Goal: Task Accomplishment & Management: Manage account settings

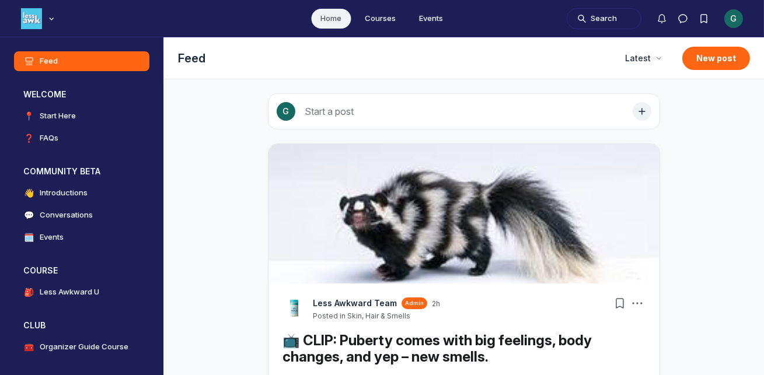
scroll to position [2999, 2235]
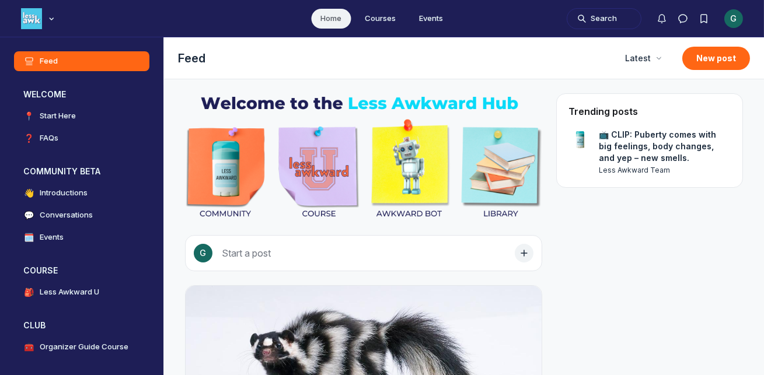
click at [738, 16] on div "G" at bounding box center [733, 18] width 19 height 19
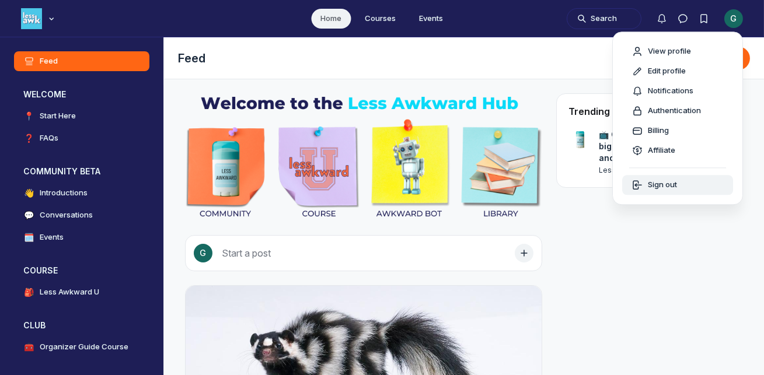
click at [658, 188] on span "Sign out" at bounding box center [662, 186] width 29 height 12
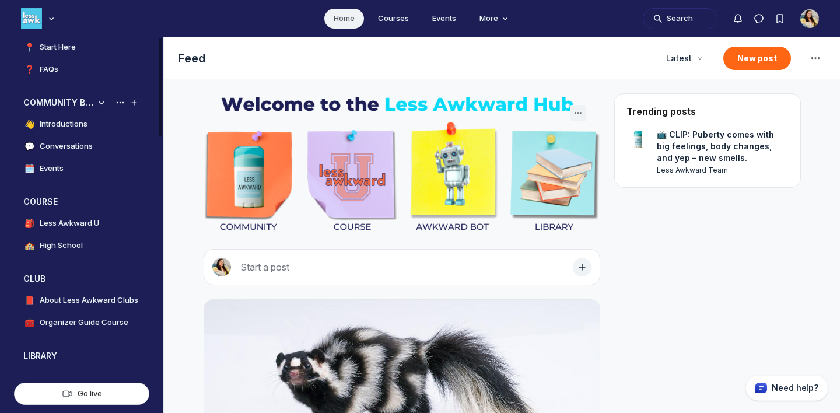
scroll to position [69, 0]
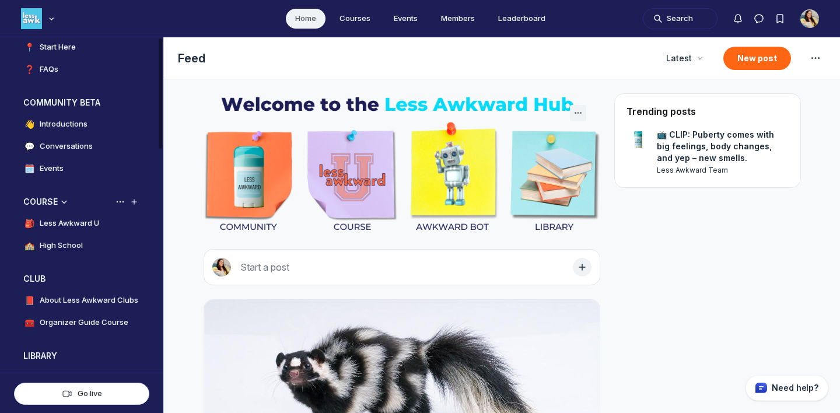
click at [72, 240] on h4 "High School" at bounding box center [61, 246] width 43 height 12
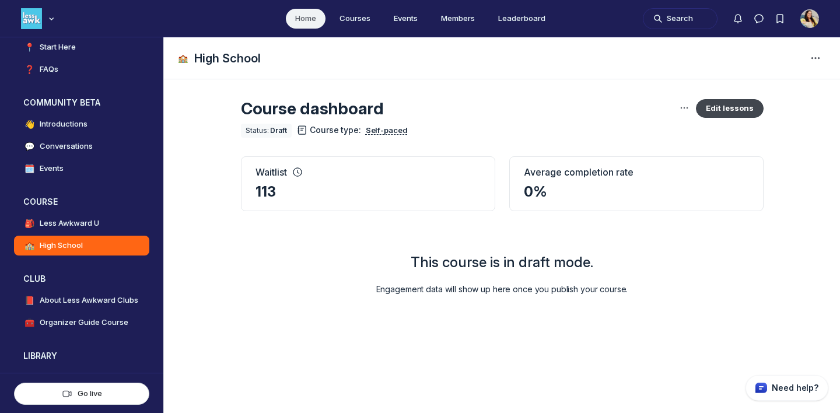
click at [733, 103] on button "Edit lessons" at bounding box center [730, 108] width 68 height 19
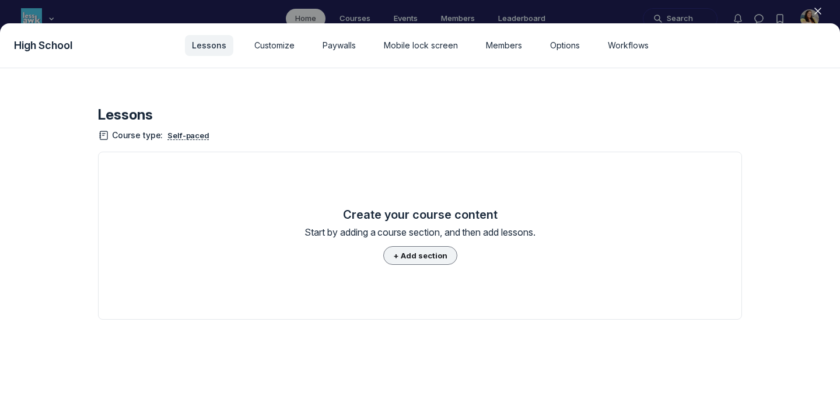
click at [420, 254] on button "+ Add section" at bounding box center [420, 255] width 74 height 19
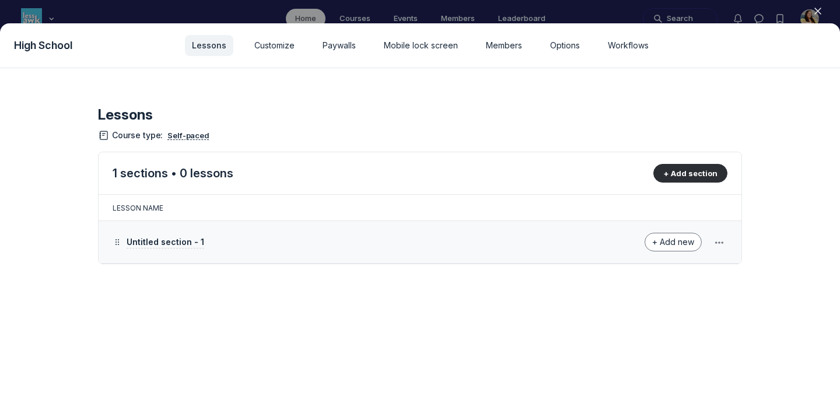
click at [197, 247] on button "Untitled section - 1" at bounding box center [166, 242] width 78 height 12
drag, startPoint x: 215, startPoint y: 245, endPoint x: 121, endPoint y: 236, distance: 93.8
click at [121, 236] on input "Untitled section - 1" at bounding box center [318, 242] width 395 height 20
type input "START HERE"
click at [696, 177] on button "+ Add section" at bounding box center [691, 173] width 74 height 19
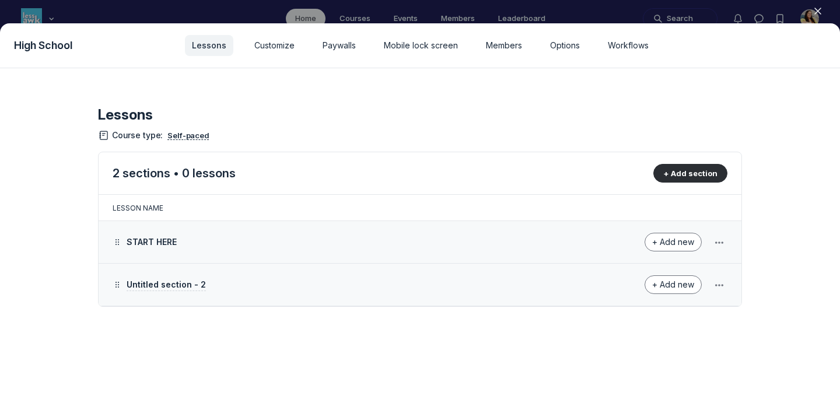
click at [188, 284] on span "Untitled section - 2" at bounding box center [166, 285] width 79 height 10
drag, startPoint x: 210, startPoint y: 284, endPoint x: 204, endPoint y: 277, distance: 9.6
click at [204, 277] on input "Untitled section - 2" at bounding box center [318, 285] width 395 height 20
type input "BODY CHANGES + SELF CARE"
click button "Save & close" at bounding box center [528, 285] width 14 height 14
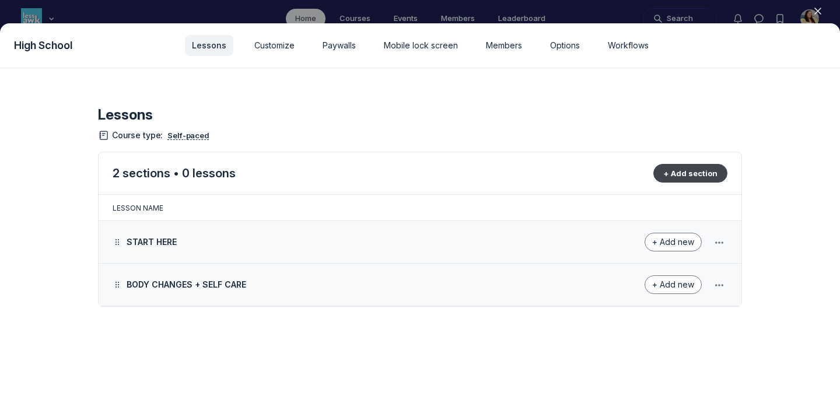
click at [689, 174] on button "+ Add section" at bounding box center [691, 173] width 74 height 19
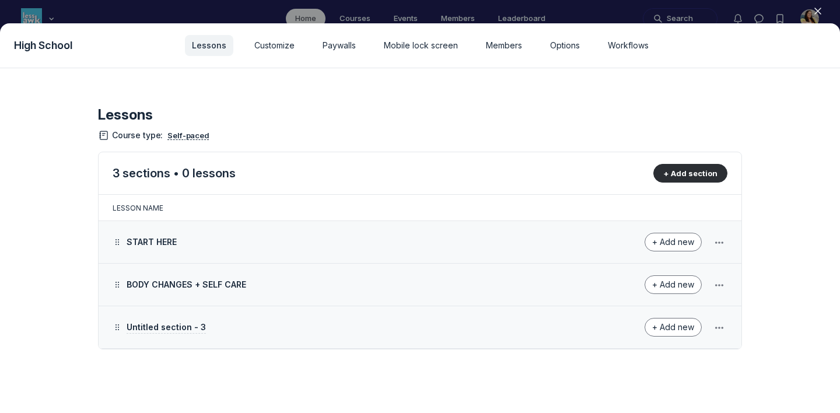
click at [166, 329] on span "Untitled section - 3" at bounding box center [166, 327] width 79 height 10
type input "RELATIONSHIPS + SEX ED"
click button "Save & close" at bounding box center [528, 327] width 14 height 14
click at [680, 169] on button "+ Add section" at bounding box center [691, 173] width 74 height 19
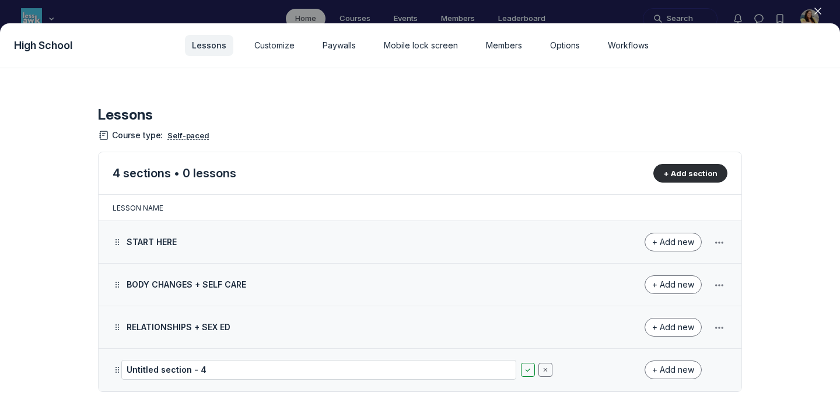
scroll to position [16, 0]
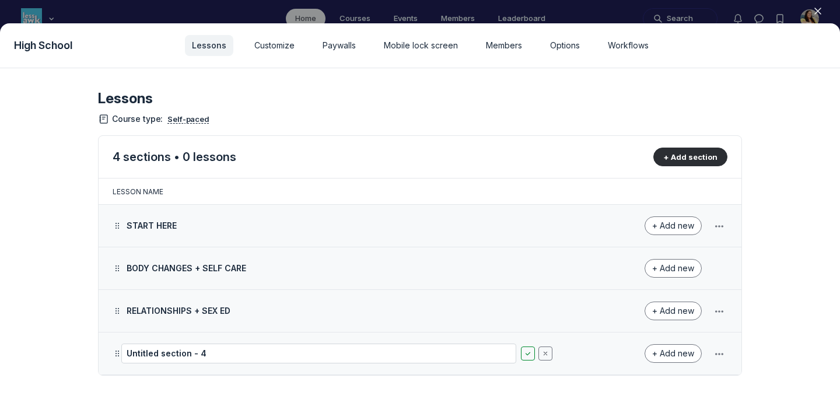
drag, startPoint x: 205, startPoint y: 353, endPoint x: 117, endPoint y: 345, distance: 88.5
click at [117, 345] on td "Untitled section - 4" at bounding box center [336, 354] width 475 height 43
type input "b"
type input "BRAIN DEVELOPMENT + MENTAL HEALTH"
click button "Save & close" at bounding box center [528, 354] width 14 height 14
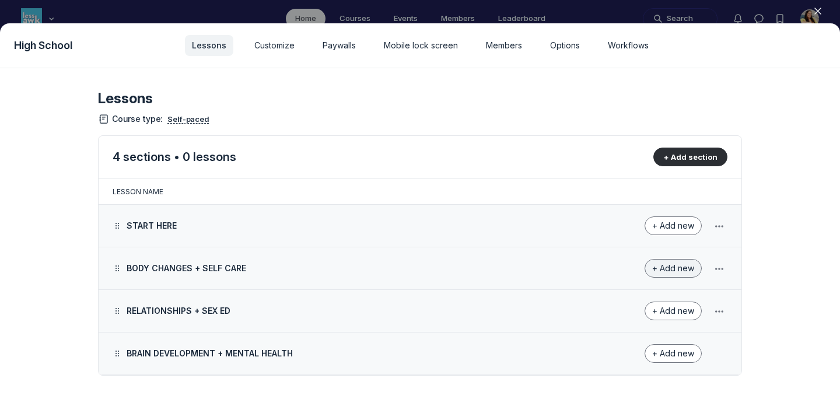
click at [668, 274] on button "+ Add new" at bounding box center [673, 268] width 57 height 19
click at [661, 291] on button "Lesson" at bounding box center [664, 300] width 55 height 20
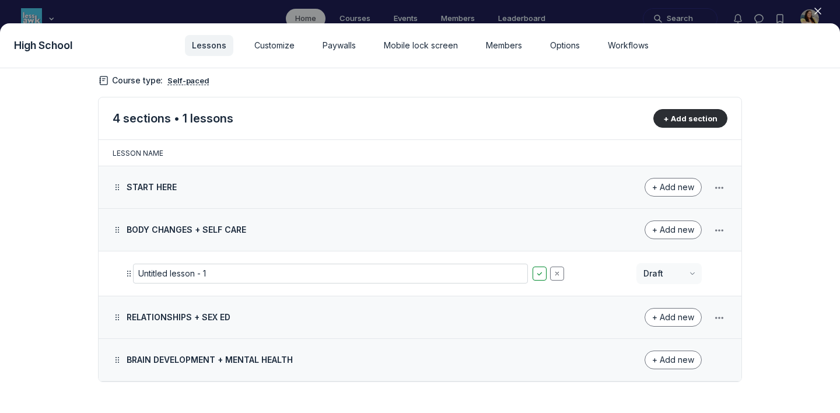
scroll to position [61, 0]
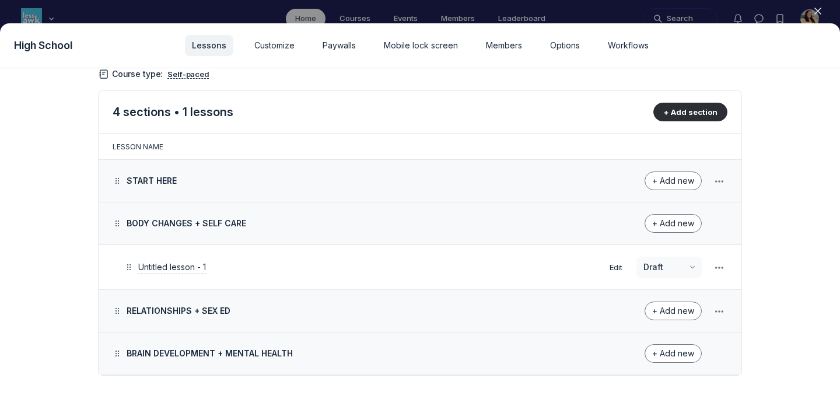
click at [190, 267] on span "Untitled lesson - 1" at bounding box center [172, 267] width 68 height 10
type input "Pillars of Health"
click at [672, 225] on span "+ Add new" at bounding box center [674, 223] width 42 height 10
click at [666, 254] on button "Lesson" at bounding box center [664, 255] width 55 height 20
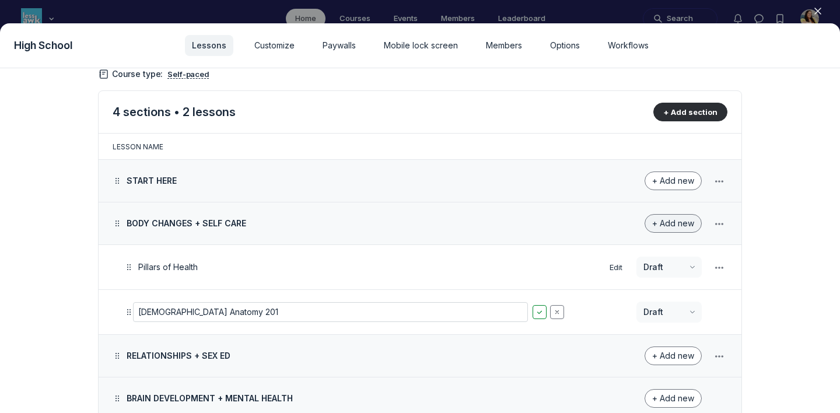
type input "[DEMOGRAPHIC_DATA] Anatomy 201"
click at [675, 226] on span "+ Add new" at bounding box center [674, 223] width 42 height 10
click at [674, 254] on button "Lesson" at bounding box center [664, 255] width 55 height 20
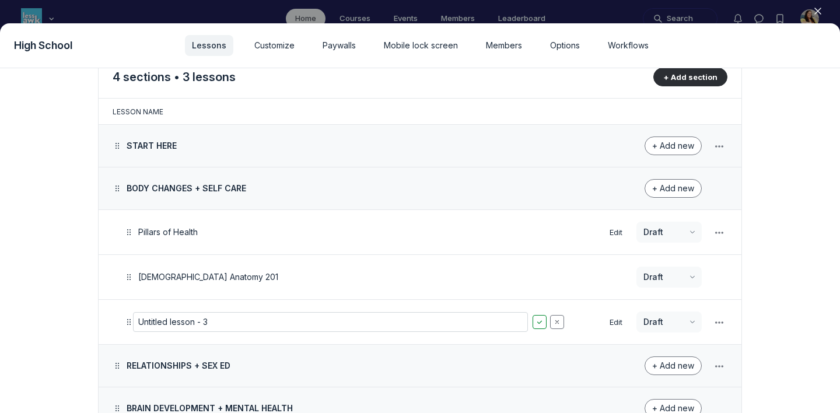
scroll to position [97, 0]
click at [154, 323] on input "[DEMOGRAPHIC_DATA] Anatomy 201" at bounding box center [330, 322] width 395 height 20
drag, startPoint x: 154, startPoint y: 323, endPoint x: 130, endPoint y: 320, distance: 24.6
click at [130, 320] on div "[DEMOGRAPHIC_DATA] Anatomy 201" at bounding box center [348, 322] width 452 height 14
type input "[DEMOGRAPHIC_DATA] Anatomy 201"
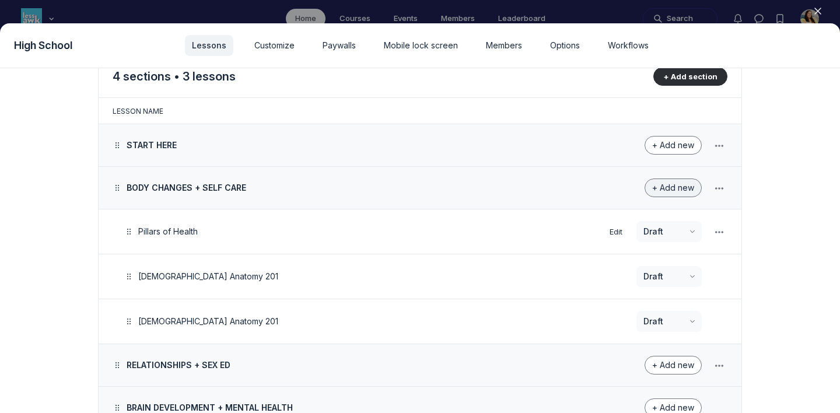
click at [673, 193] on span "+ Add new" at bounding box center [674, 188] width 42 height 10
click at [661, 224] on button "Lesson" at bounding box center [664, 220] width 55 height 20
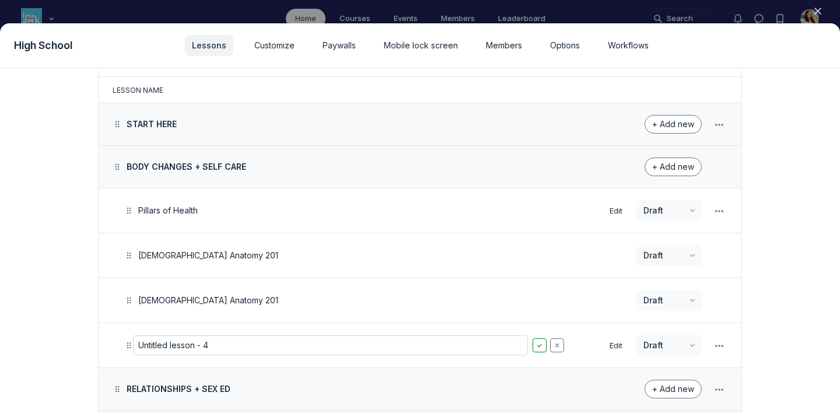
scroll to position [124, 0]
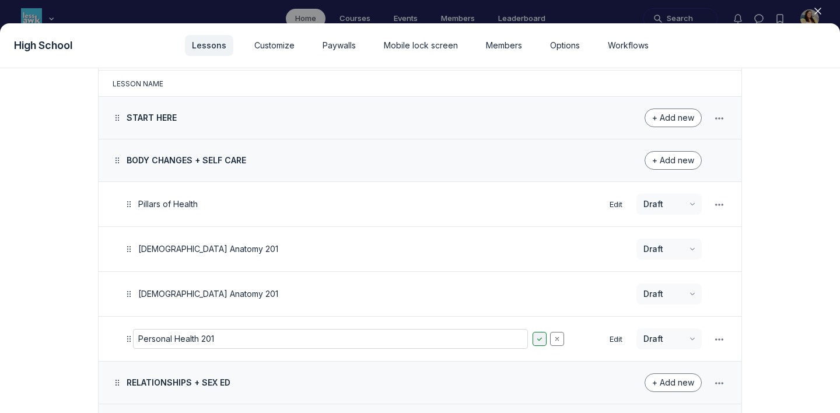
type input "Personal Health 201"
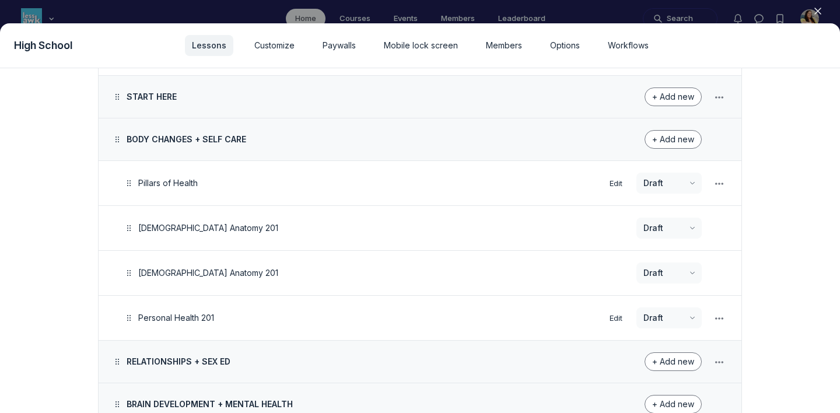
scroll to position [149, 0]
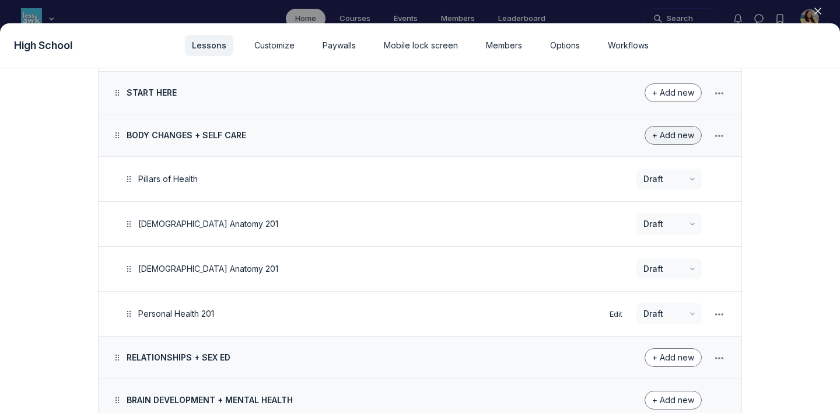
click at [677, 132] on span "+ Add new" at bounding box center [674, 135] width 42 height 10
click at [672, 168] on button "Lesson" at bounding box center [664, 167] width 55 height 20
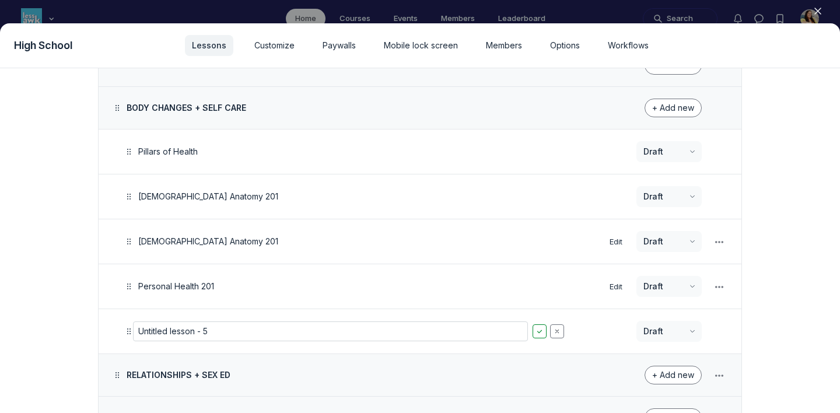
scroll to position [189, 0]
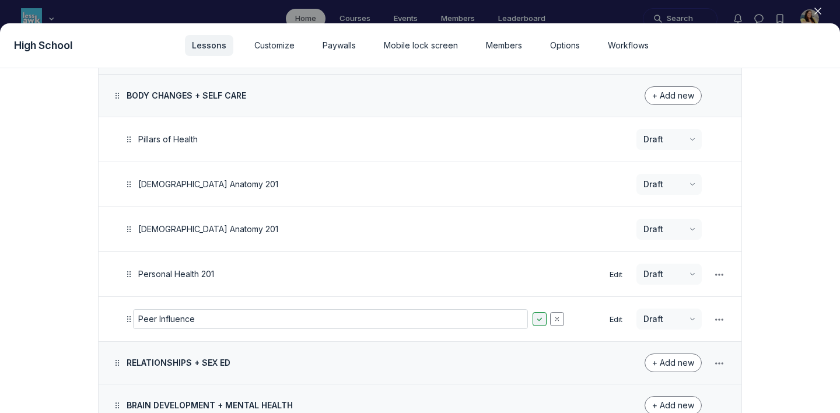
type input "Peer Influence"
click at [675, 91] on span "+ Add new" at bounding box center [674, 95] width 42 height 10
click at [662, 128] on button "Lesson" at bounding box center [664, 127] width 55 height 20
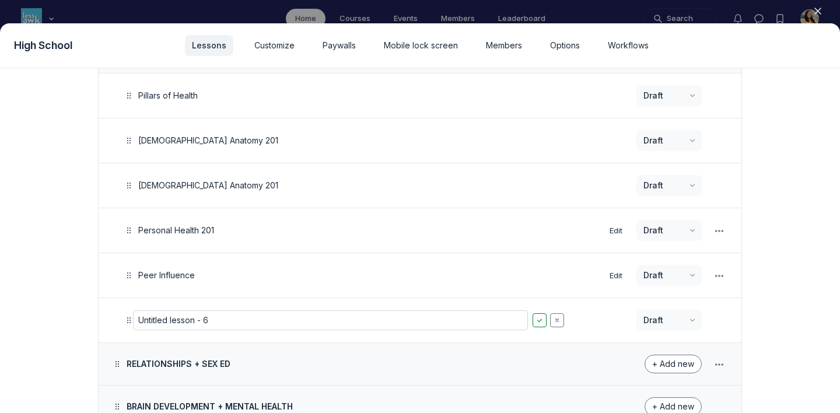
scroll to position [236, 0]
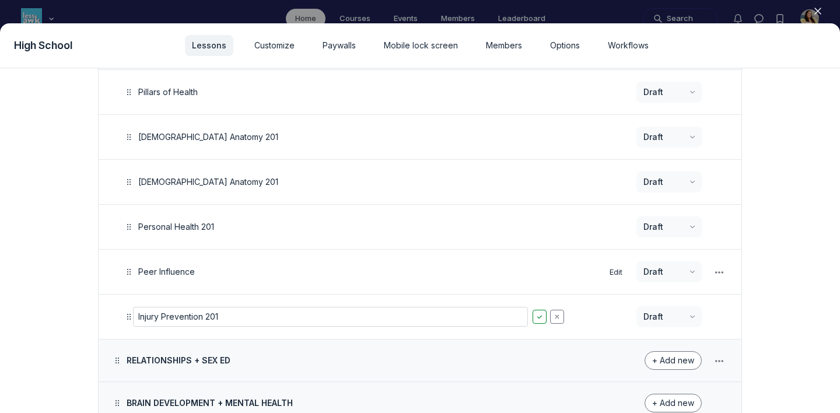
type input "Injury Prevention 201"
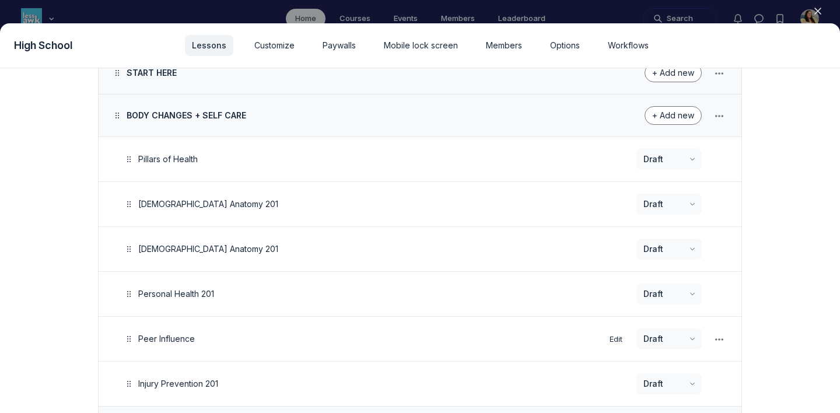
scroll to position [148, 0]
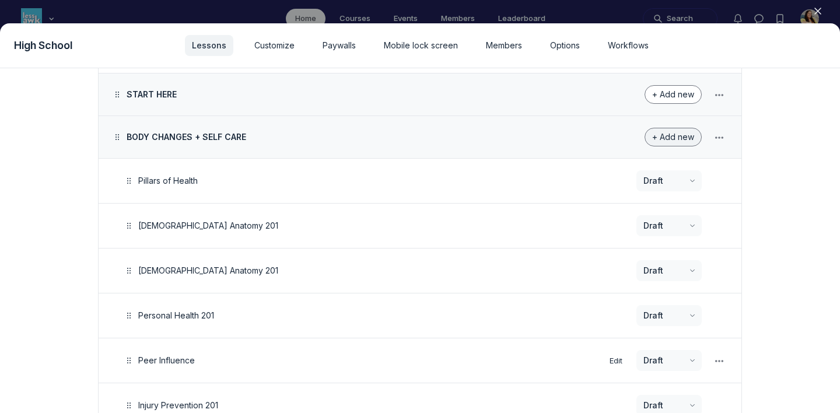
click at [681, 135] on span "+ Add new" at bounding box center [674, 137] width 42 height 10
click at [661, 166] on button "Lesson" at bounding box center [664, 169] width 55 height 20
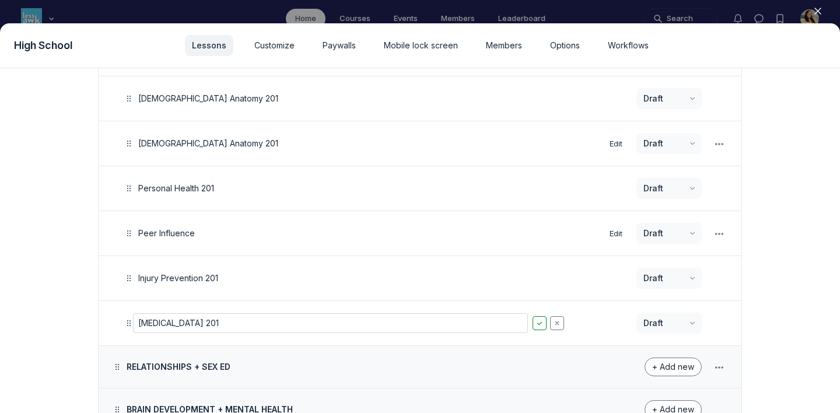
scroll to position [251, 0]
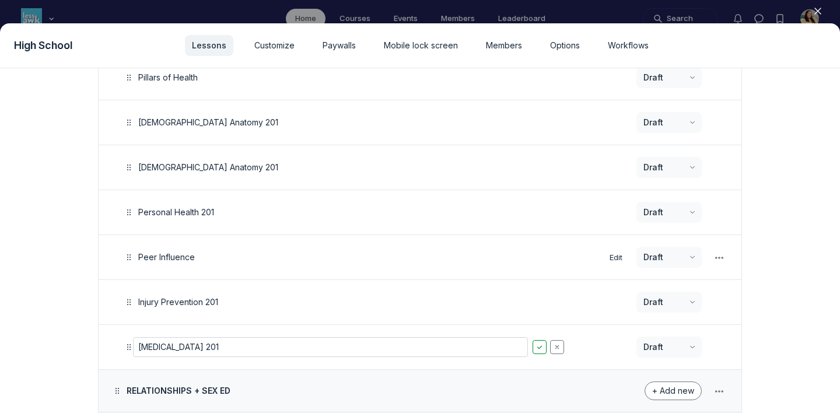
type input "[MEDICAL_DATA] 201"
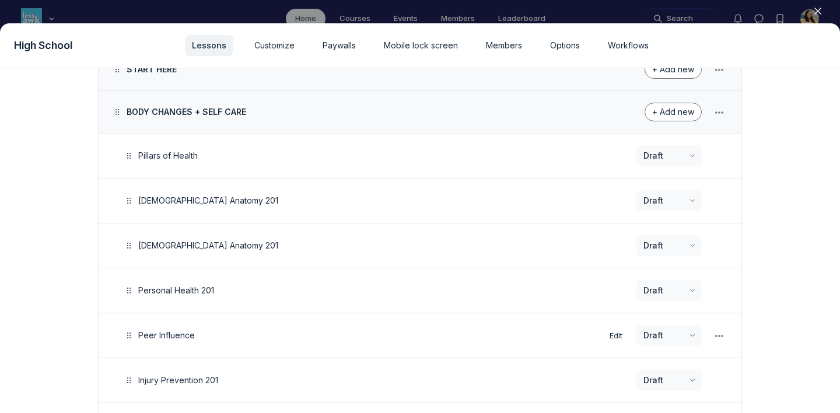
scroll to position [163, 0]
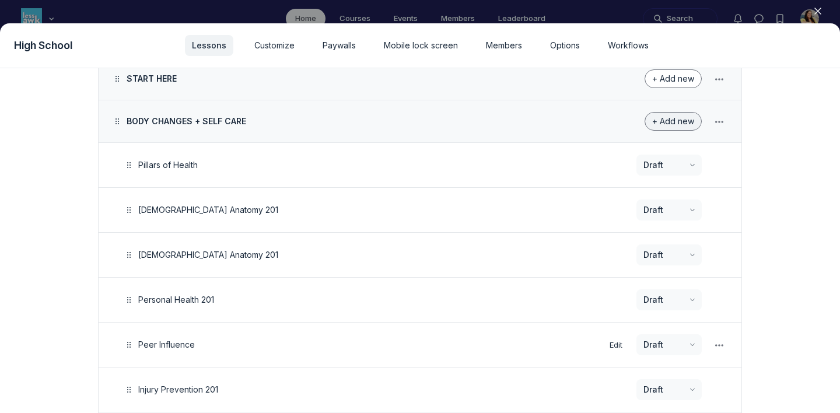
click at [679, 118] on span "+ Add new" at bounding box center [674, 121] width 42 height 10
click at [660, 158] on button "Lesson" at bounding box center [664, 153] width 55 height 20
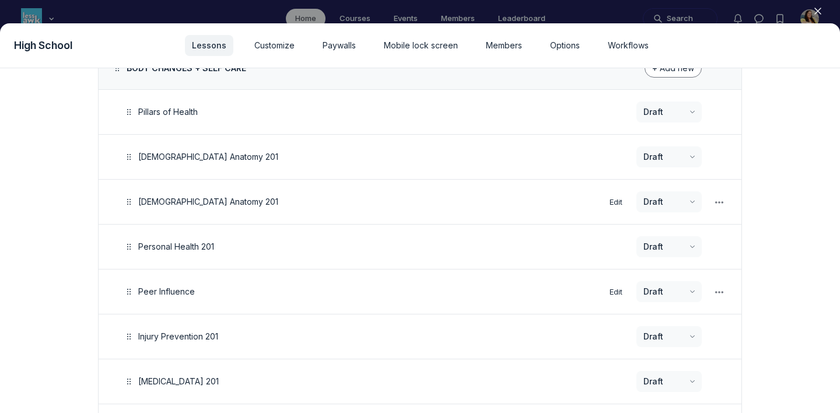
scroll to position [376, 0]
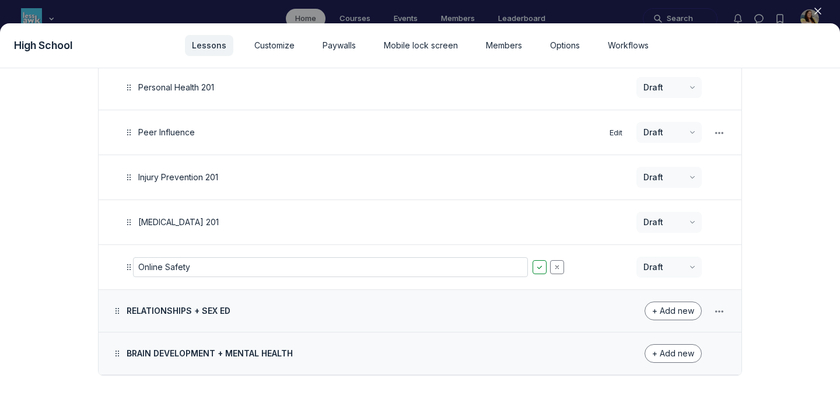
type input "Online Safety"
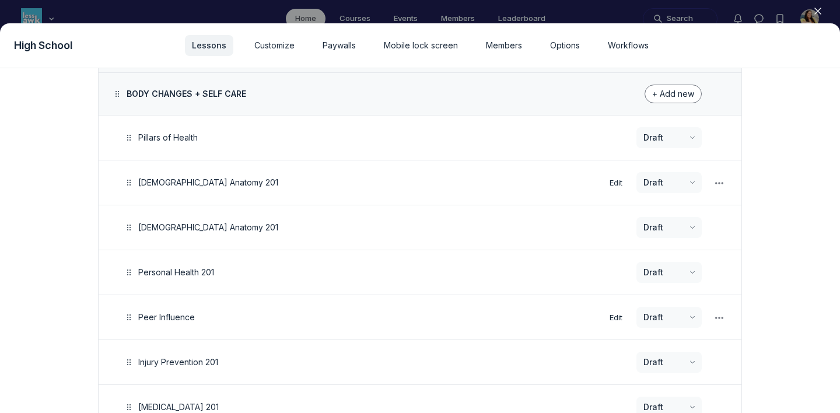
scroll to position [165, 0]
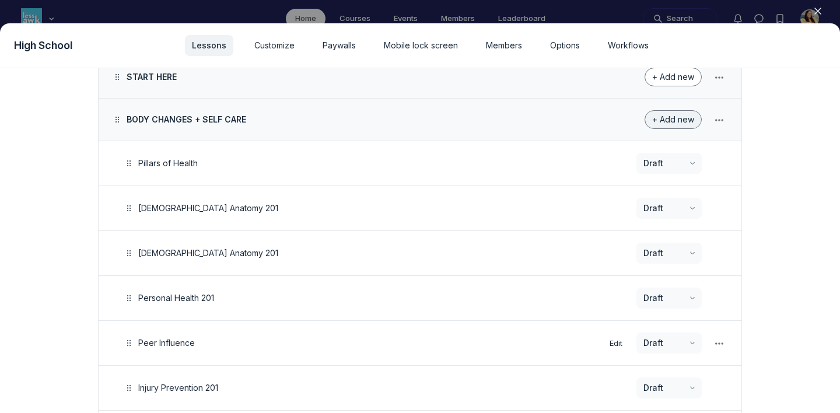
click at [664, 116] on span "+ Add new" at bounding box center [674, 119] width 42 height 10
click at [648, 152] on button "Lesson" at bounding box center [664, 151] width 55 height 20
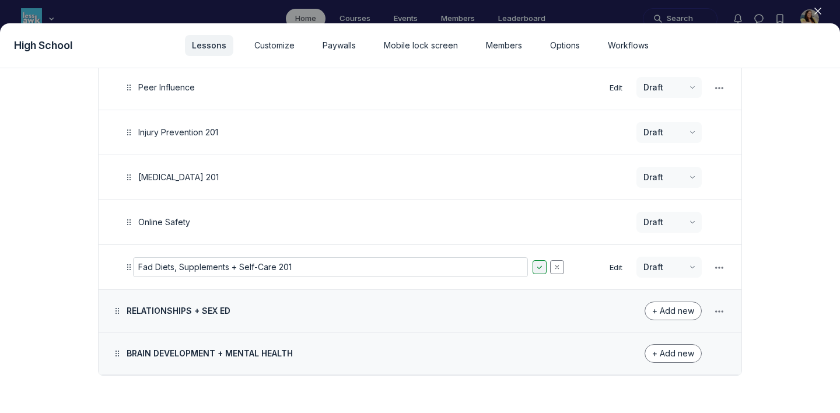
type input "Fad Diets, Supplements + Self-Care 201"
click at [664, 308] on span "+ Add new" at bounding box center [674, 311] width 42 height 10
click at [662, 344] on button "Lesson" at bounding box center [664, 343] width 55 height 20
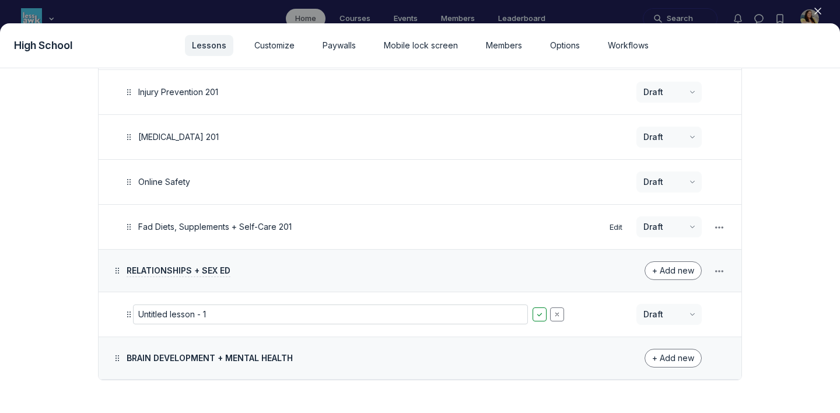
scroll to position [466, 0]
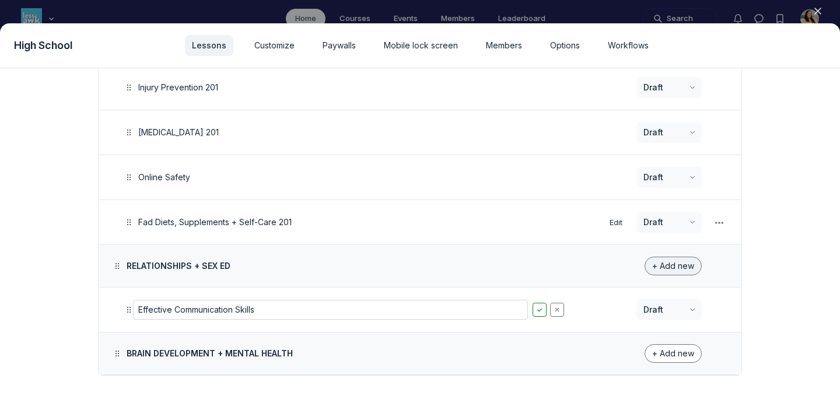
type input "Effective Communication Skills"
click at [671, 265] on span "+ Add new" at bounding box center [674, 266] width 42 height 10
click at [669, 292] on button "Lesson" at bounding box center [664, 298] width 55 height 20
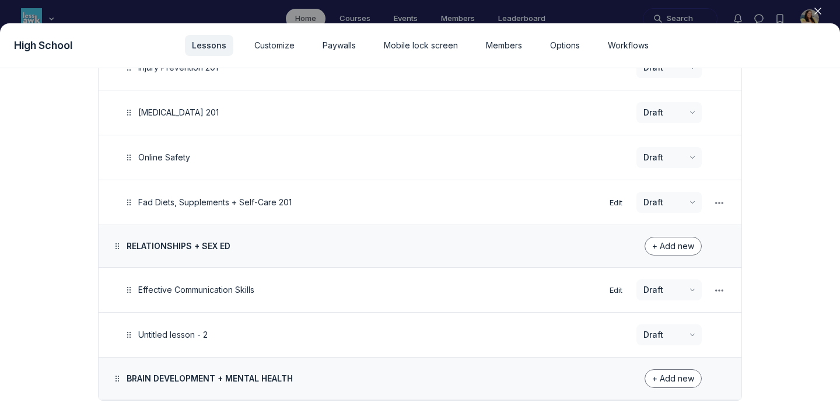
scroll to position [488, 0]
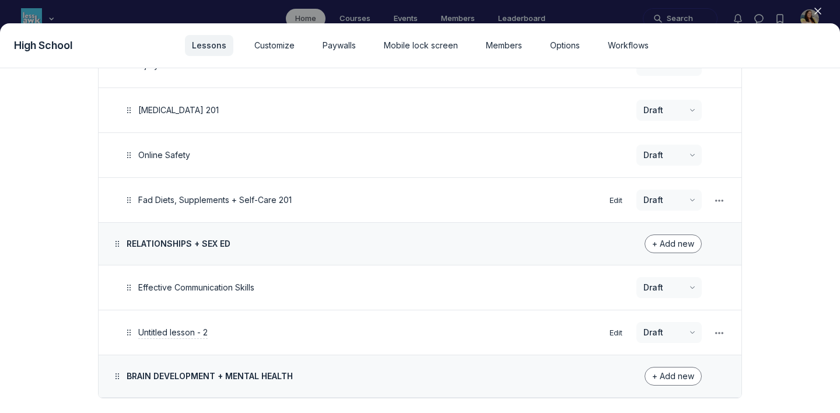
click at [192, 330] on span "Untitled lesson - 2" at bounding box center [172, 332] width 69 height 10
type input "Healthy + Unhealthy Relationships 201"
click at [671, 239] on span "+ Add new" at bounding box center [674, 244] width 42 height 10
click at [660, 272] on button "Lesson" at bounding box center [664, 276] width 55 height 20
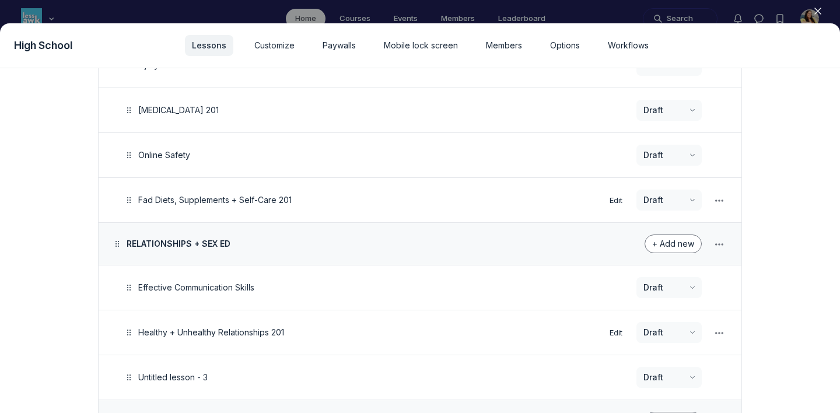
scroll to position [556, 0]
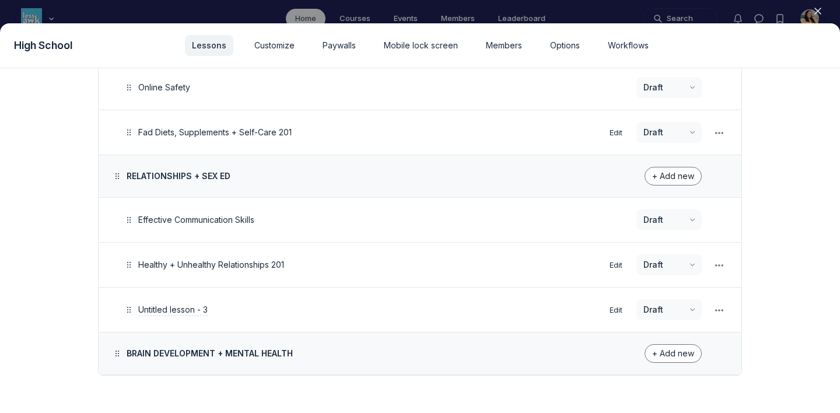
click at [186, 309] on span "Untitled lesson - 3" at bounding box center [172, 310] width 69 height 10
type input "Sexuality"
click at [681, 177] on span "+ Add new" at bounding box center [674, 176] width 42 height 10
click at [654, 203] on button "Lesson" at bounding box center [664, 208] width 55 height 20
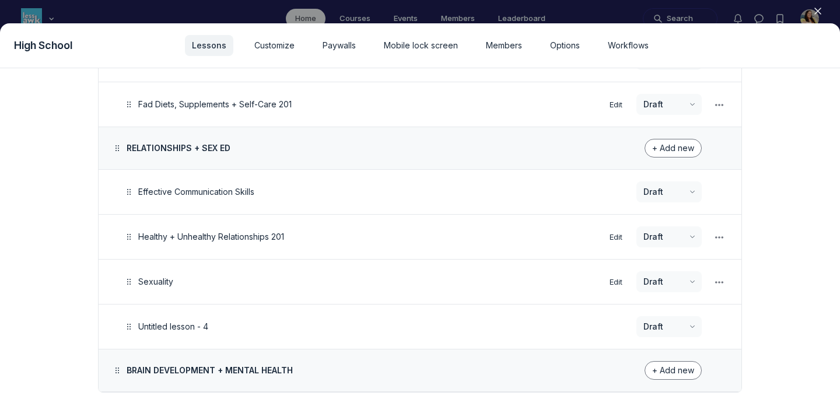
scroll to position [588, 0]
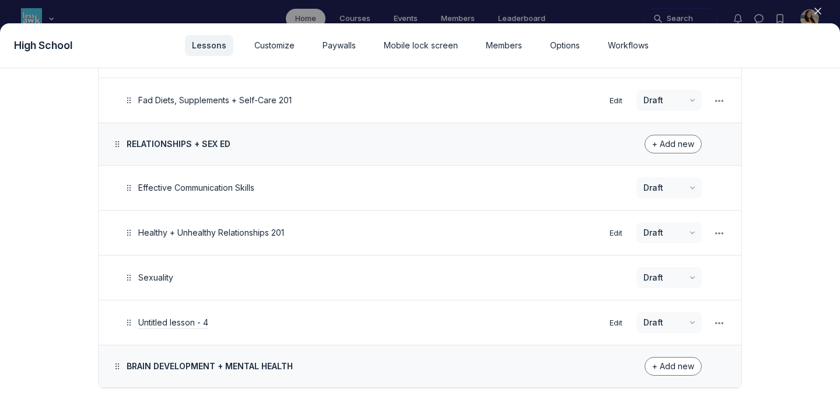
click at [203, 318] on span "Untitled lesson - 4" at bounding box center [173, 323] width 70 height 10
type input "Social Expectations"
click at [674, 145] on span "+ Add new" at bounding box center [674, 144] width 42 height 10
click at [672, 174] on button "Lesson" at bounding box center [664, 176] width 55 height 20
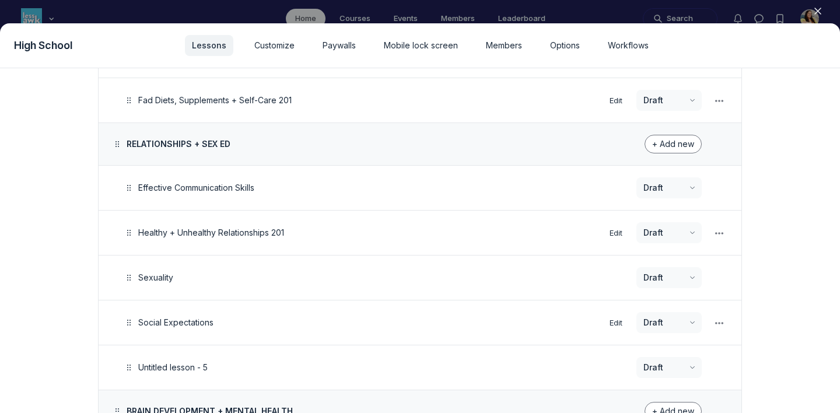
scroll to position [616, 0]
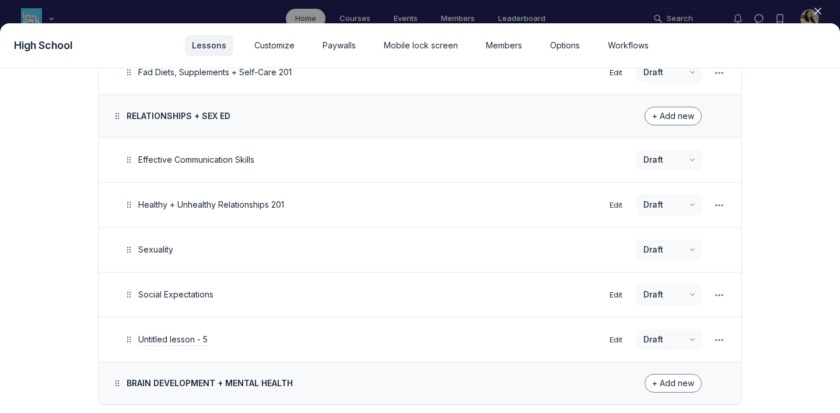
click at [191, 338] on span "Untitled lesson - 5" at bounding box center [172, 339] width 69 height 10
type input "Sexual Orientation"
click at [683, 114] on span "+ Add new" at bounding box center [674, 116] width 42 height 10
click at [661, 147] on button "Lesson" at bounding box center [664, 148] width 55 height 20
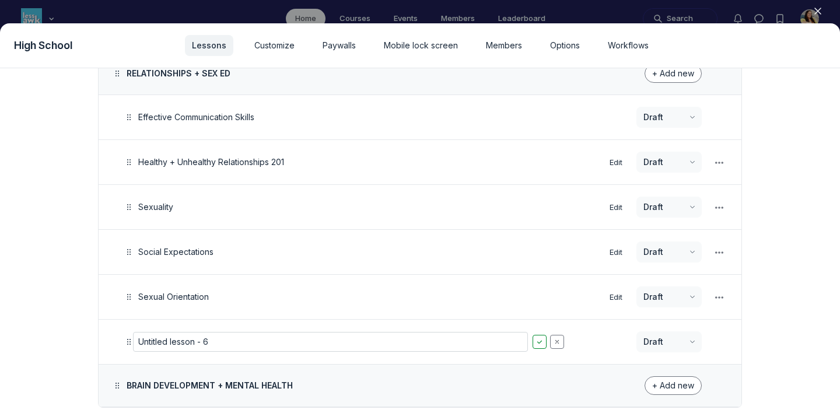
scroll to position [660, 0]
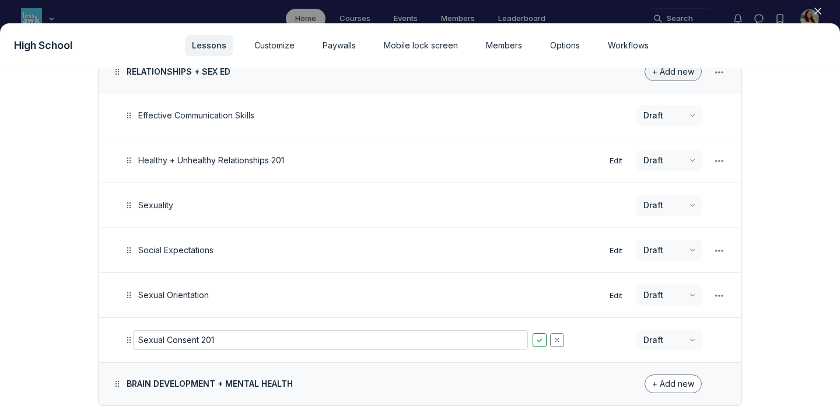
type input "Sexual Consent 201"
click at [670, 76] on span "+ Add new" at bounding box center [674, 72] width 42 height 10
click at [667, 97] on button "Lesson" at bounding box center [664, 103] width 55 height 20
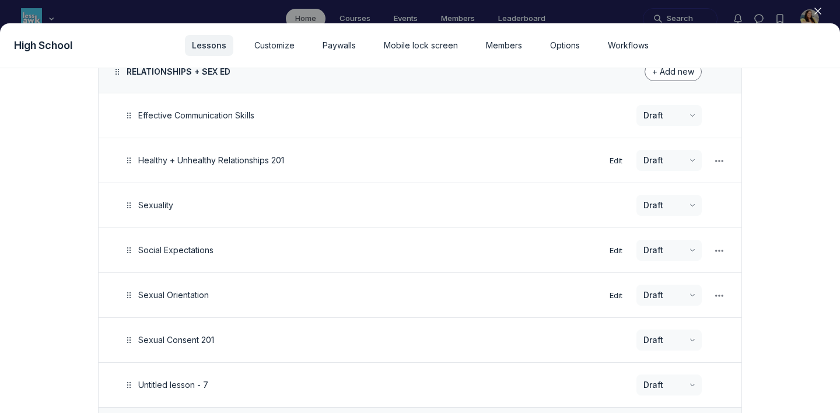
scroll to position [735, 0]
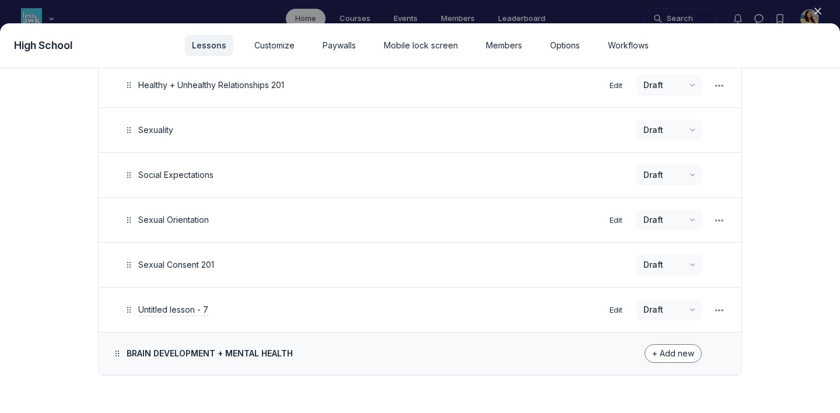
click at [208, 310] on span "Untitled lesson - 7" at bounding box center [173, 310] width 70 height 10
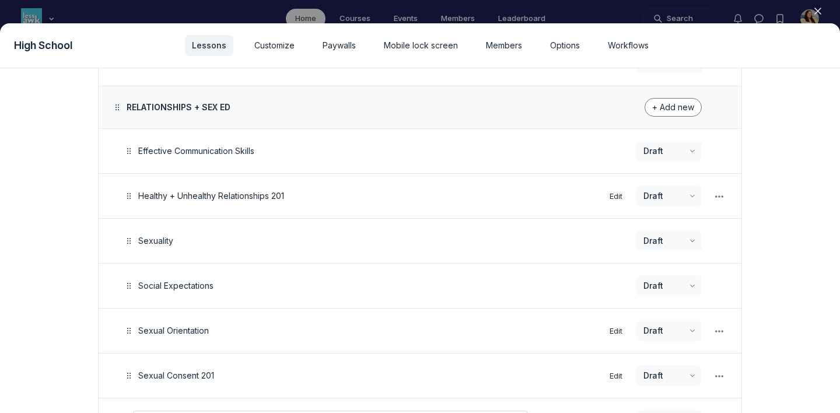
scroll to position [589, 0]
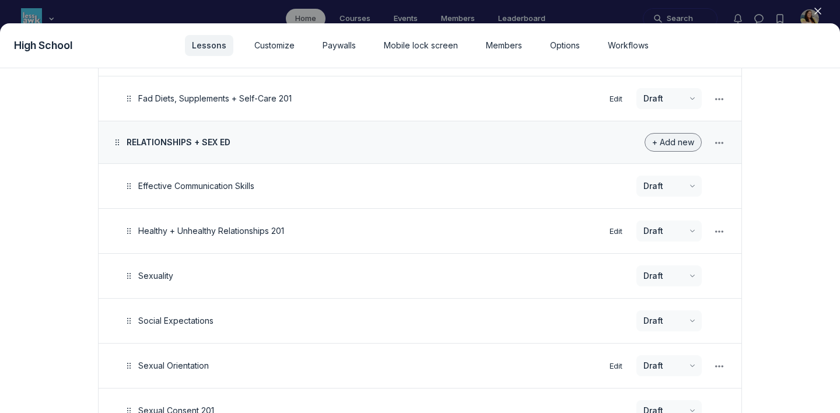
type input "Contraception 201"
click at [674, 142] on span "+ Add new" at bounding box center [674, 142] width 42 height 10
click at [667, 166] on button "Lesson" at bounding box center [664, 174] width 55 height 20
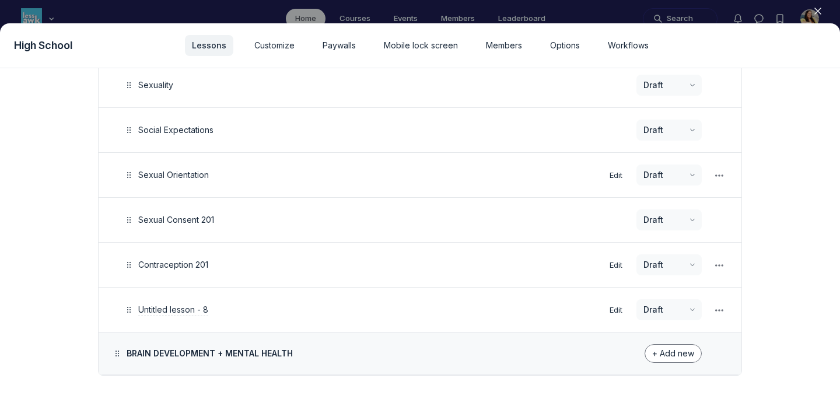
click at [195, 309] on span "Untitled lesson - 8" at bounding box center [173, 310] width 70 height 10
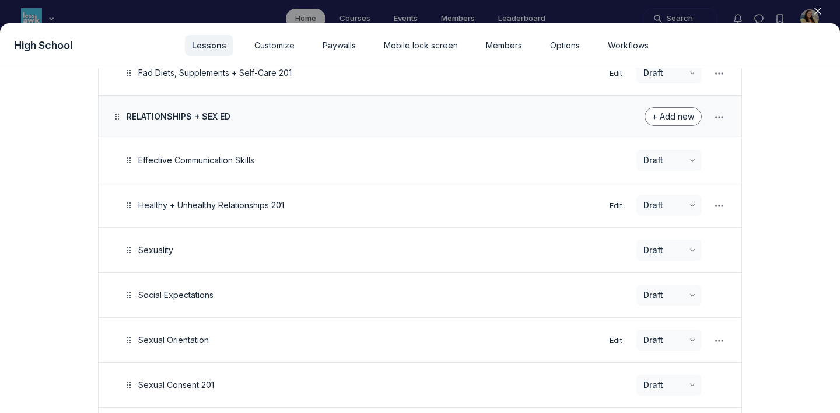
scroll to position [604, 0]
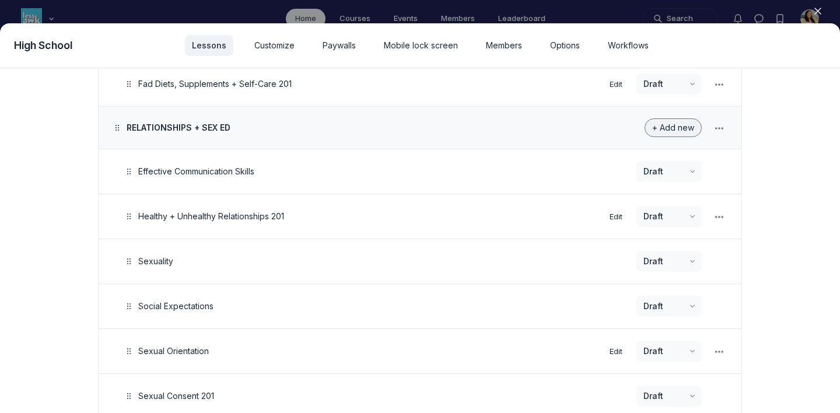
type input "STIs + STDs 201"
click at [662, 124] on span "+ Add new" at bounding box center [674, 128] width 42 height 10
click at [661, 156] on button "Lesson" at bounding box center [664, 159] width 55 height 20
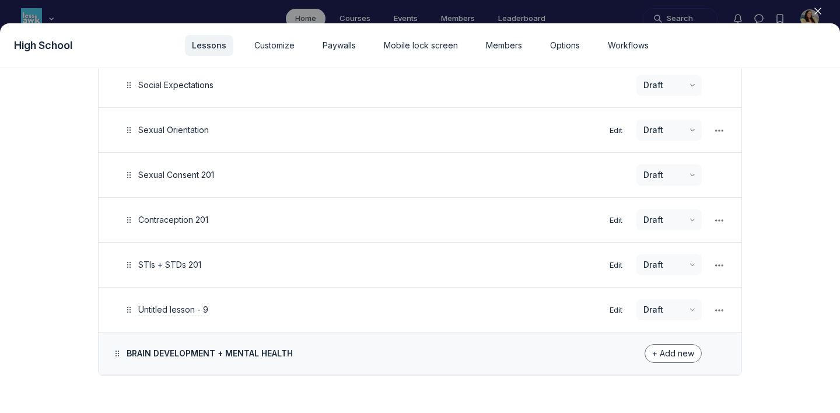
click at [201, 307] on span "Untitled lesson - 9" at bounding box center [173, 310] width 70 height 10
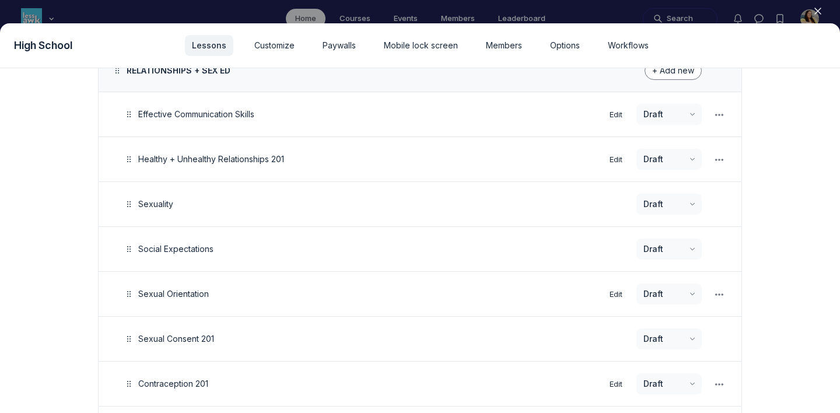
scroll to position [612, 0]
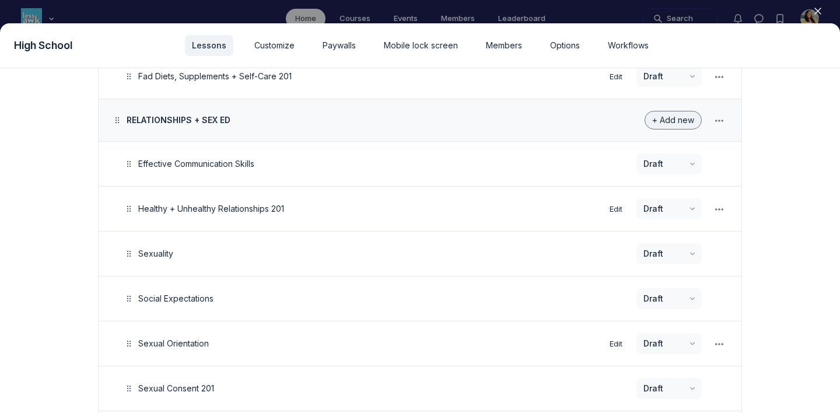
type input "Sexually Explicit Media"
click at [674, 118] on span "+ Add new" at bounding box center [674, 120] width 42 height 10
click at [668, 156] on button "Lesson" at bounding box center [664, 152] width 55 height 20
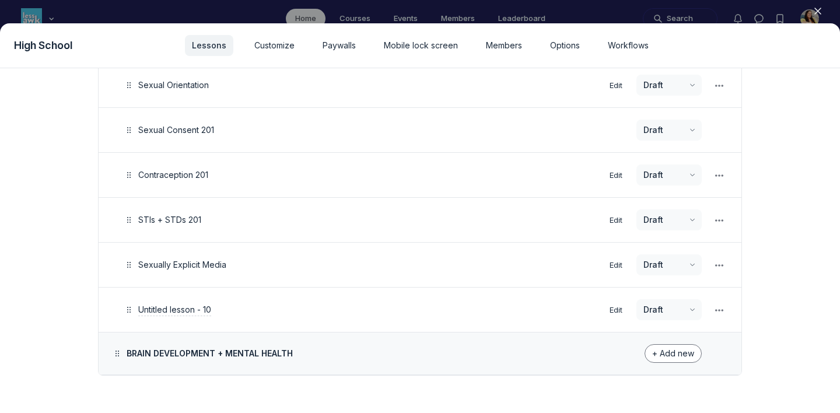
click at [190, 310] on span "Untitled lesson - 10" at bounding box center [174, 310] width 73 height 10
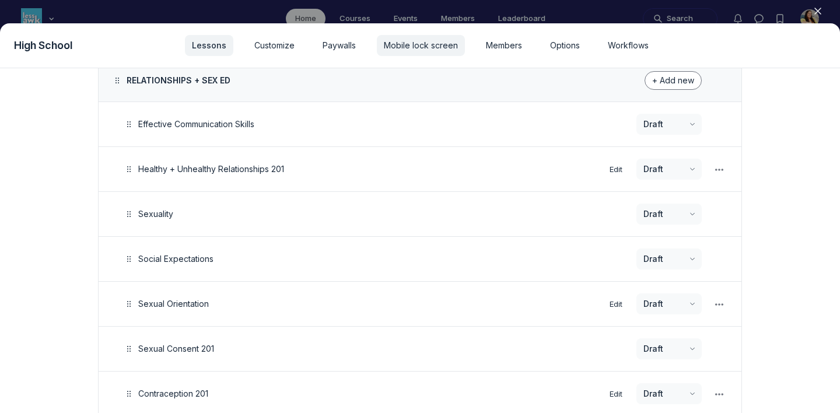
scroll to position [610, 0]
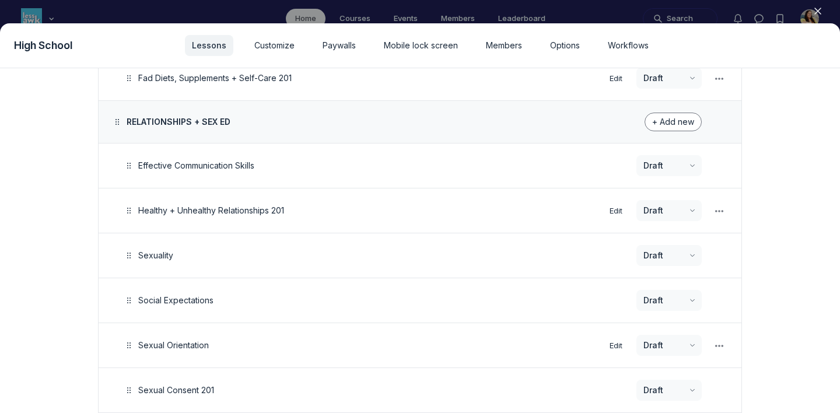
type input "Teen Sexual Violence"
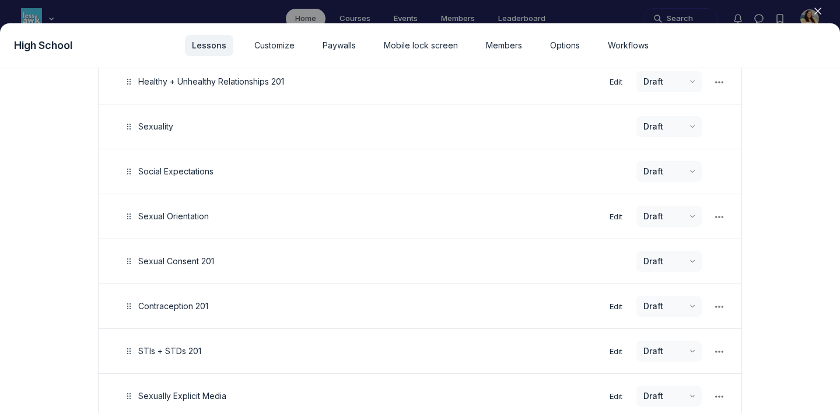
scroll to position [870, 0]
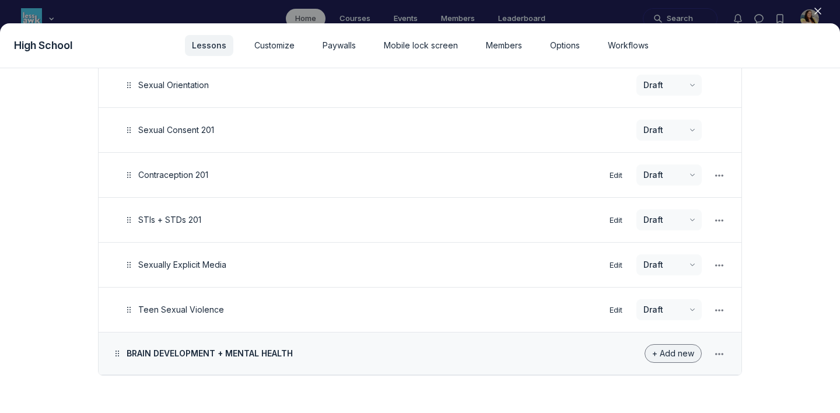
click at [671, 348] on button "+ Add new" at bounding box center [673, 353] width 57 height 19
click at [657, 303] on button "Lesson" at bounding box center [664, 305] width 55 height 20
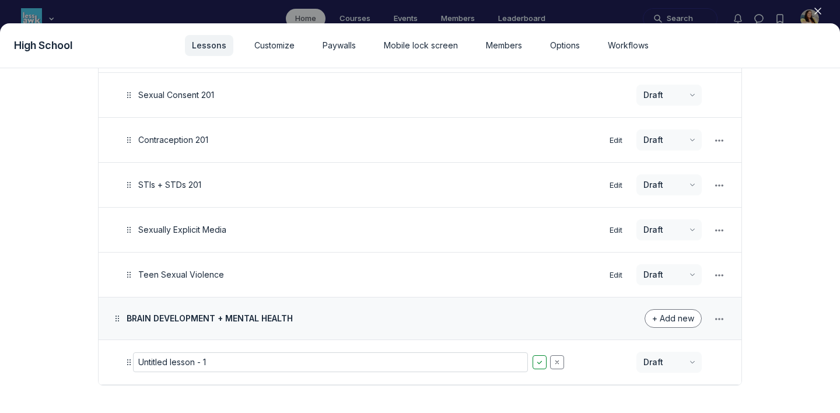
scroll to position [915, 0]
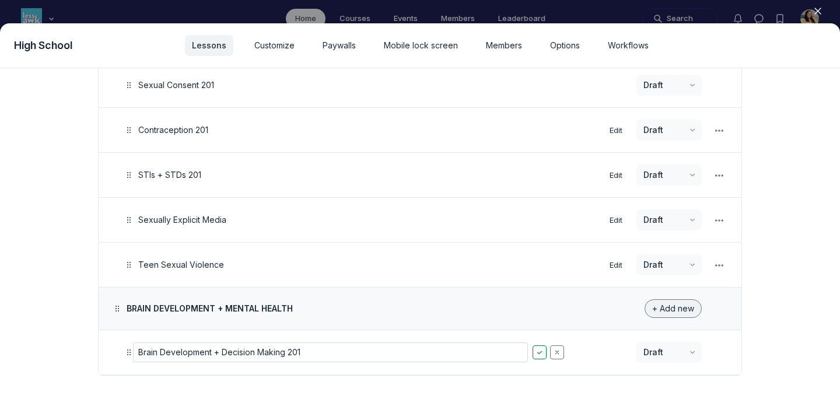
type input "Brain Development + Decision Making 201"
click at [662, 308] on span "+ Add new" at bounding box center [674, 308] width 42 height 10
click at [650, 338] on button "Lesson" at bounding box center [664, 340] width 55 height 20
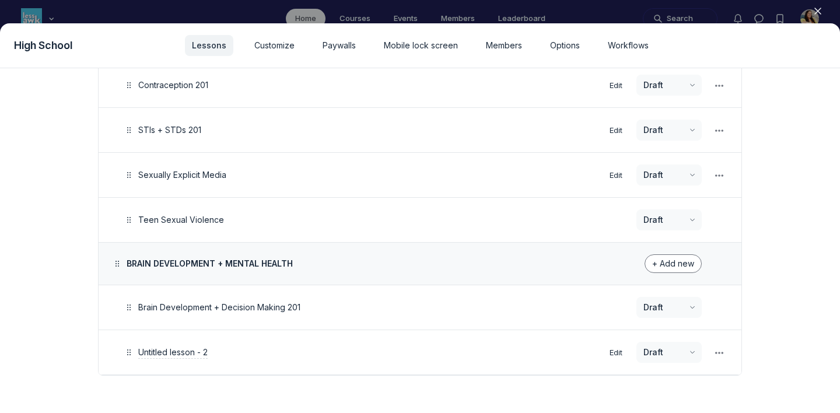
click at [202, 351] on span "Untitled lesson - 2" at bounding box center [172, 352] width 69 height 10
type input "Mental Health Matters"
click at [678, 267] on span "+ Add new" at bounding box center [674, 264] width 42 height 10
click at [651, 295] on button "Lesson" at bounding box center [664, 295] width 55 height 20
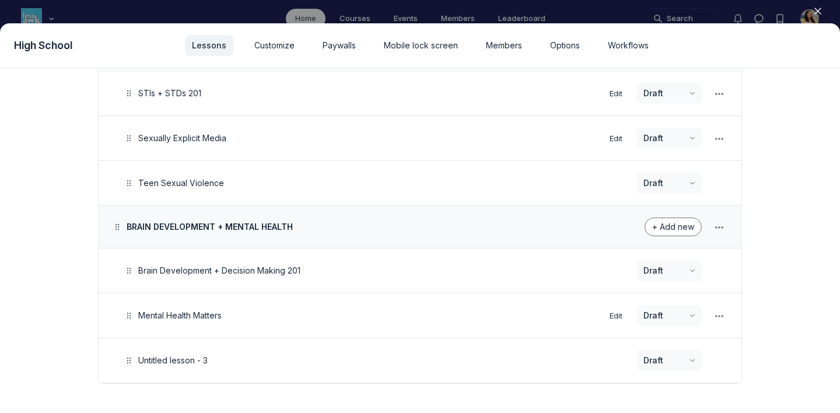
scroll to position [1005, 0]
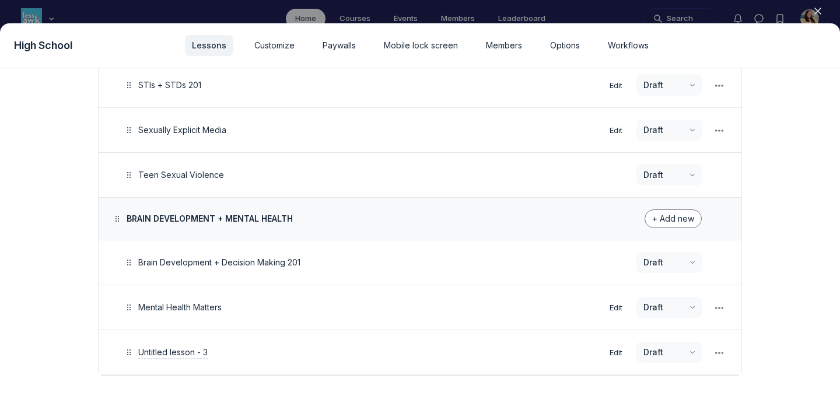
click at [203, 352] on span "Untitled lesson - 3" at bounding box center [172, 352] width 69 height 10
type input "Wellness Playbook"
click at [664, 221] on span "+ Add new" at bounding box center [674, 219] width 42 height 10
click at [659, 247] on button "Lesson" at bounding box center [664, 250] width 55 height 20
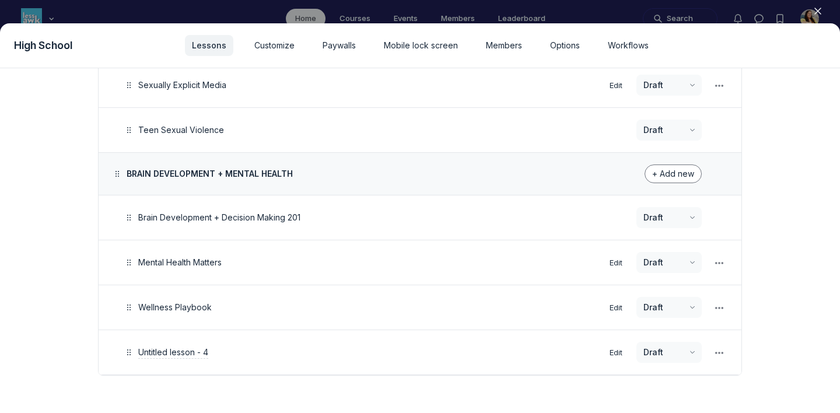
click at [208, 352] on span "Untitled lesson - 4" at bounding box center [173, 352] width 70 height 10
type input "You Are Not Alone"
click at [661, 173] on span "+ Add new" at bounding box center [674, 174] width 42 height 10
click at [651, 202] on button "Lesson" at bounding box center [664, 206] width 55 height 20
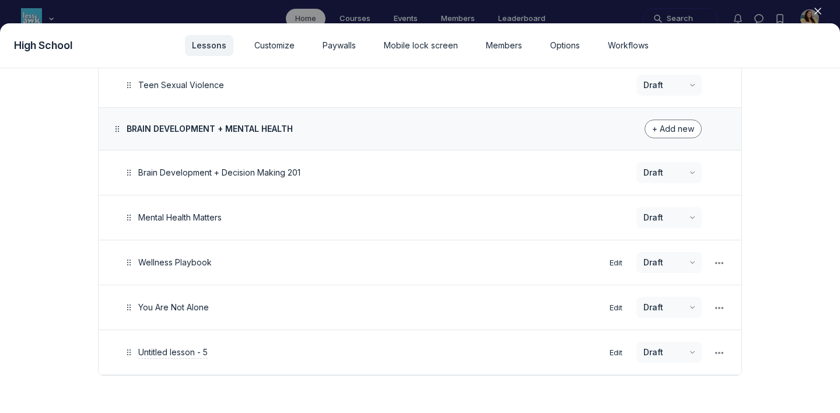
click at [203, 350] on span "Untitled lesson - 5" at bounding box center [172, 352] width 69 height 10
type input "Body Image 201"
click at [674, 128] on span "+ Add new" at bounding box center [674, 129] width 42 height 10
click at [665, 156] on button "Lesson" at bounding box center [664, 161] width 55 height 20
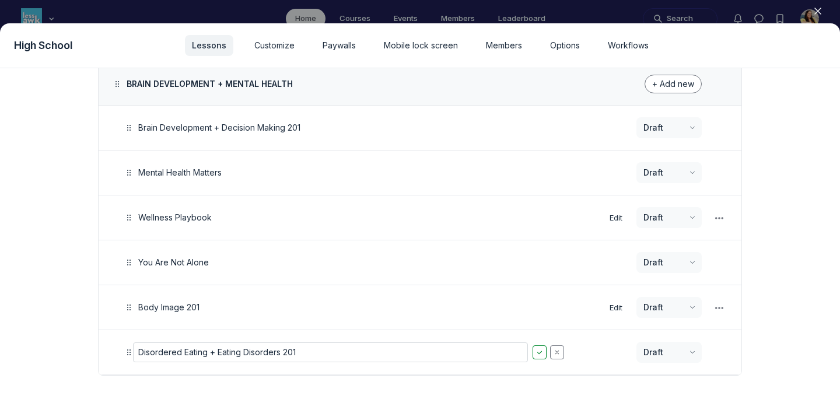
type input "Disordered Eating + Eating Disorders 201"
click at [678, 84] on span "+ Add new" at bounding box center [674, 84] width 42 height 10
click at [676, 109] on button "Lesson" at bounding box center [664, 116] width 55 height 20
type input "Alcohol"
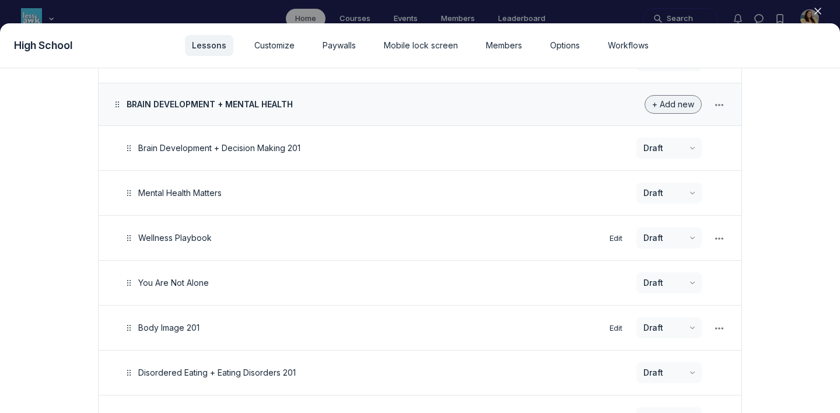
scroll to position [1104, 0]
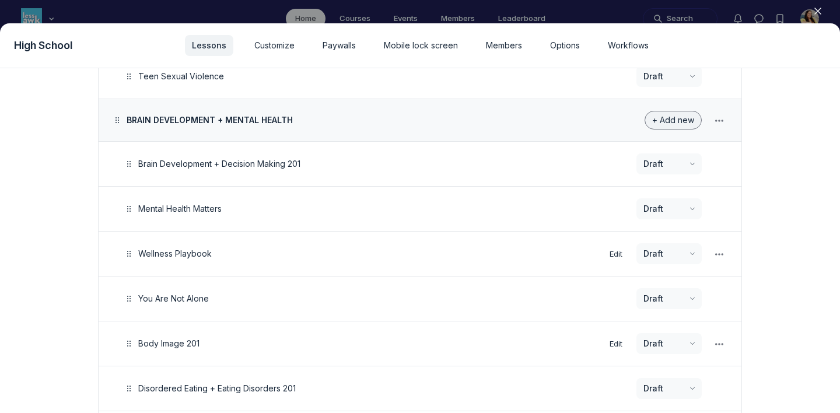
click at [679, 124] on span "+ Add new" at bounding box center [674, 120] width 42 height 10
click at [658, 150] on button "Lesson" at bounding box center [664, 152] width 55 height 20
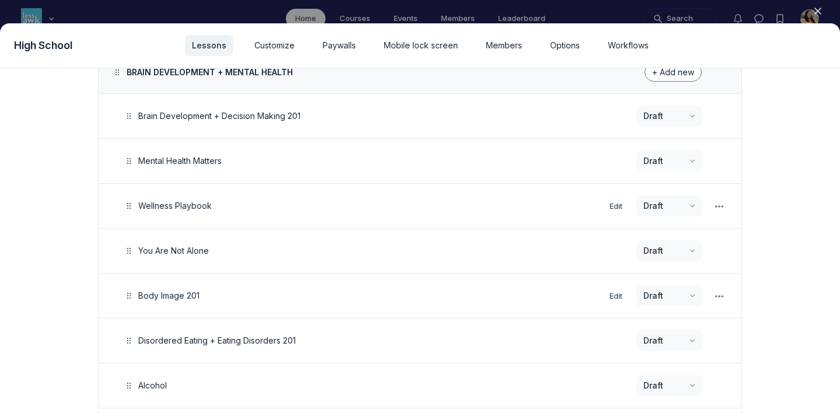
scroll to position [1230, 0]
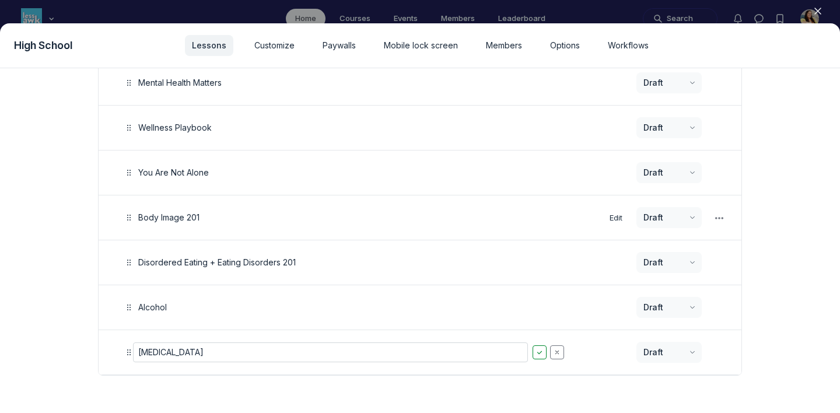
type input "[MEDICAL_DATA]"
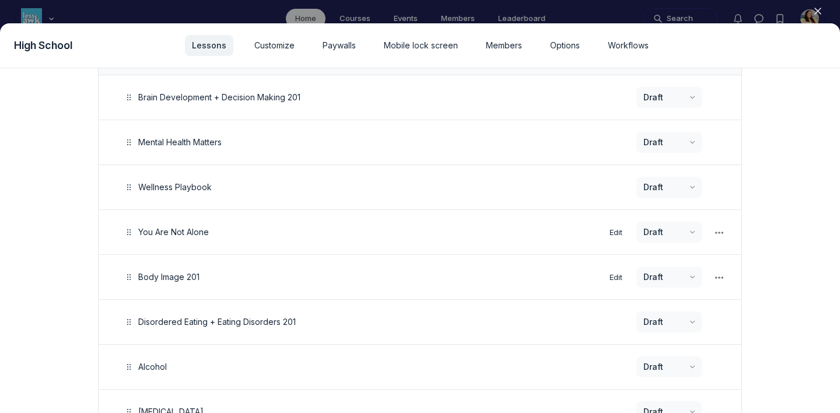
scroll to position [1123, 0]
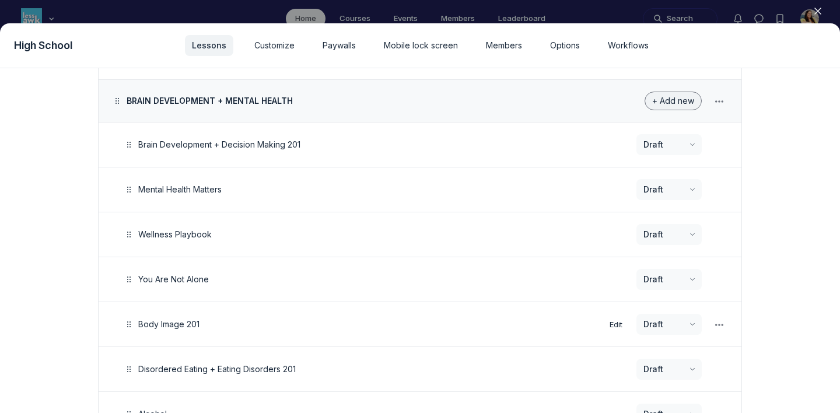
click at [663, 100] on span "+ Add new" at bounding box center [674, 101] width 42 height 10
click at [660, 131] on button "Lesson" at bounding box center [664, 133] width 55 height 20
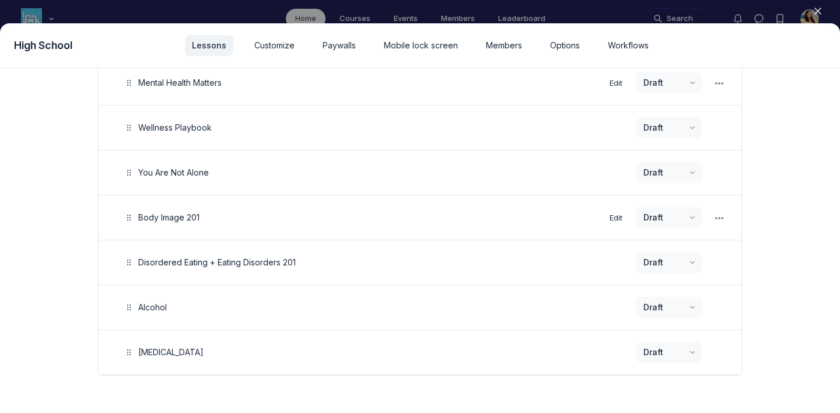
scroll to position [1275, 0]
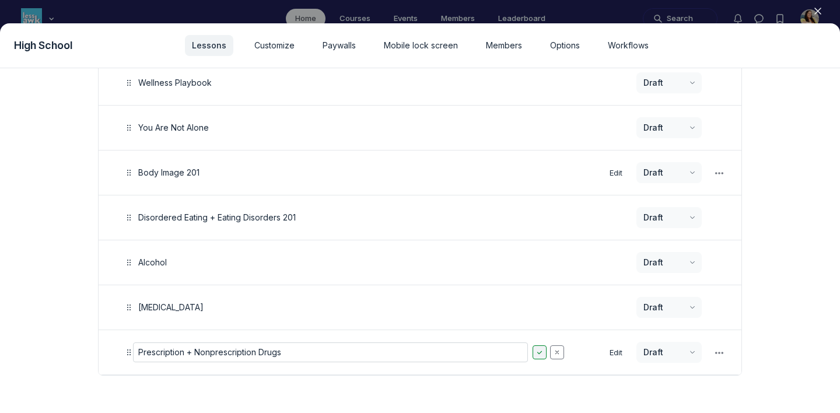
type input "Prescription + Nonprescription Drugs"
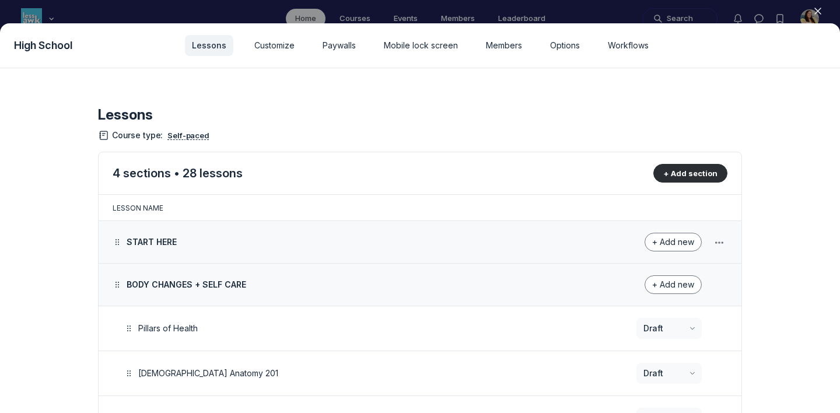
scroll to position [19, 0]
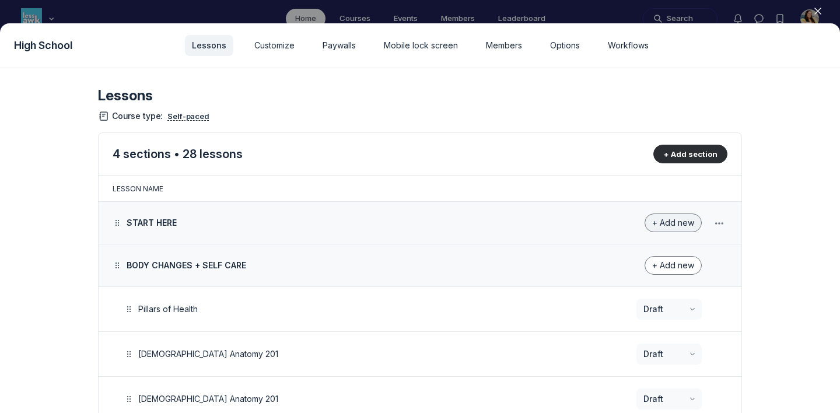
click at [657, 224] on span "+ Add new" at bounding box center [674, 223] width 42 height 10
click at [669, 260] on button "Lesson" at bounding box center [664, 255] width 55 height 20
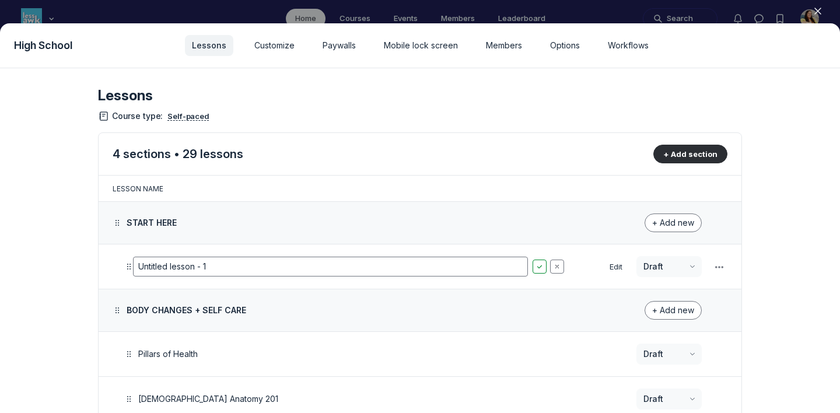
paste input "Welcome to the course!"
type input "Welcome to the course!"
click at [665, 218] on span "+ Add new" at bounding box center [674, 223] width 42 height 10
click at [669, 253] on button "Lesson" at bounding box center [664, 255] width 55 height 20
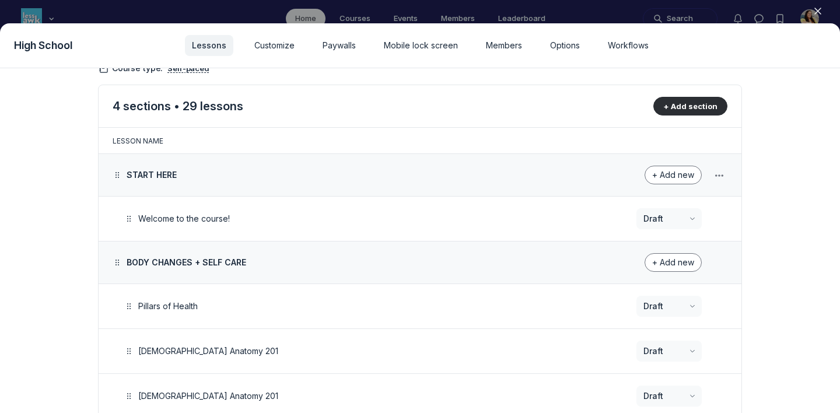
scroll to position [68, 0]
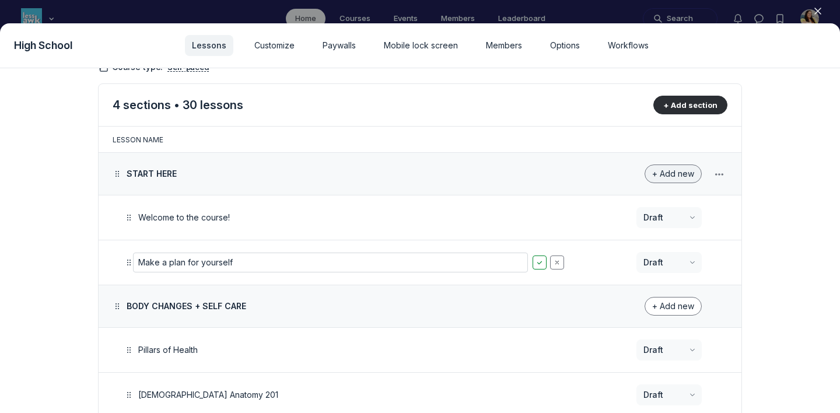
type input "Make a plan for yourself"
click at [693, 173] on span "+ Add new" at bounding box center [674, 174] width 42 height 10
click at [677, 201] on button "Lesson" at bounding box center [664, 206] width 55 height 20
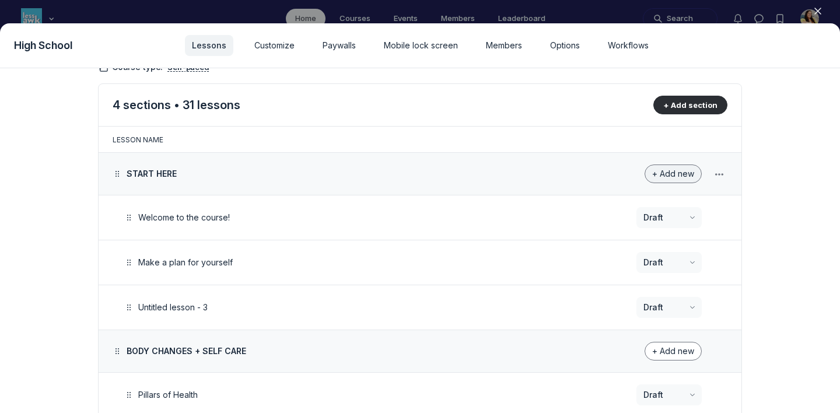
click at [679, 177] on span "+ Add new" at bounding box center [674, 174] width 42 height 10
click at [660, 207] on button "Lesson" at bounding box center [664, 206] width 55 height 20
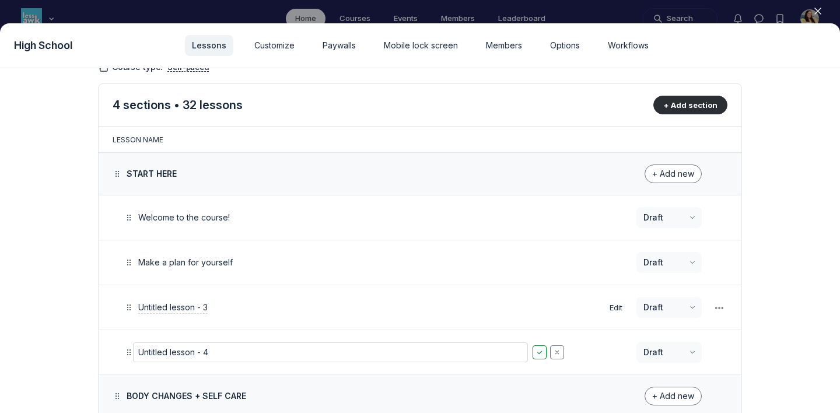
click at [198, 306] on span "Untitled lesson - 3" at bounding box center [172, 307] width 69 height 10
type input "Make a plan for conversations"
click at [192, 350] on span "Untitled lesson - 4" at bounding box center [173, 352] width 70 height 10
type input "How each lesson is organized"
click at [664, 169] on span "+ Add new" at bounding box center [674, 174] width 42 height 10
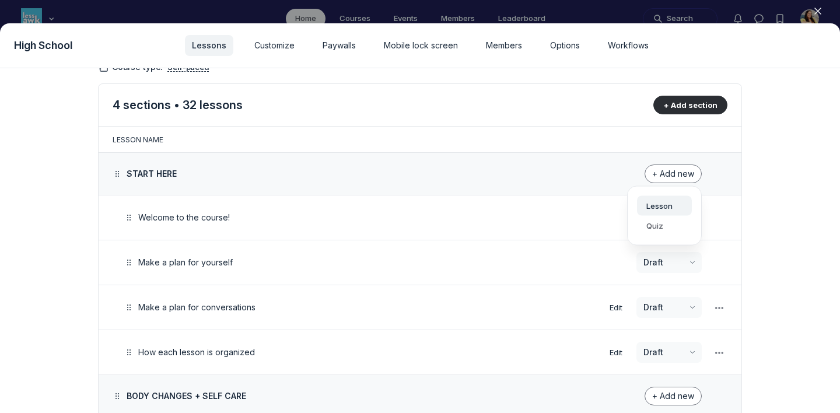
click at [643, 196] on button "Lesson" at bounding box center [664, 206] width 55 height 20
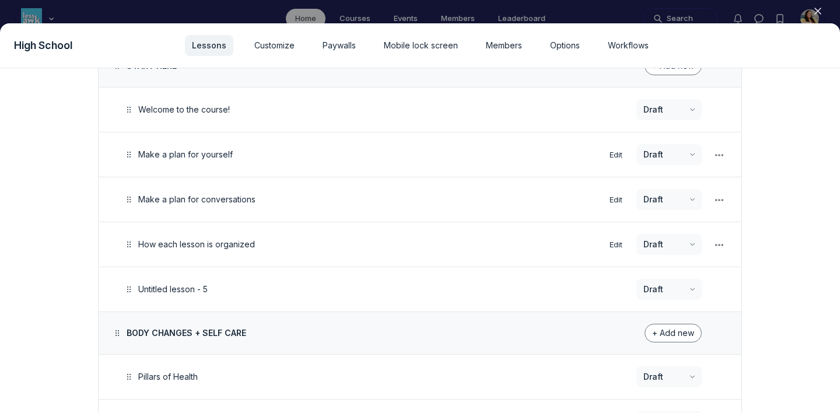
scroll to position [205, 0]
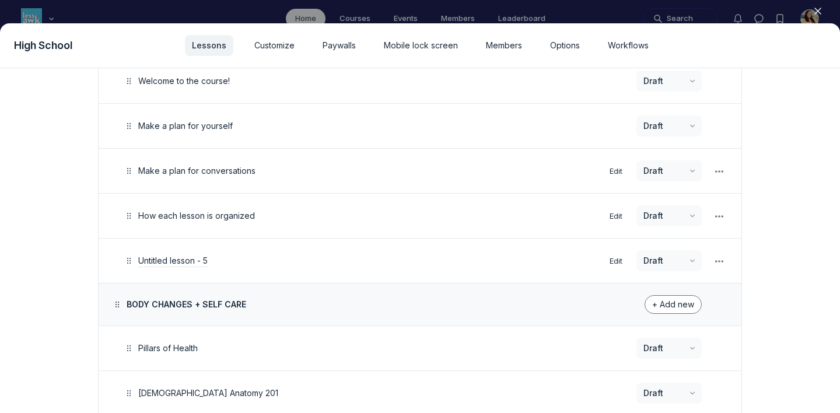
click at [198, 261] on span "Untitled lesson - 5" at bounding box center [172, 261] width 69 height 10
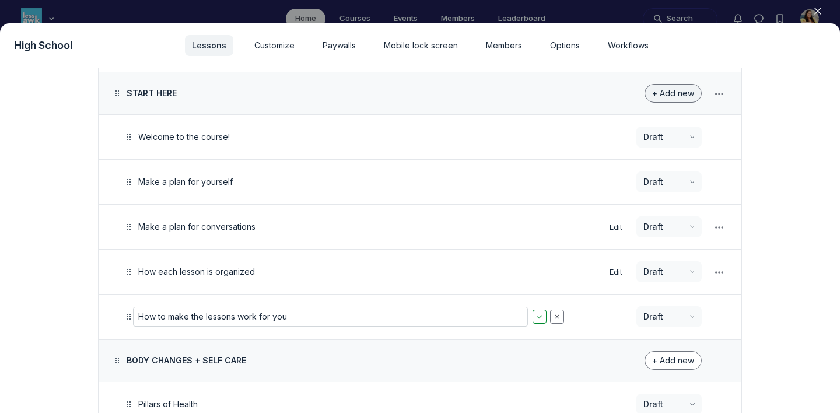
type input "How to make the lessons work for you"
click at [673, 97] on span "+ Add new" at bounding box center [674, 93] width 42 height 10
click at [667, 123] on button "Lesson" at bounding box center [664, 126] width 55 height 20
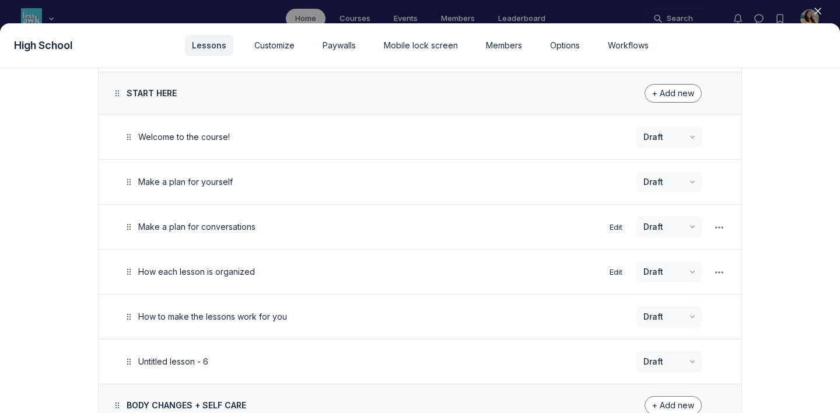
scroll to position [187, 0]
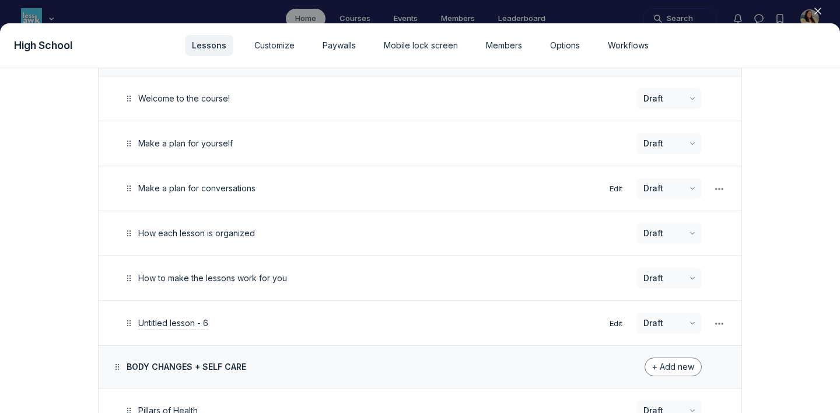
click at [194, 320] on span "Untitled lesson - 6" at bounding box center [173, 323] width 70 height 10
type input "Charting your path 🚧"
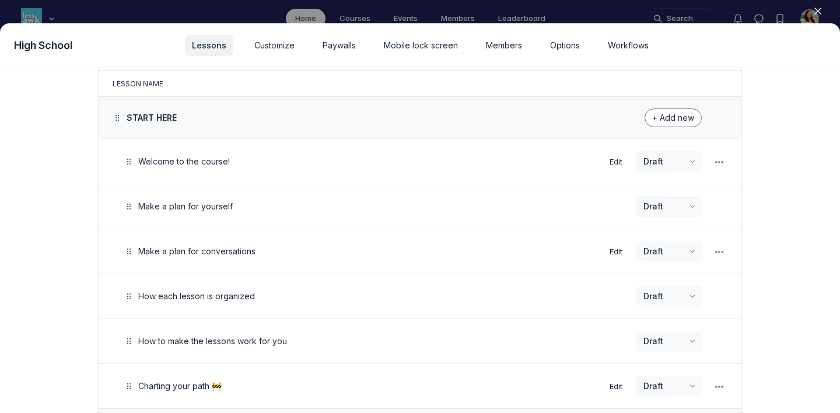
scroll to position [120, 0]
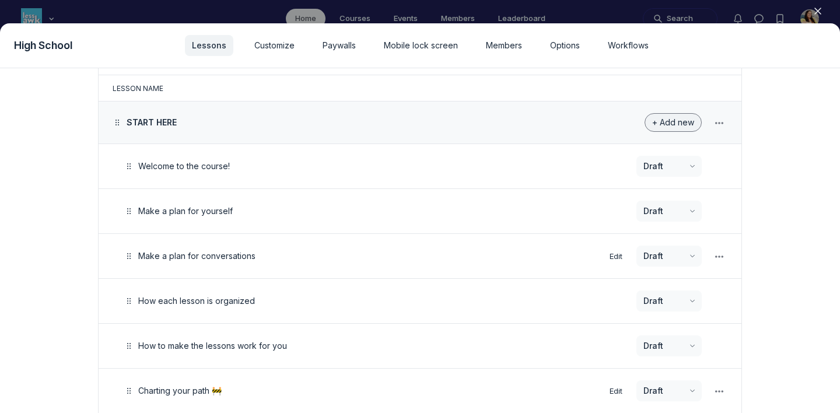
click at [663, 122] on span "+ Add new" at bounding box center [674, 122] width 42 height 10
click at [659, 148] on button "Lesson" at bounding box center [664, 155] width 55 height 20
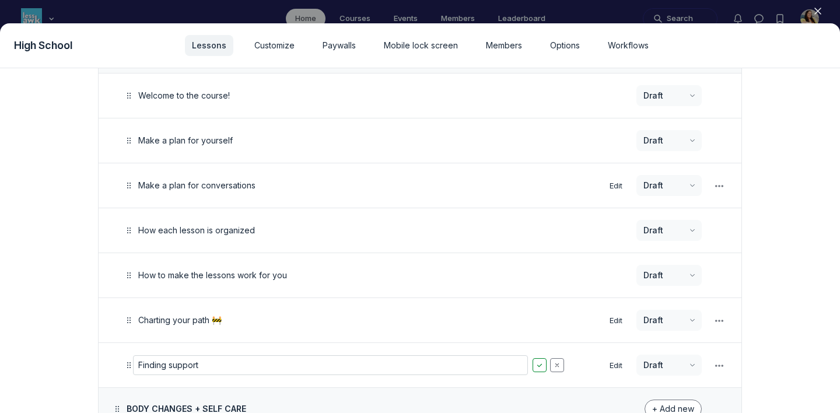
scroll to position [132, 0]
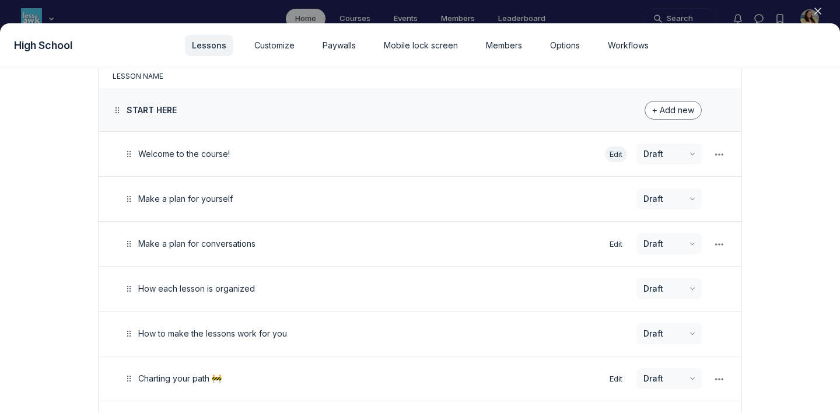
type input "Finding support"
click at [609, 151] on button "Edit" at bounding box center [616, 154] width 22 height 16
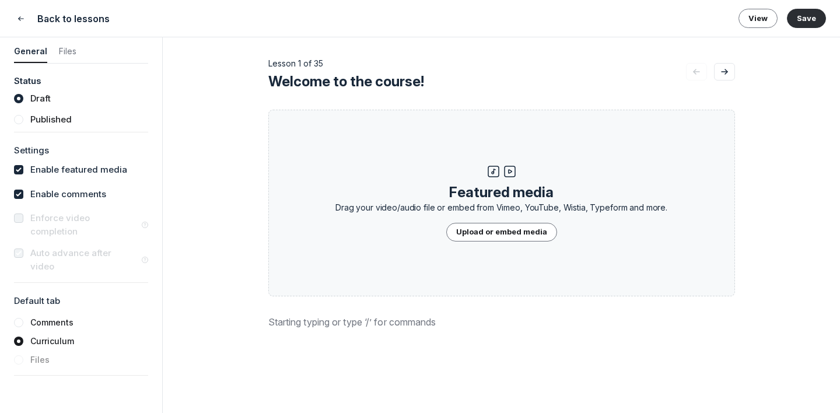
click at [301, 327] on p at bounding box center [501, 322] width 467 height 14
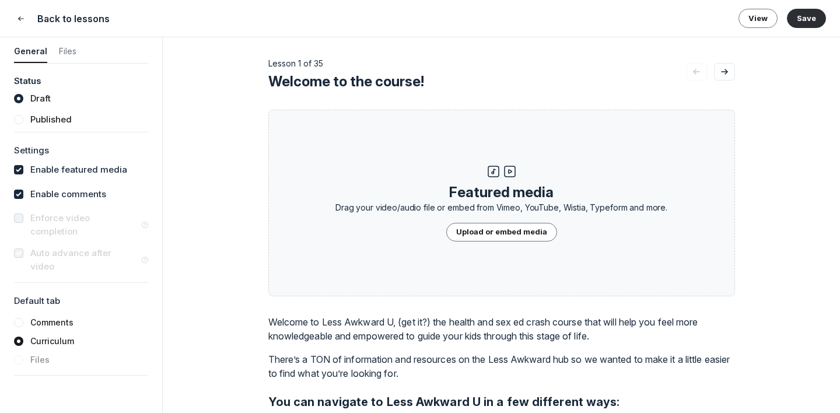
click at [93, 189] on label "Enable comments" at bounding box center [68, 194] width 76 height 13
click at [23, 190] on input "checkbox" at bounding box center [18, 194] width 9 height 9
checkbox input "false"
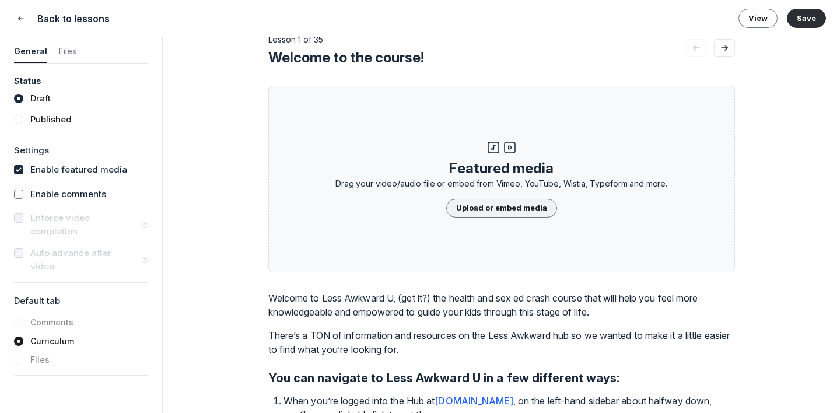
click at [514, 209] on button "Upload or embed media" at bounding box center [501, 208] width 111 height 19
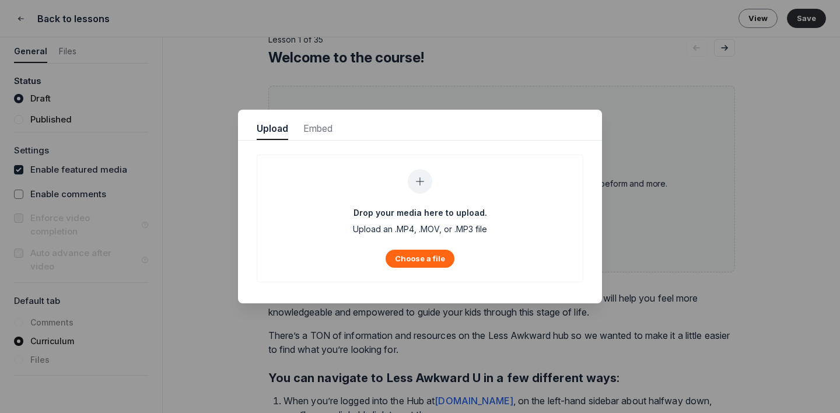
scroll to position [1577, 2952]
click at [411, 260] on button "Choose a file" at bounding box center [420, 259] width 69 height 18
click at [431, 254] on button "Choose a file" at bounding box center [420, 259] width 69 height 18
type input "C:\fakepath\Welcome to Less Awkward U.mp4"
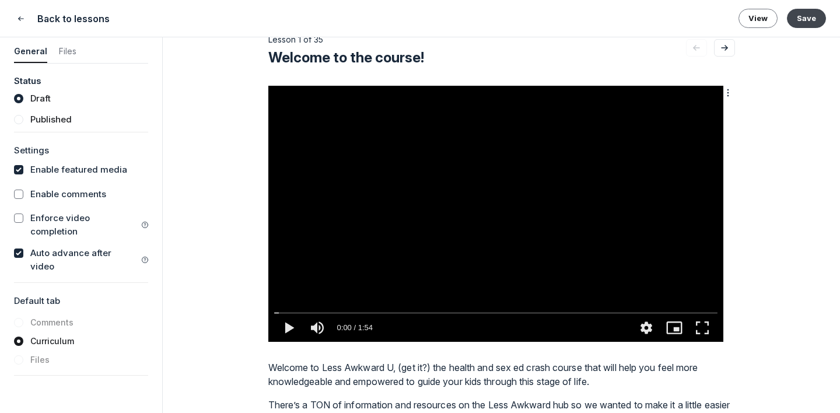
click at [763, 20] on button "Save" at bounding box center [806, 18] width 39 height 19
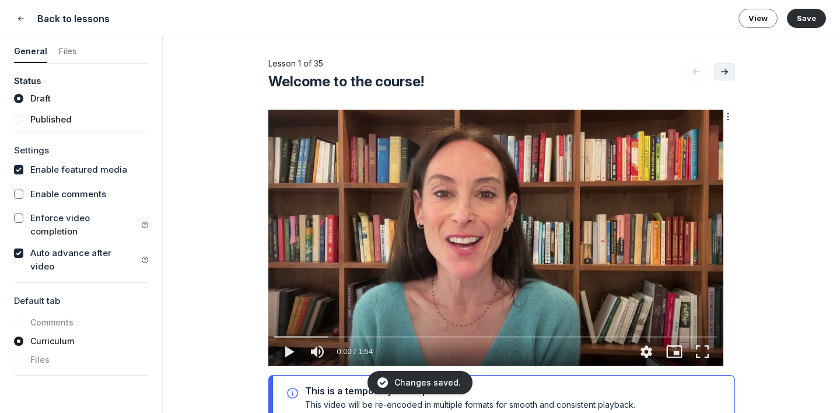
click at [721, 76] on icon "Go to next lesson" at bounding box center [725, 71] width 12 height 9
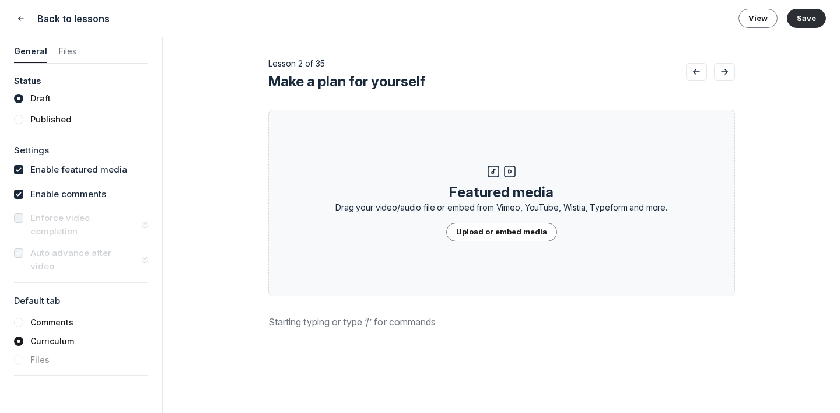
click at [97, 198] on label "Enable comments" at bounding box center [68, 194] width 76 height 13
click at [23, 198] on input "checkbox" at bounding box center [18, 194] width 9 height 9
checkbox input "false"
click at [474, 232] on button "Upload or embed media" at bounding box center [501, 232] width 111 height 19
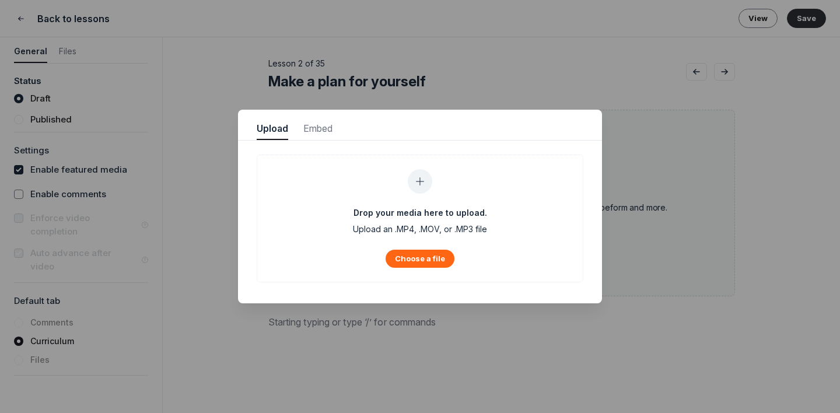
scroll to position [1577, 2952]
click at [420, 259] on button "Choose a file" at bounding box center [420, 259] width 69 height 18
click at [303, 325] on div at bounding box center [420, 206] width 840 height 413
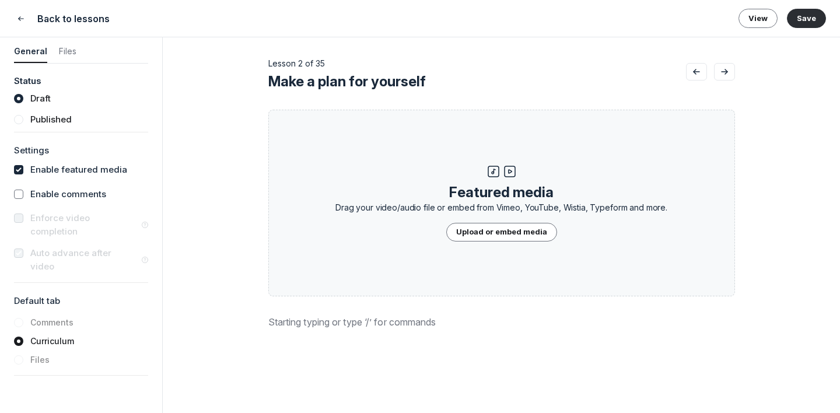
click at [303, 325] on p at bounding box center [501, 322] width 467 height 14
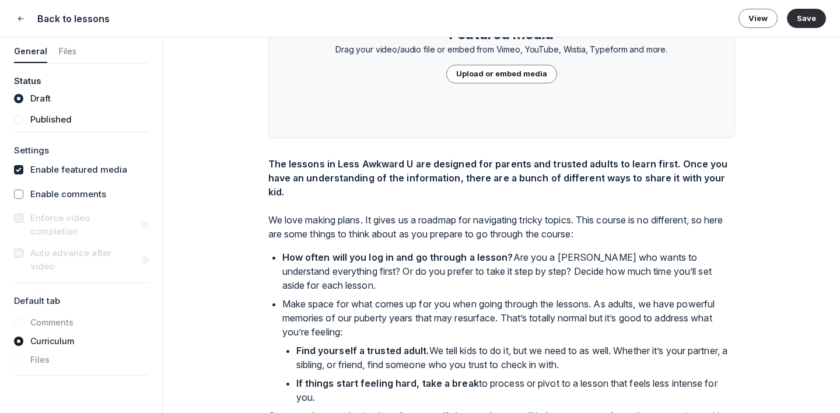
scroll to position [96, 0]
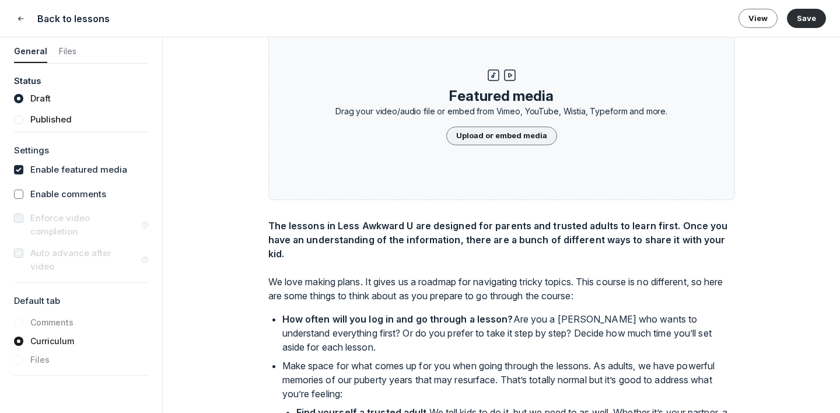
click at [482, 130] on button "Upload or embed media" at bounding box center [501, 136] width 111 height 19
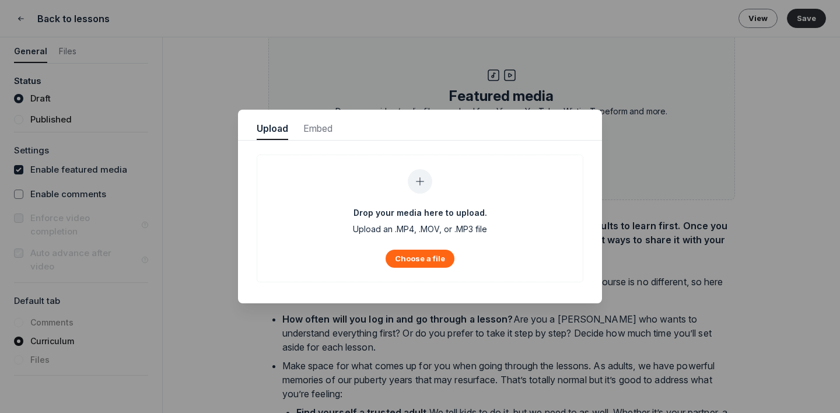
scroll to position [1577, 2952]
click at [445, 221] on div "Drop your media here to upload. Upload an .MP4, .MOV, or .MP3 file Choose a file" at bounding box center [420, 218] width 327 height 127
click at [427, 260] on button "Choose a file" at bounding box center [420, 259] width 69 height 18
type input "C:\fakepath\Learning Journey Video 2 (edited).mov"
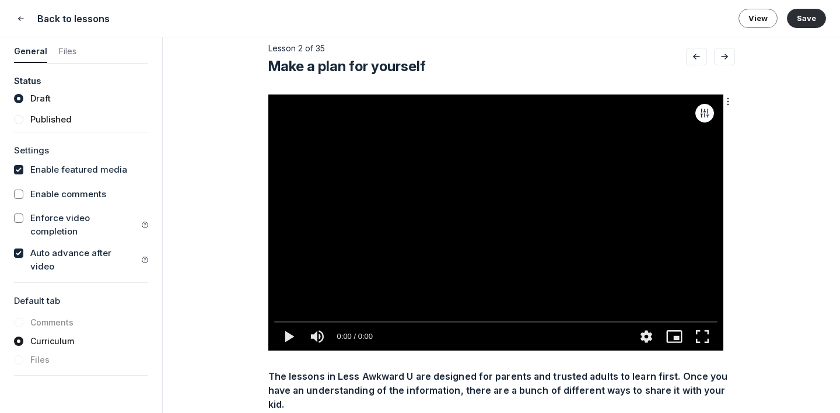
scroll to position [0, 0]
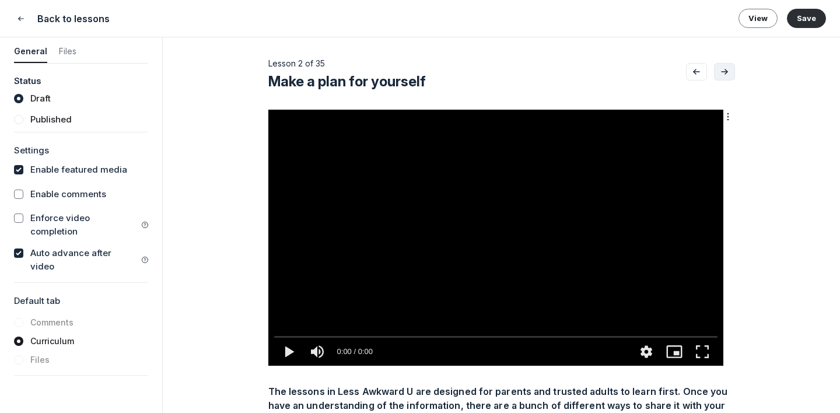
click at [725, 69] on use "Go to next lesson" at bounding box center [725, 71] width 6 height 5
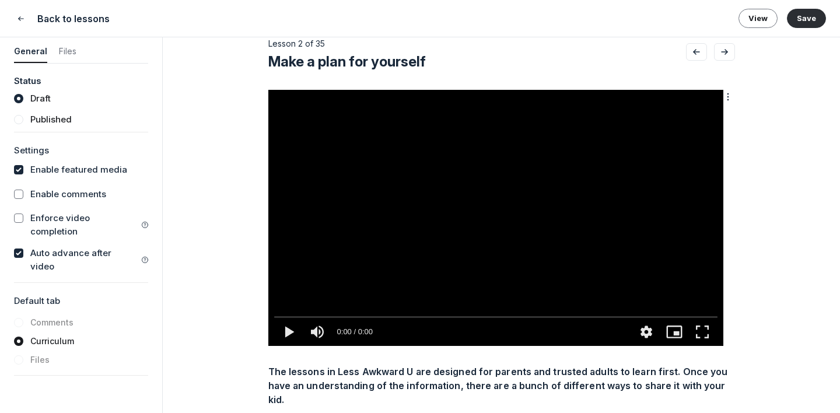
scroll to position [23, 0]
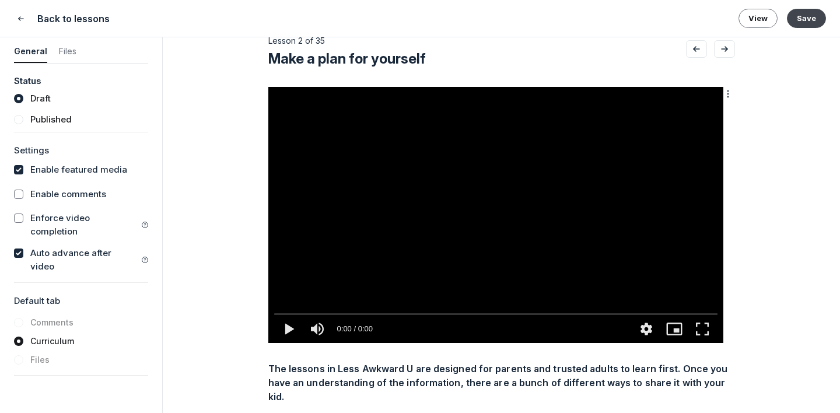
click at [763, 17] on button "Save" at bounding box center [806, 18] width 39 height 19
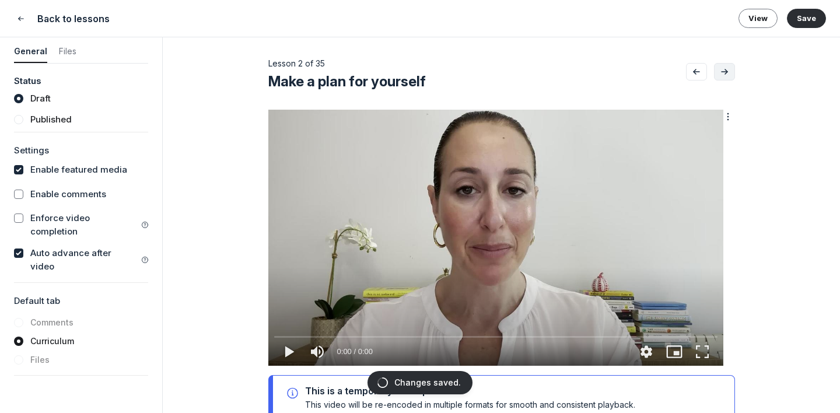
click at [728, 65] on button "Go to next lesson" at bounding box center [724, 72] width 21 height 18
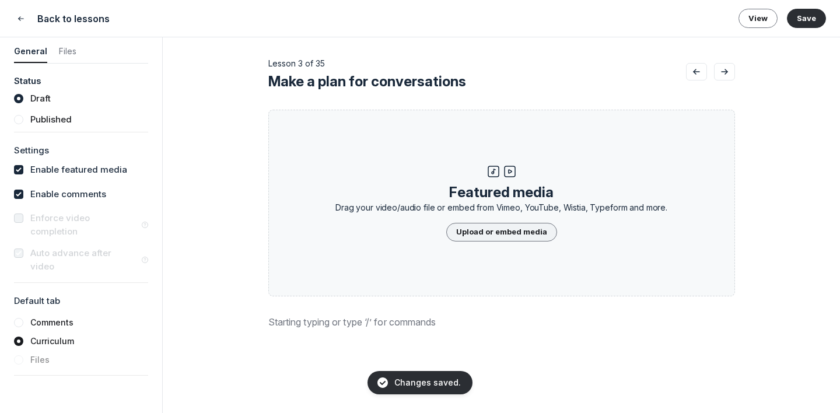
click at [533, 235] on button "Upload or embed media" at bounding box center [501, 232] width 111 height 19
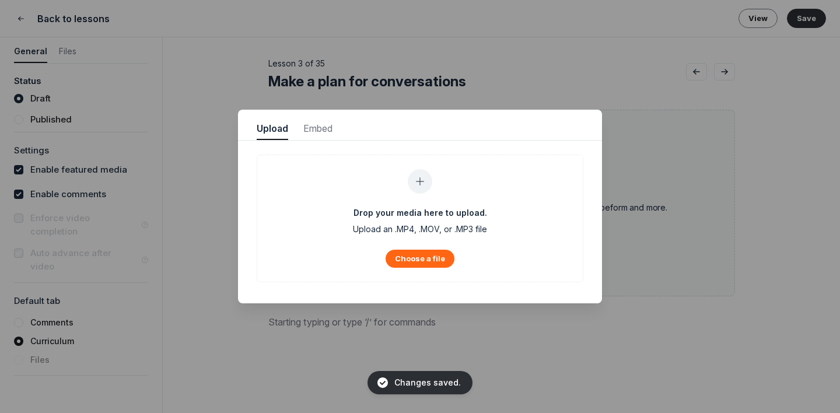
scroll to position [1577, 2952]
click at [428, 256] on button "Choose a file" at bounding box center [420, 259] width 69 height 18
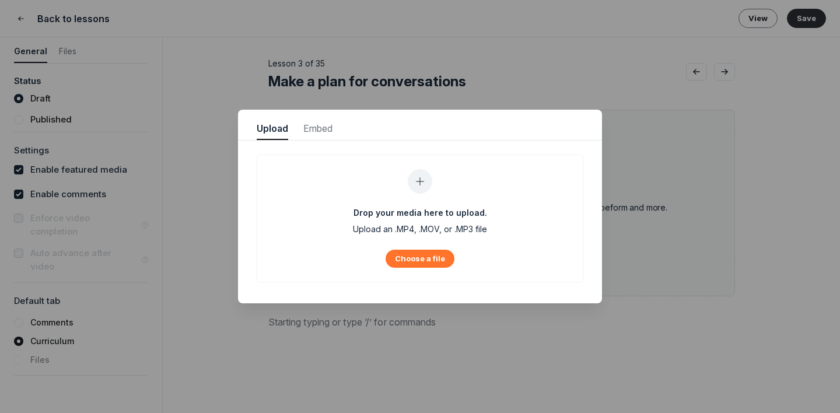
type input "C:\fakepath\Learning journey video 3 (edited).mov"
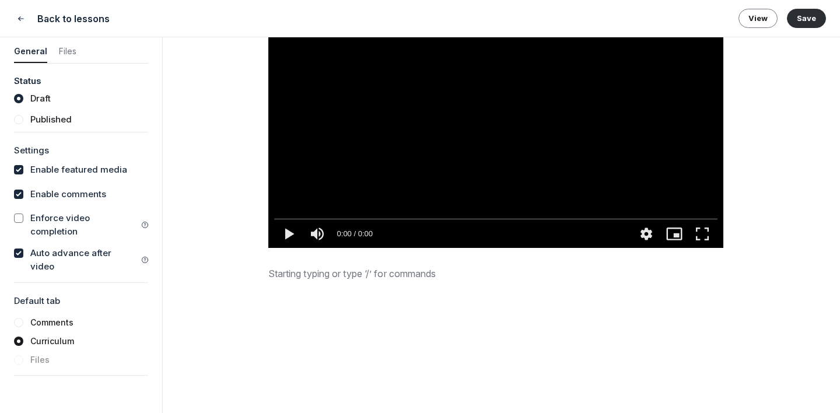
scroll to position [157, 0]
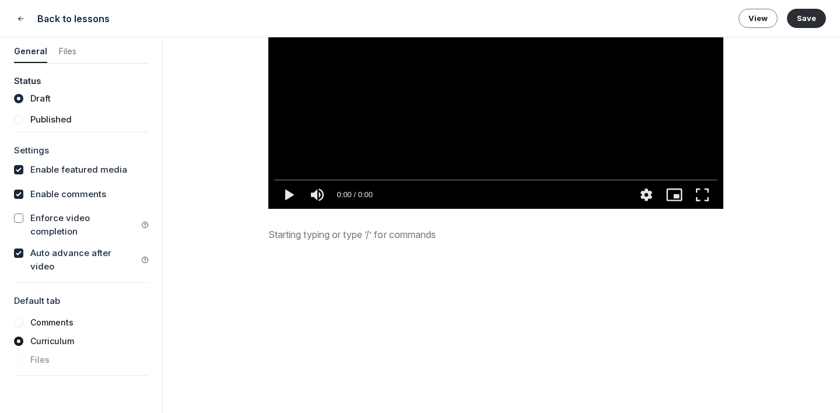
click at [334, 256] on div at bounding box center [501, 374] width 467 height 292
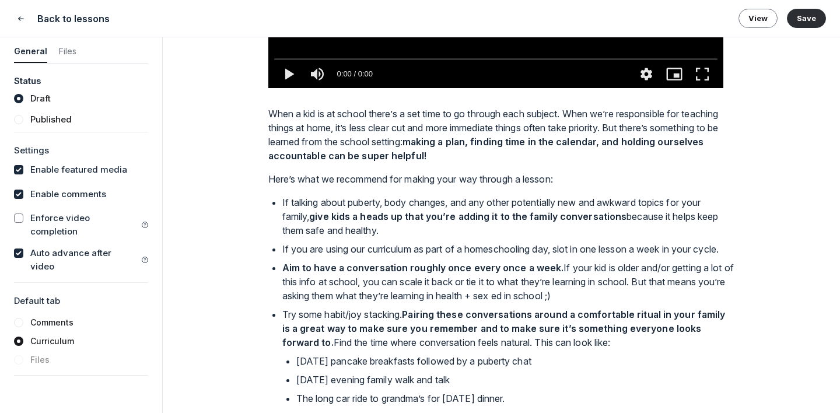
scroll to position [0, 0]
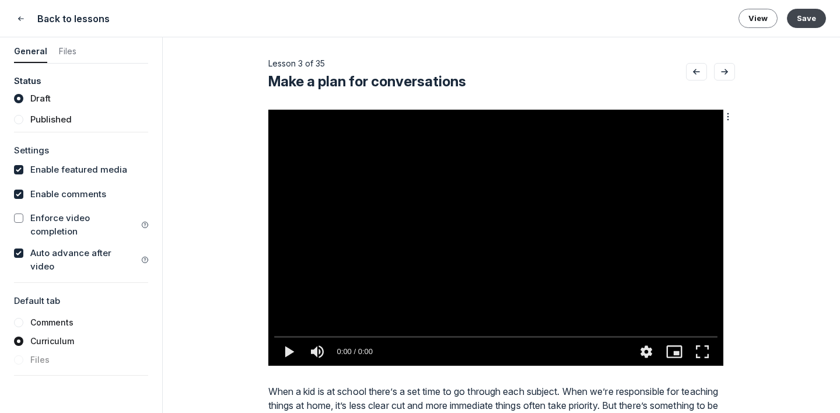
click at [763, 20] on button "Save" at bounding box center [806, 18] width 39 height 19
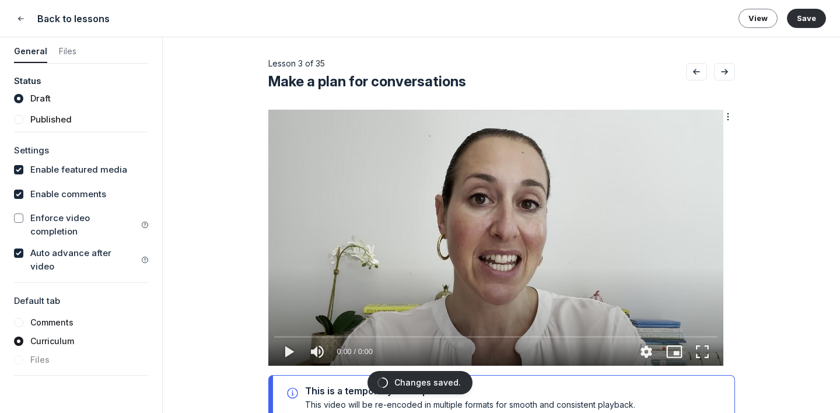
click at [731, 71] on button "Go to next lesson" at bounding box center [724, 72] width 21 height 18
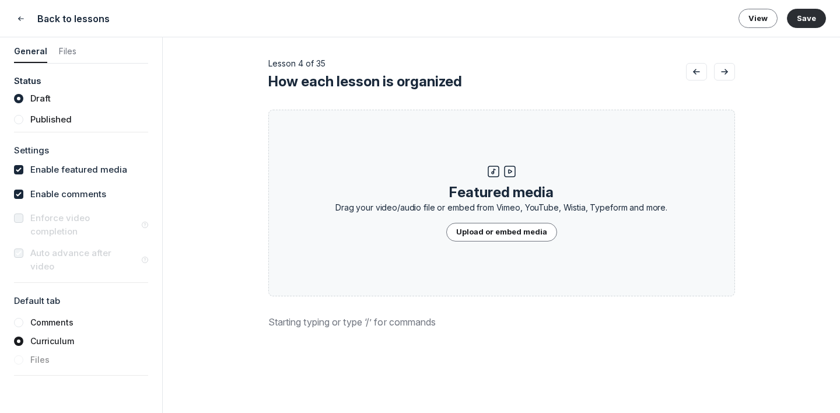
click at [294, 322] on p at bounding box center [501, 322] width 467 height 14
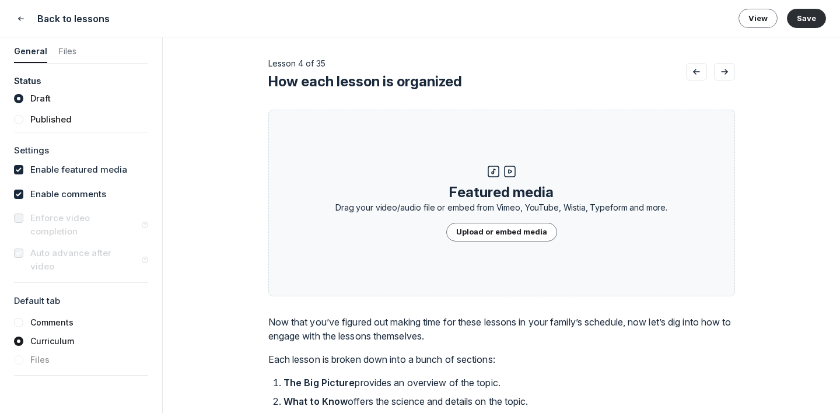
click at [493, 86] on button "How each lesson is organized" at bounding box center [477, 81] width 418 height 19
type input "How each lesson is organized 🚧"
click at [763, 27] on button "Save" at bounding box center [806, 18] width 39 height 19
click at [488, 235] on button "Upload or embed media" at bounding box center [501, 232] width 111 height 19
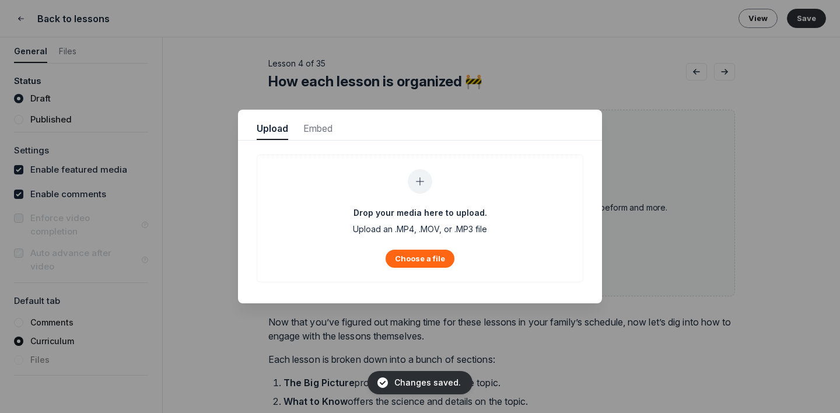
scroll to position [1577, 2952]
click at [681, 223] on div at bounding box center [420, 206] width 840 height 413
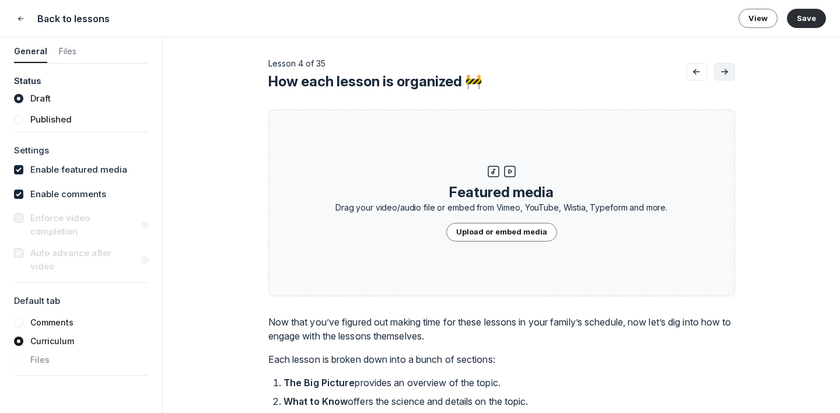
click at [724, 78] on button "Go to next lesson" at bounding box center [724, 72] width 21 height 18
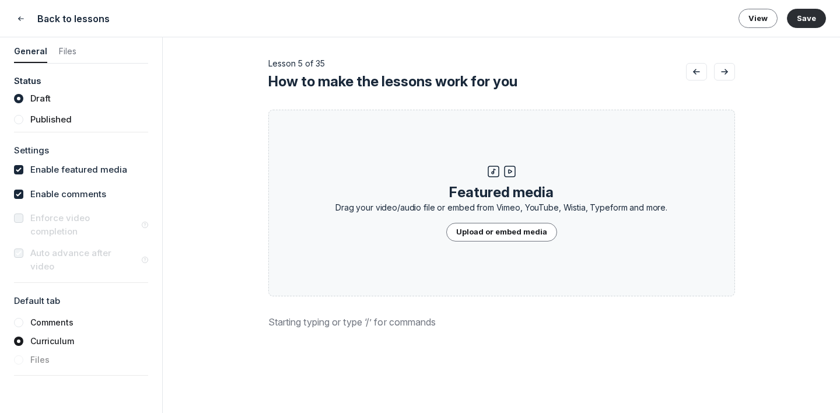
click at [355, 323] on p at bounding box center [501, 322] width 467 height 14
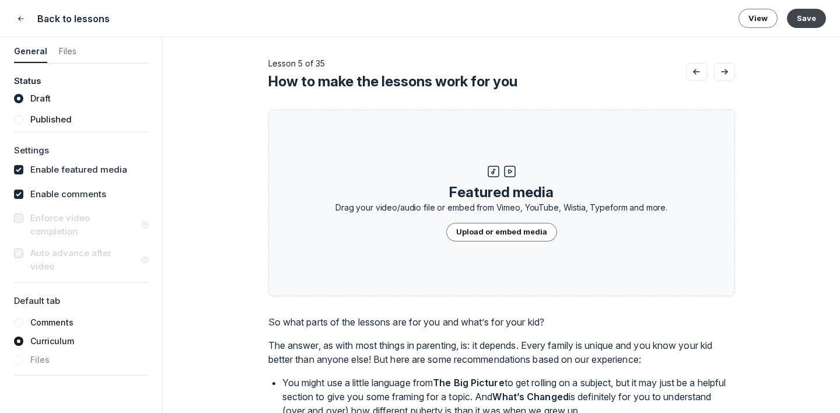
click at [763, 19] on button "Save" at bounding box center [806, 18] width 39 height 19
click at [727, 78] on button "Go to next lesson" at bounding box center [724, 72] width 21 height 18
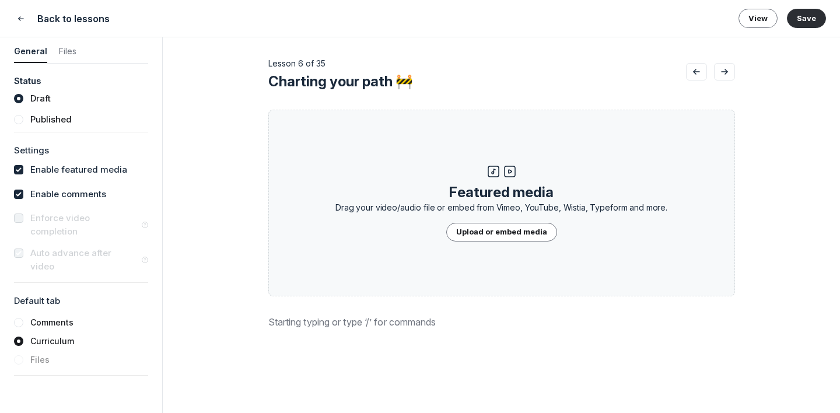
click at [294, 313] on div "Lesson 6 of 35 Charting your path 🚧 Featured media Drag your video/audio file o…" at bounding box center [501, 331] width 467 height 588
click at [294, 327] on p at bounding box center [501, 322] width 467 height 14
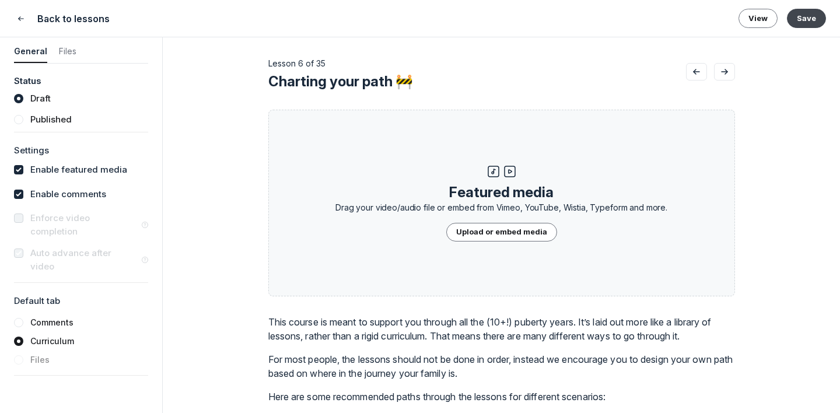
click at [763, 18] on button "Save" at bounding box center [806, 18] width 39 height 19
click at [727, 72] on icon "Go to next lesson" at bounding box center [725, 71] width 12 height 9
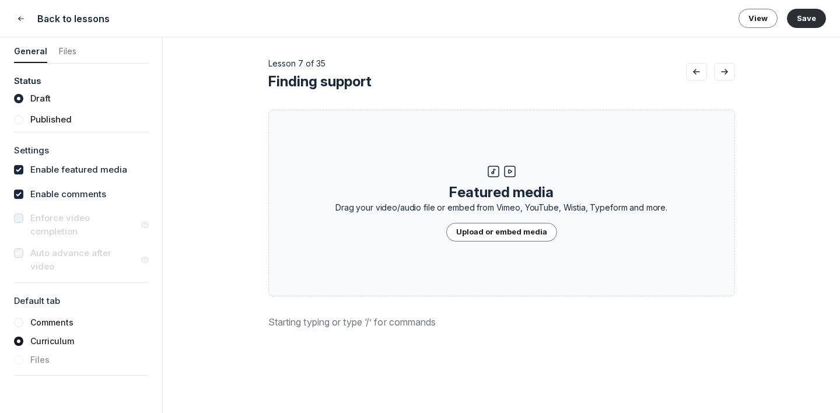
click at [338, 326] on p at bounding box center [501, 322] width 467 height 14
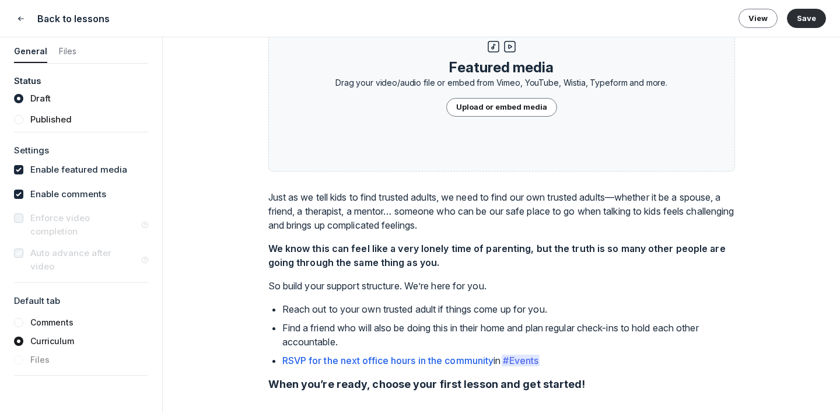
click at [60, 197] on label "Enable comments" at bounding box center [68, 194] width 76 height 13
click at [23, 197] on input "checkbox" at bounding box center [18, 194] width 9 height 9
checkbox input "false"
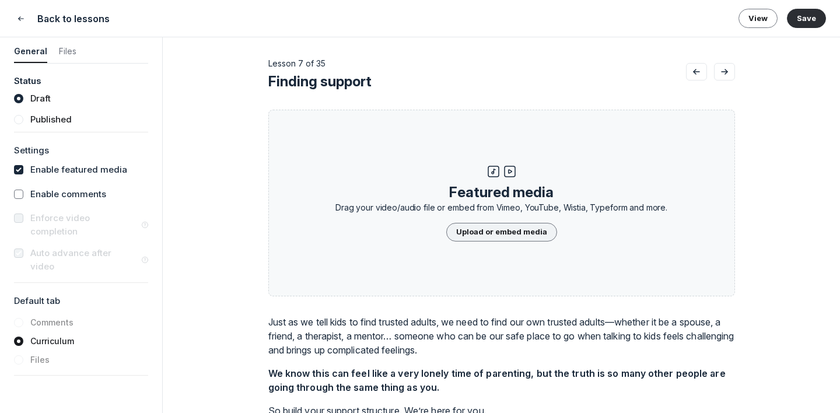
click at [486, 234] on button "Upload or embed media" at bounding box center [501, 232] width 111 height 19
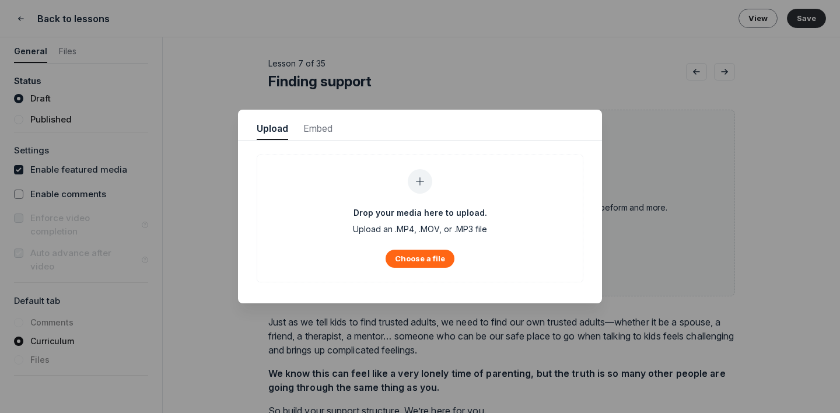
scroll to position [1577, 2952]
click at [405, 257] on button "Choose a file" at bounding box center [420, 259] width 69 height 18
type input "C:\fakepath\Learning journey video 6 (edited) (1).mov"
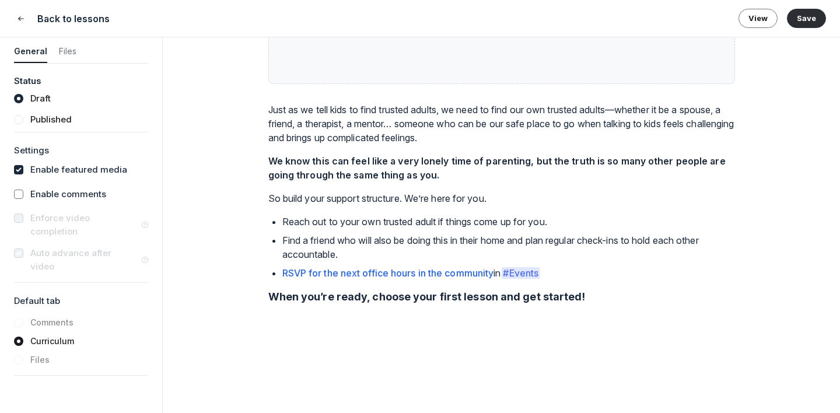
scroll to position [0, 0]
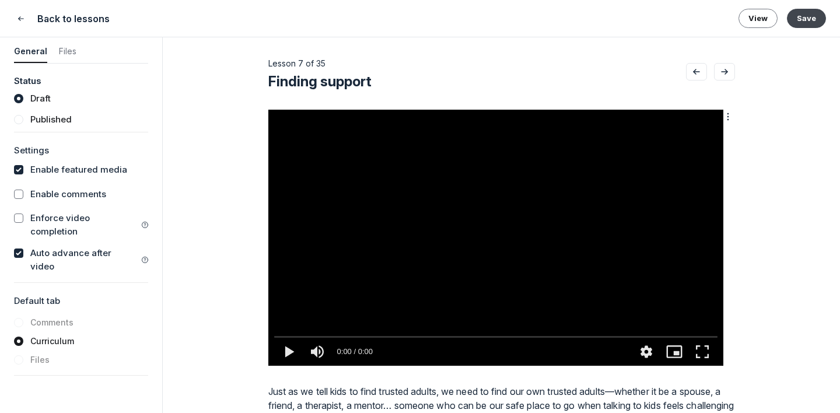
click at [763, 19] on button "Save" at bounding box center [806, 18] width 39 height 19
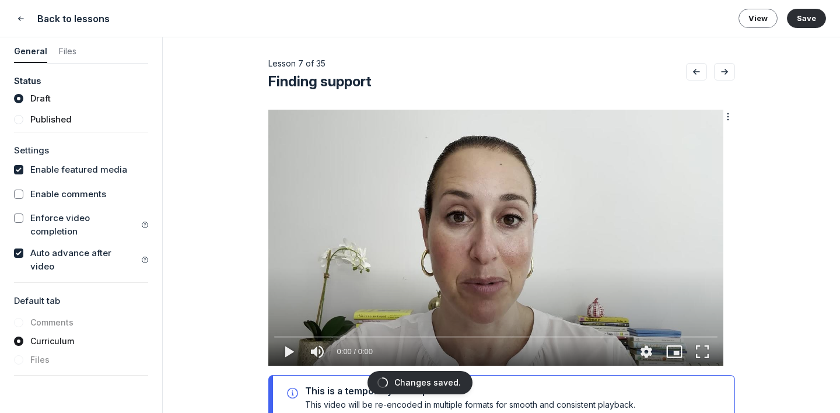
click at [700, 72] on icon "Go to previous lesson" at bounding box center [697, 71] width 12 height 9
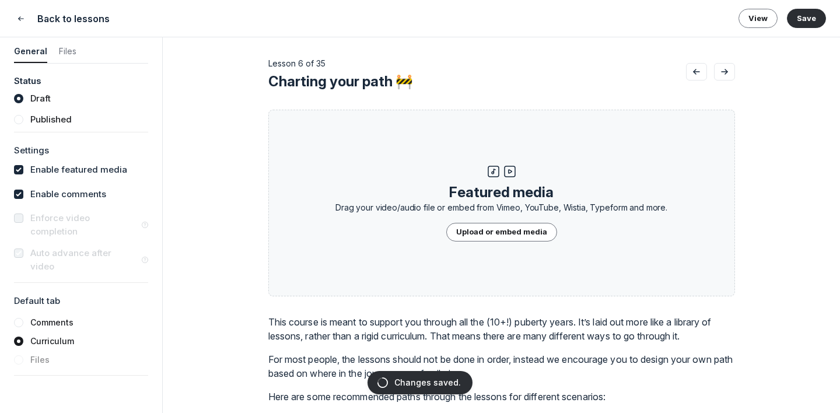
click at [700, 72] on icon "Go to previous lesson" at bounding box center [697, 71] width 12 height 9
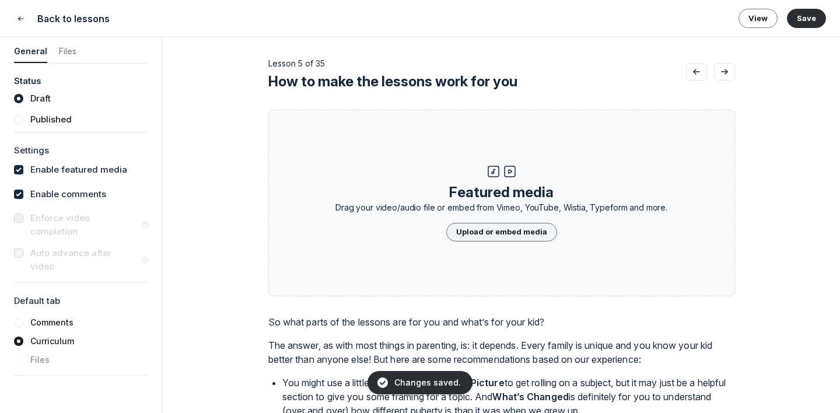
click at [511, 231] on button "Upload or embed media" at bounding box center [501, 232] width 111 height 19
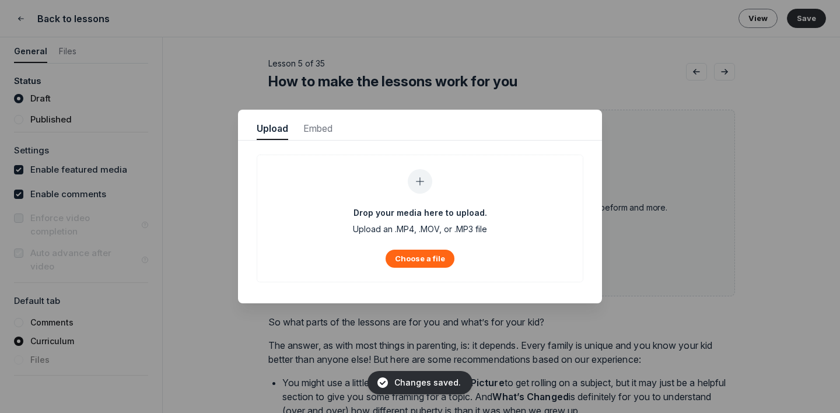
scroll to position [1577, 2952]
click at [411, 258] on button "Choose a file" at bounding box center [420, 259] width 69 height 18
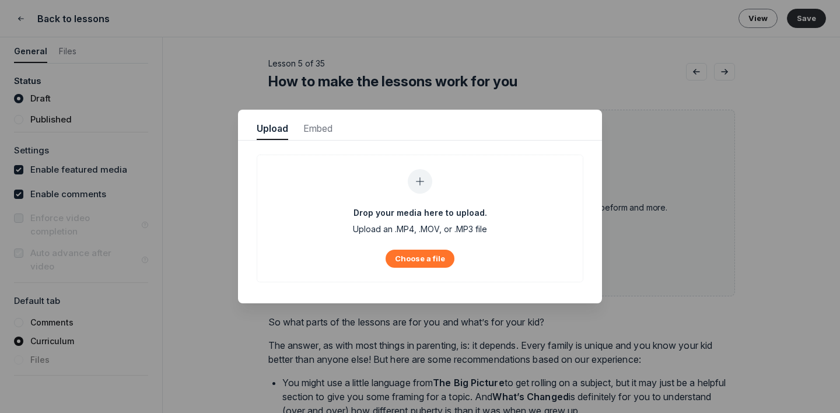
type input "C:\fakepath\How you make a lesson work for you - part 2 from navigating each co…"
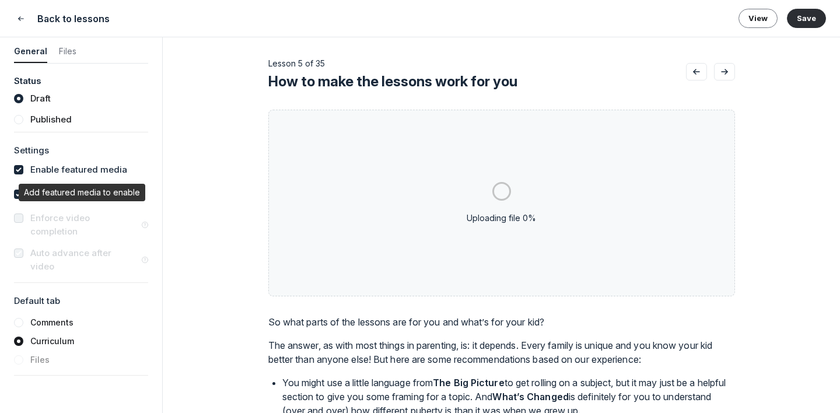
click at [83, 198] on div "Add featured media to enable" at bounding box center [82, 193] width 127 height 18
click at [16, 194] on input "checkbox" at bounding box center [18, 194] width 9 height 9
checkbox input "false"
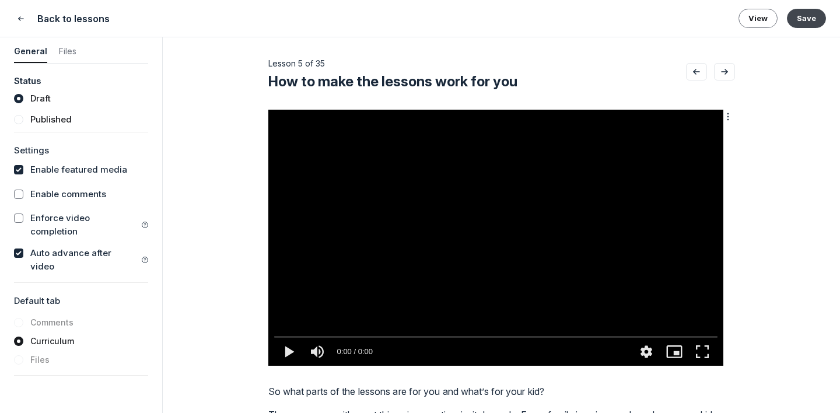
click at [763, 18] on button "Save" at bounding box center [806, 18] width 39 height 19
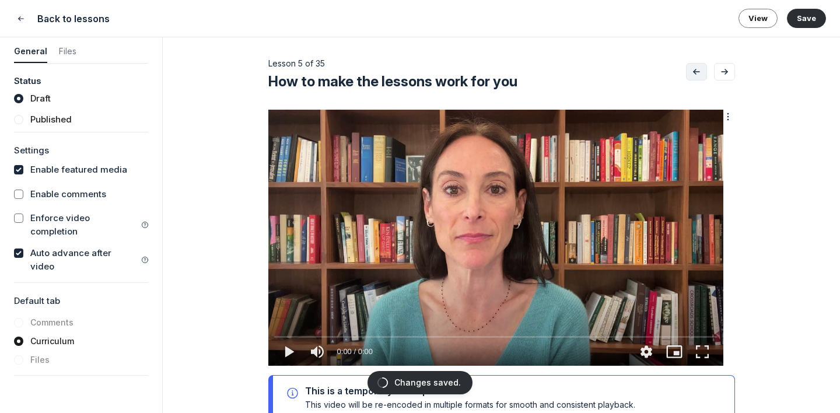
click at [693, 76] on icon "Go to previous lesson" at bounding box center [697, 71] width 12 height 9
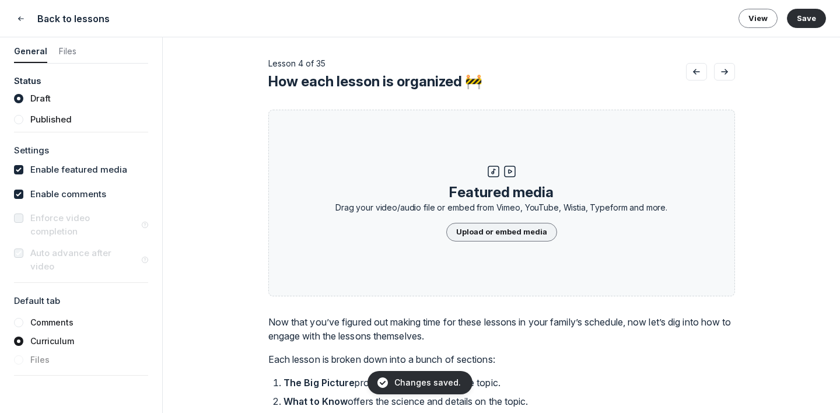
click at [483, 235] on button "Upload or embed media" at bounding box center [501, 232] width 111 height 19
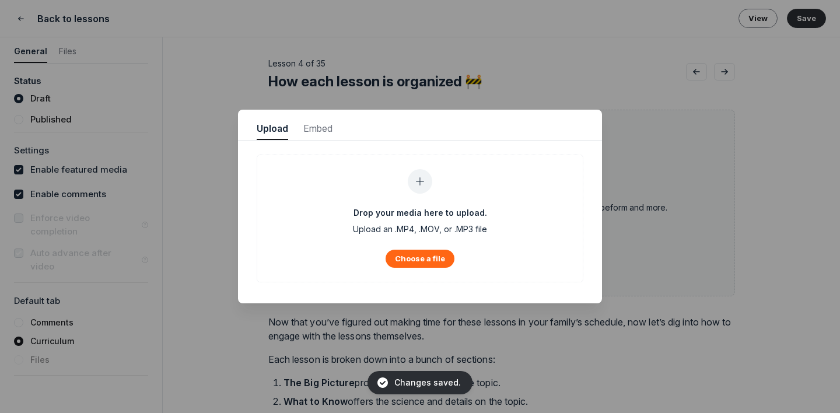
scroll to position [1577, 2952]
click at [425, 256] on button "Choose a file" at bounding box center [420, 259] width 69 height 18
type input "C:\fakepath\How each lesson is organized - part 1 of navigating each course les…"
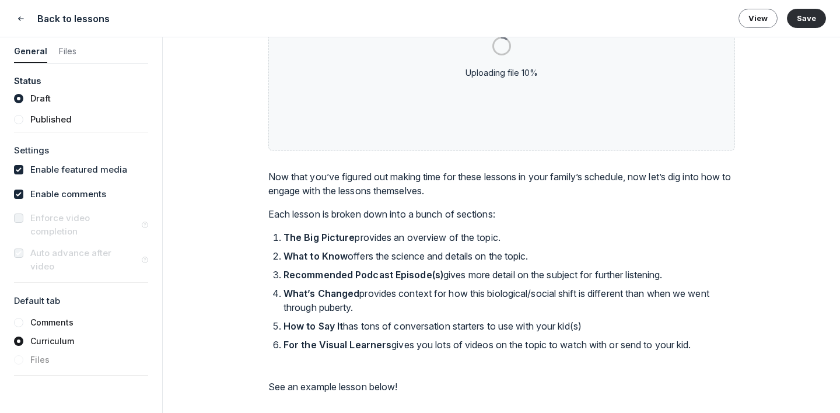
scroll to position [0, 0]
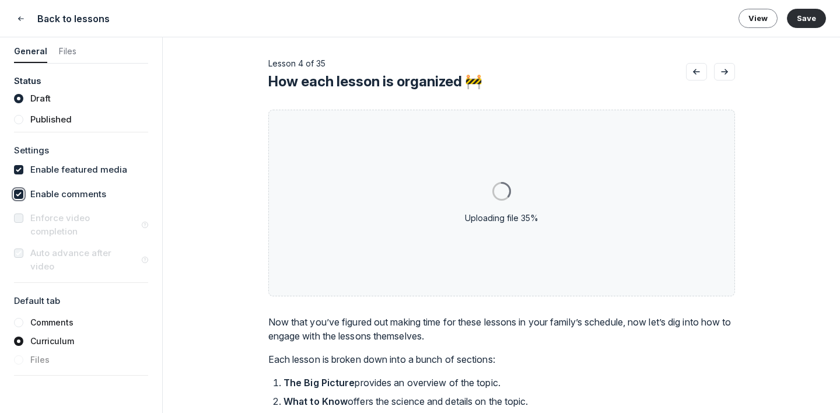
click at [22, 194] on input "checkbox" at bounding box center [18, 194] width 9 height 9
checkbox input "false"
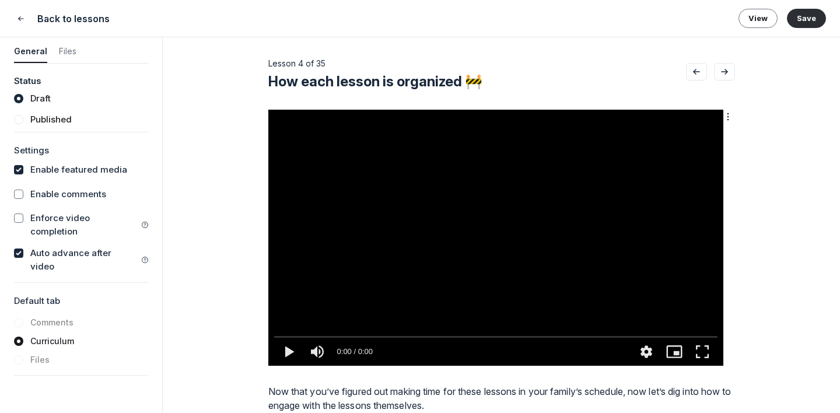
click at [69, 247] on label "Auto advance after video" at bounding box center [83, 260] width 107 height 26
click at [23, 249] on input "checkbox" at bounding box center [18, 253] width 9 height 9
checkbox input "false"
click at [763, 16] on button "Save" at bounding box center [806, 18] width 39 height 19
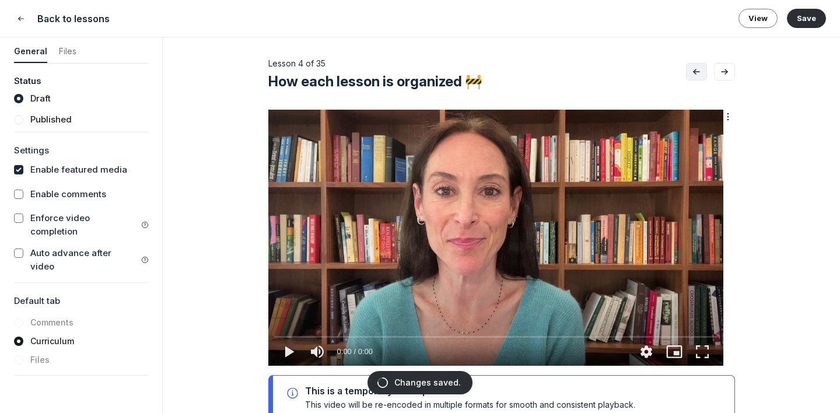
click at [697, 72] on icon "Go to previous lesson" at bounding box center [697, 71] width 12 height 9
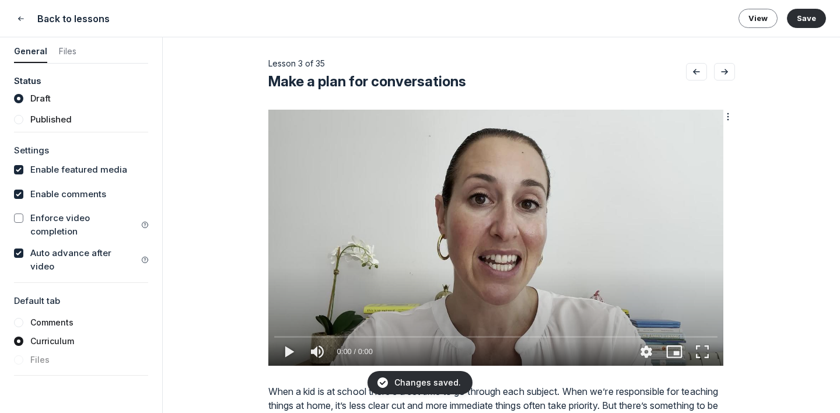
click at [83, 196] on label "Enable comments" at bounding box center [68, 194] width 76 height 13
click at [23, 196] on input "checkbox" at bounding box center [18, 194] width 9 height 9
checkbox input "false"
click at [76, 247] on label "Auto advance after video" at bounding box center [83, 260] width 107 height 26
click at [23, 249] on input "checkbox" at bounding box center [18, 253] width 9 height 9
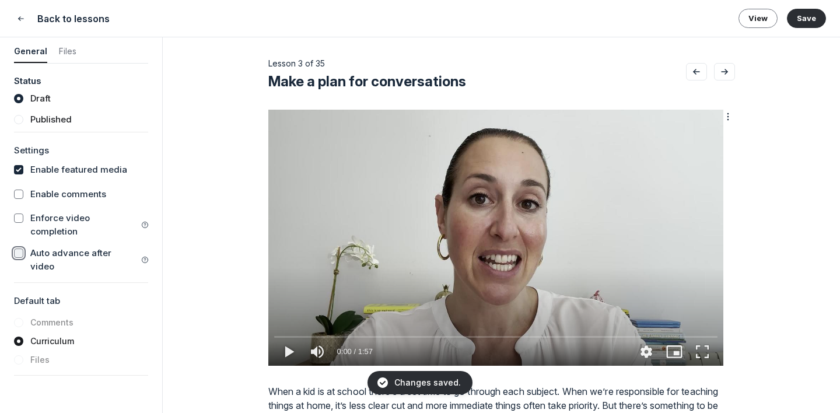
checkbox input "false"
click at [763, 18] on button "Save" at bounding box center [806, 18] width 39 height 19
click at [700, 74] on icon "Go to previous lesson" at bounding box center [697, 71] width 12 height 9
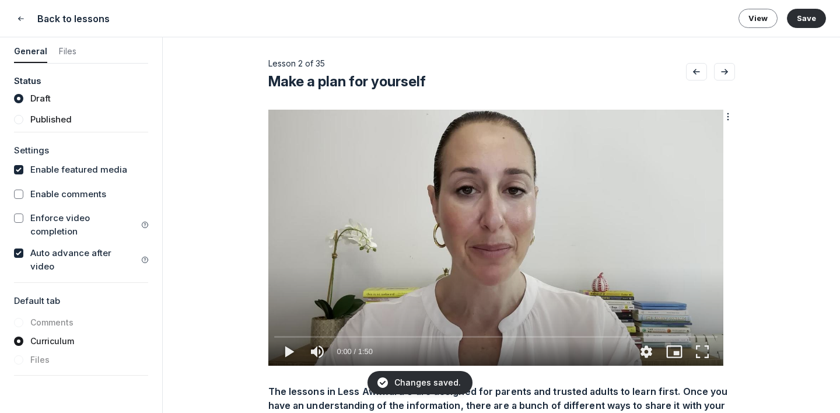
click at [70, 247] on label "Auto advance after video" at bounding box center [83, 260] width 107 height 26
click at [23, 249] on input "checkbox" at bounding box center [18, 253] width 9 height 9
checkbox input "false"
click at [763, 14] on button "Save" at bounding box center [806, 18] width 39 height 19
click at [688, 75] on button "Go to previous lesson" at bounding box center [696, 72] width 21 height 18
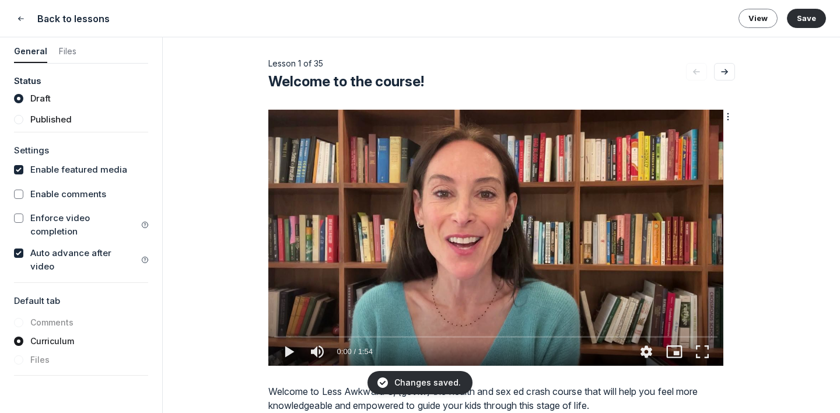
click at [91, 247] on label "Auto advance after video" at bounding box center [83, 260] width 107 height 26
click at [23, 249] on input "checkbox" at bounding box center [18, 253] width 9 height 9
checkbox input "false"
click at [763, 18] on button "Save" at bounding box center [806, 18] width 39 height 19
click at [721, 78] on button "Go to next lesson" at bounding box center [724, 72] width 21 height 18
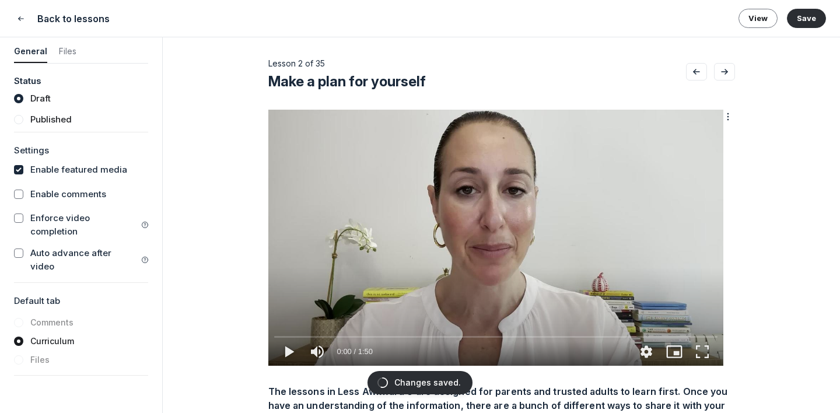
click at [721, 78] on button "Go to next lesson" at bounding box center [724, 72] width 21 height 18
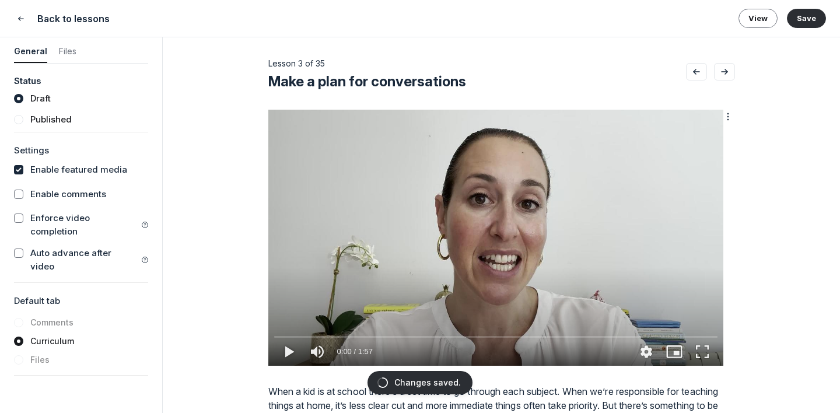
click at [721, 78] on button "Go to next lesson" at bounding box center [724, 72] width 21 height 18
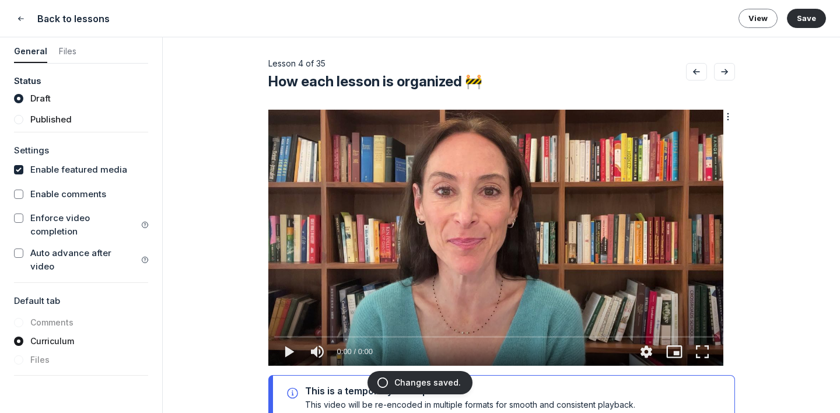
click at [721, 78] on button "Go to next lesson" at bounding box center [724, 72] width 21 height 18
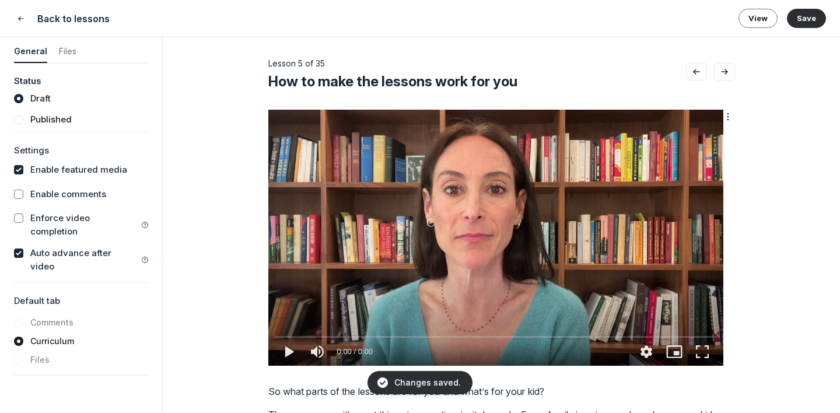
click at [94, 247] on label "Auto advance after video" at bounding box center [83, 260] width 107 height 26
click at [23, 249] on input "checkbox" at bounding box center [18, 253] width 9 height 9
checkbox input "false"
click at [763, 19] on button "Save" at bounding box center [806, 18] width 39 height 19
click at [724, 74] on icon "Go to next lesson" at bounding box center [725, 71] width 12 height 9
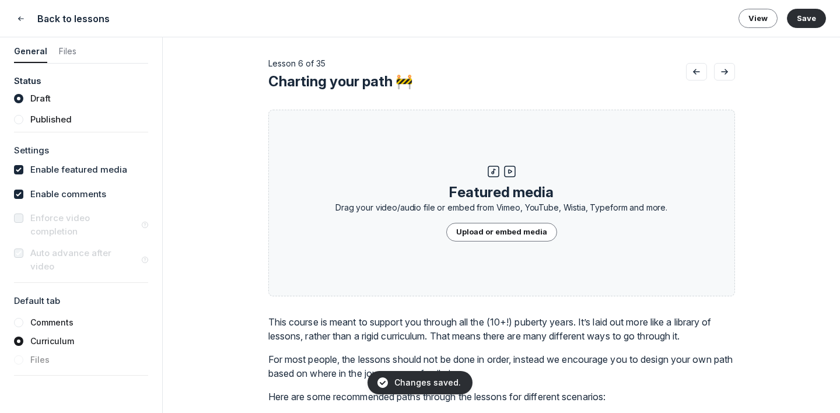
click at [80, 190] on label "Enable comments" at bounding box center [68, 194] width 76 height 13
click at [23, 190] on input "checkbox" at bounding box center [18, 194] width 9 height 9
checkbox input "false"
click at [763, 26] on button "Save" at bounding box center [806, 18] width 39 height 19
click at [730, 76] on button "Go to next lesson" at bounding box center [724, 72] width 21 height 18
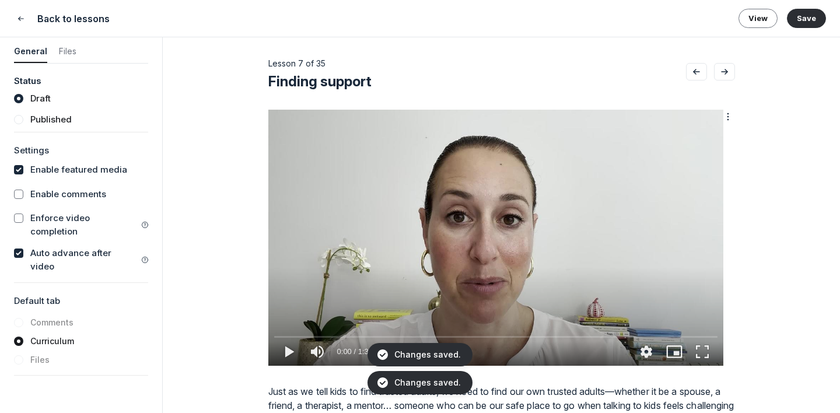
click at [102, 247] on label "Auto advance after video" at bounding box center [83, 260] width 107 height 26
click at [23, 249] on input "checkbox" at bounding box center [18, 253] width 9 height 9
checkbox input "false"
click at [763, 24] on button "Save" at bounding box center [806, 18] width 39 height 19
click at [15, 19] on button "Close" at bounding box center [21, 19] width 14 height 14
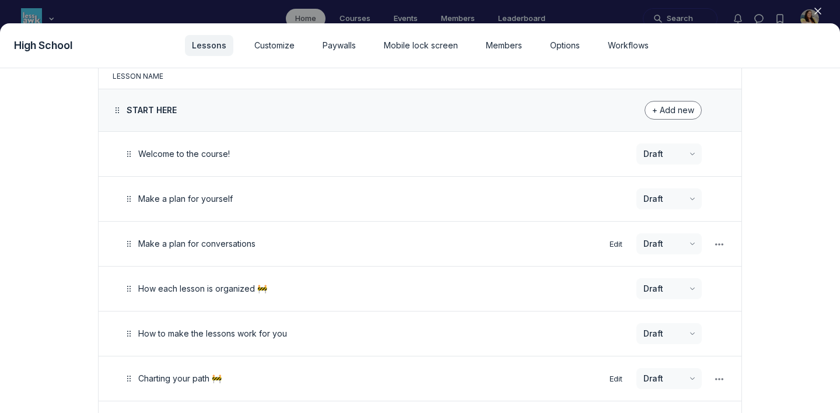
click at [472, 9] on div at bounding box center [420, 206] width 840 height 413
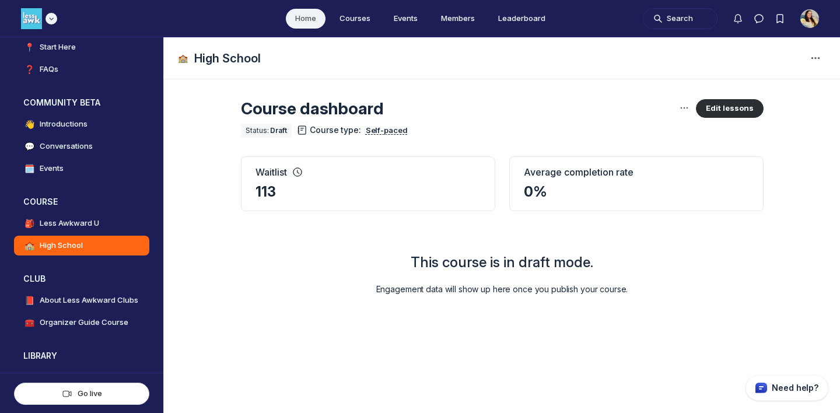
click at [48, 8] on div "Main navigation bar" at bounding box center [39, 18] width 36 height 21
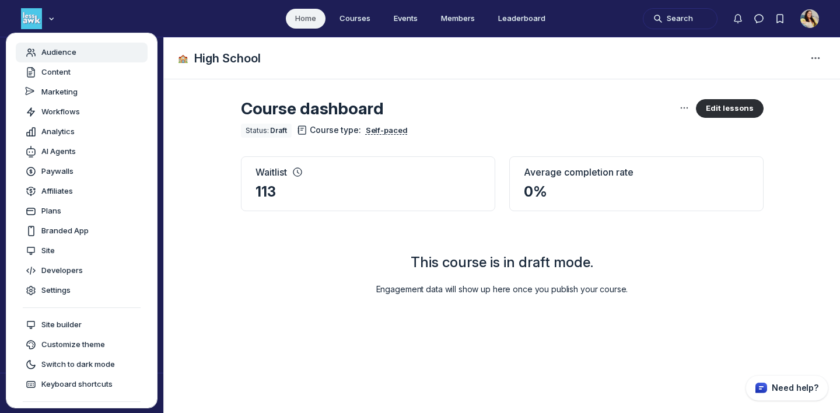
click at [74, 55] on span "Audience" at bounding box center [58, 53] width 35 height 12
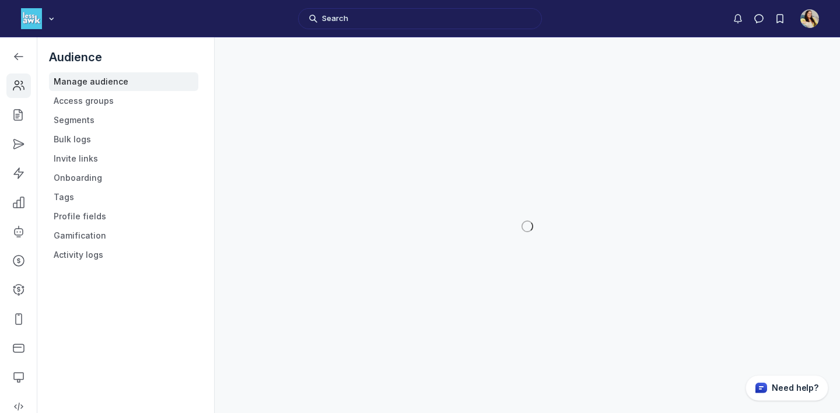
scroll to position [3166, 1663]
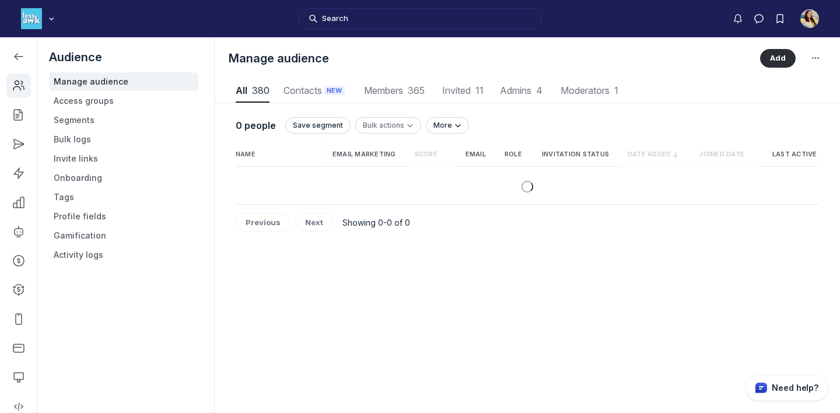
scroll to position [1577, 4105]
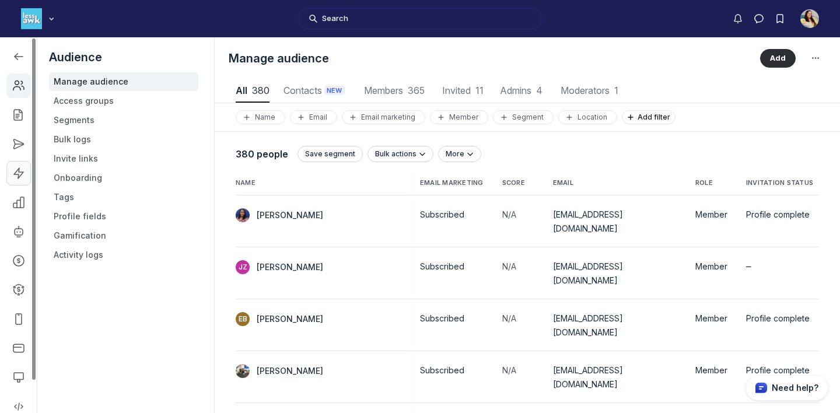
click at [24, 178] on icon "Left Sidebar" at bounding box center [19, 174] width 12 height 12
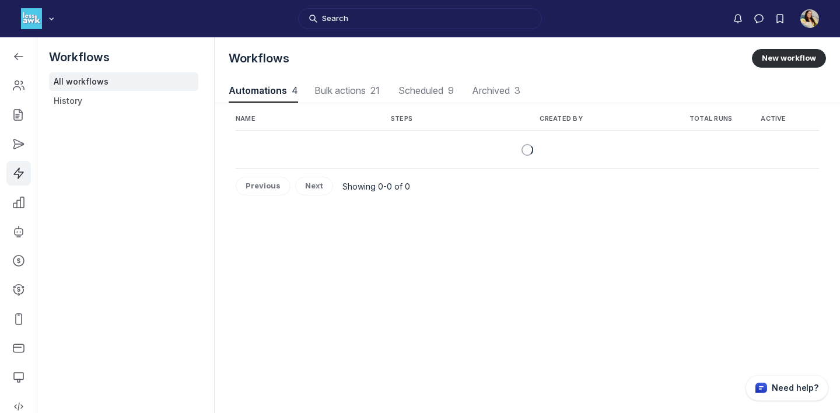
scroll to position [1580, 4189]
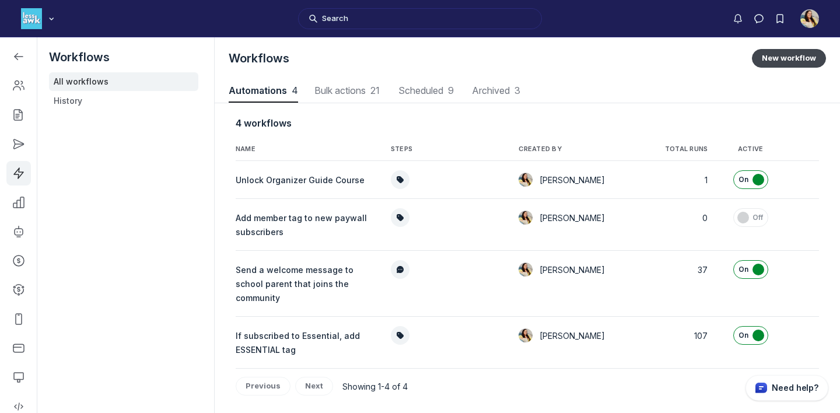
click at [763, 55] on button "New workflow" at bounding box center [789, 58] width 74 height 19
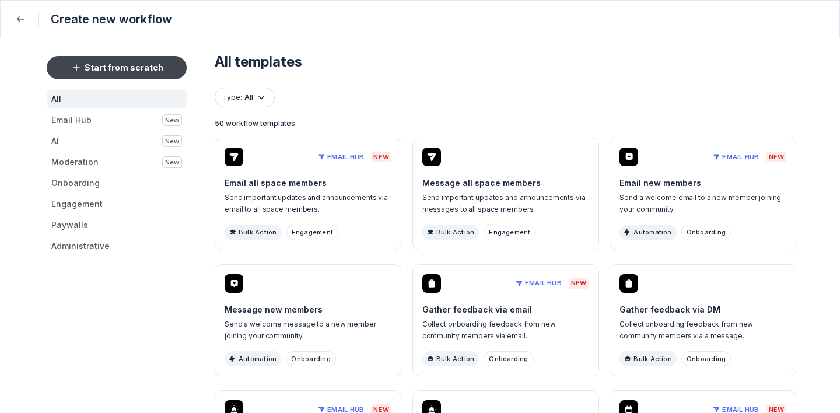
click at [146, 67] on span "Start from scratch" at bounding box center [124, 68] width 79 height 12
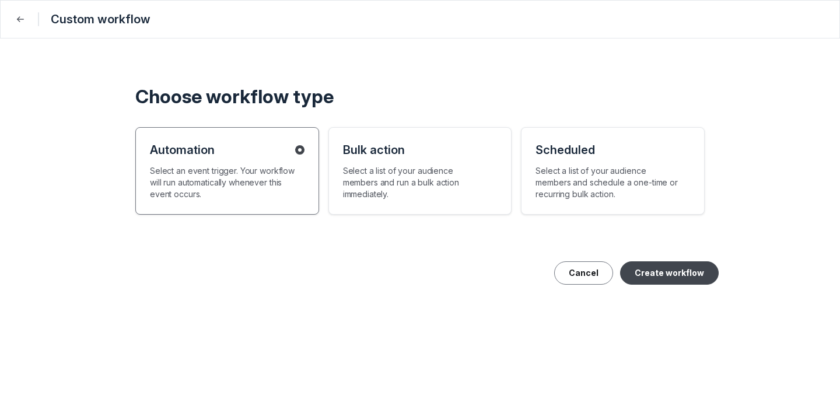
click at [698, 272] on button "Create workflow" at bounding box center [669, 272] width 99 height 23
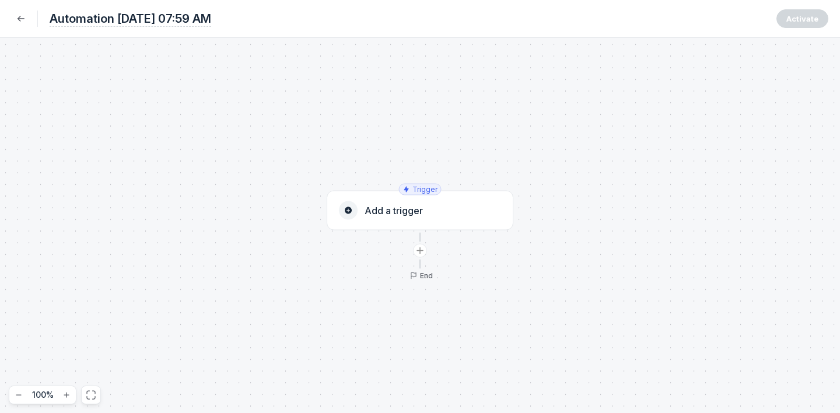
click at [211, 18] on span "Automation [DATE] 07:59 AM" at bounding box center [131, 19] width 162 height 16
type input "Berkeley Follow-up"
click at [20, 19] on use "Back" at bounding box center [21, 18] width 6 height 5
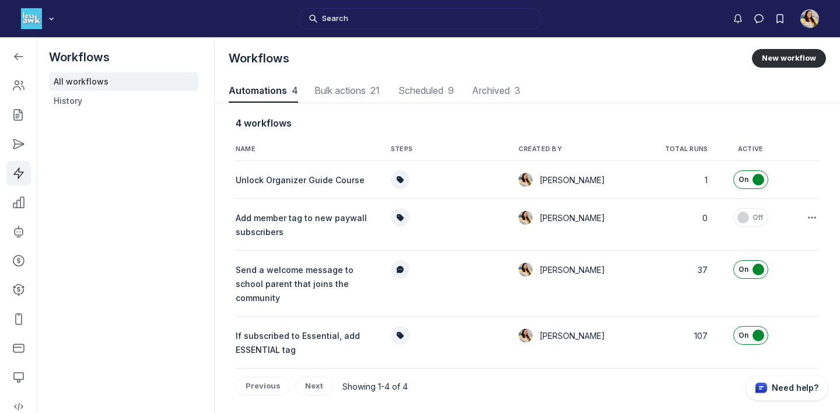
scroll to position [1580, 4189]
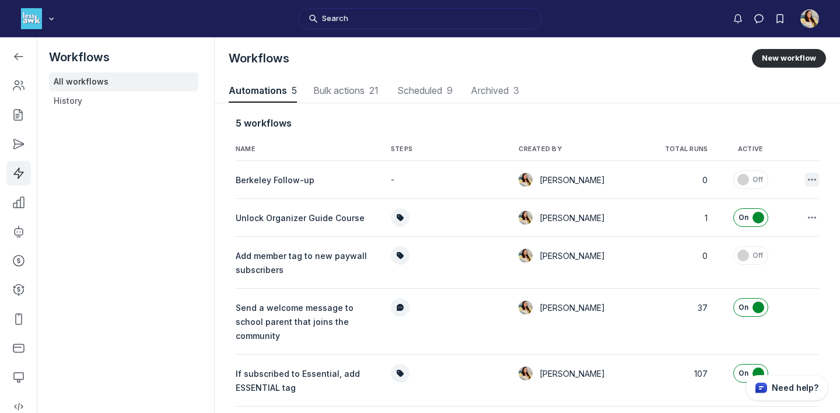
click at [763, 177] on icon "button" at bounding box center [813, 180] width 12 height 12
click at [734, 270] on button "Delete" at bounding box center [754, 271] width 111 height 20
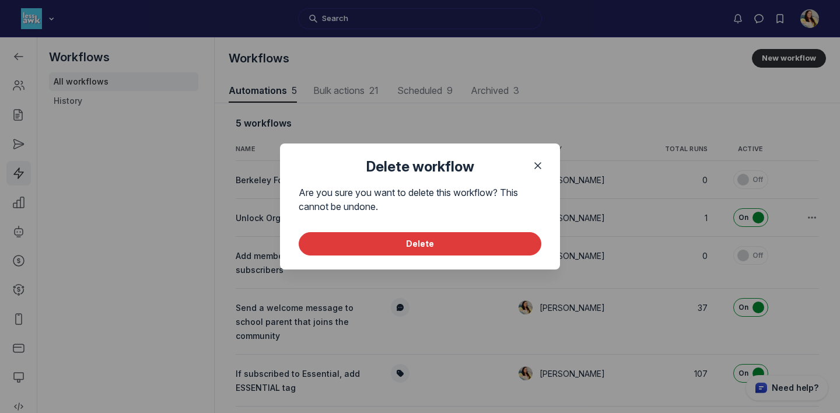
click at [504, 240] on button "Delete" at bounding box center [420, 243] width 243 height 23
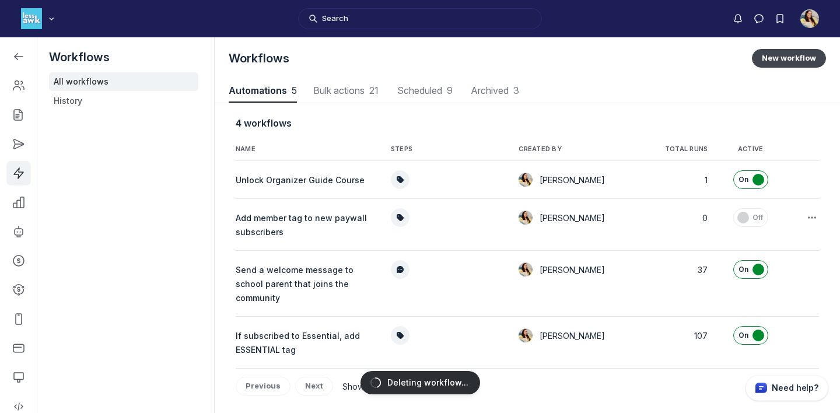
click at [763, 57] on button "New workflow" at bounding box center [789, 58] width 74 height 19
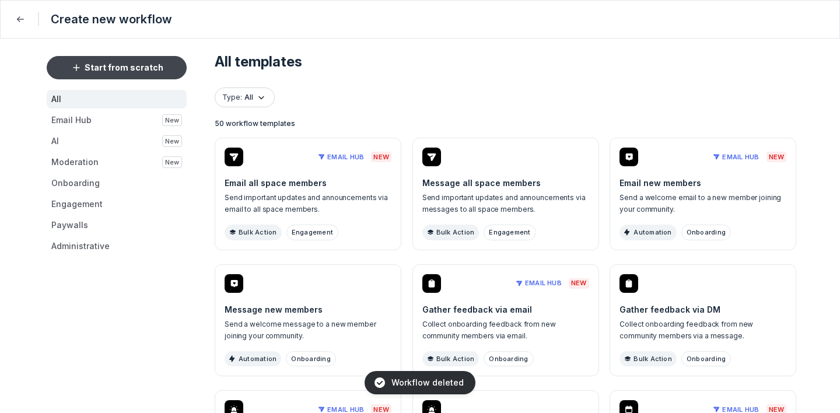
click at [149, 63] on span "Start from scratch" at bounding box center [124, 68] width 79 height 12
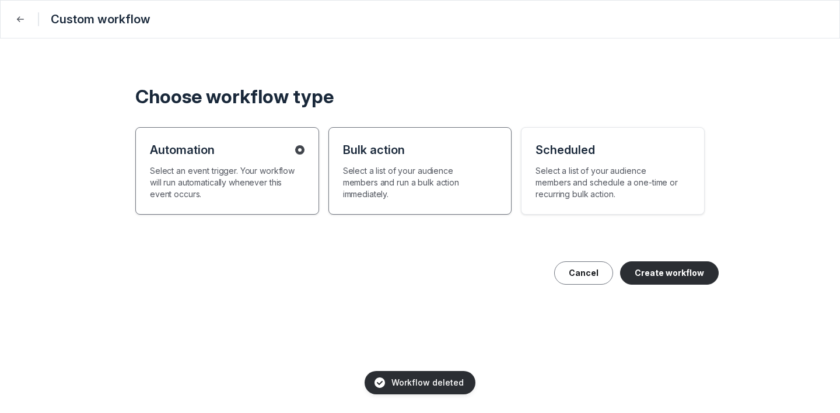
click at [484, 200] on p "Select a list of your audience members and run a bulk action immediately." at bounding box center [415, 182] width 145 height 35
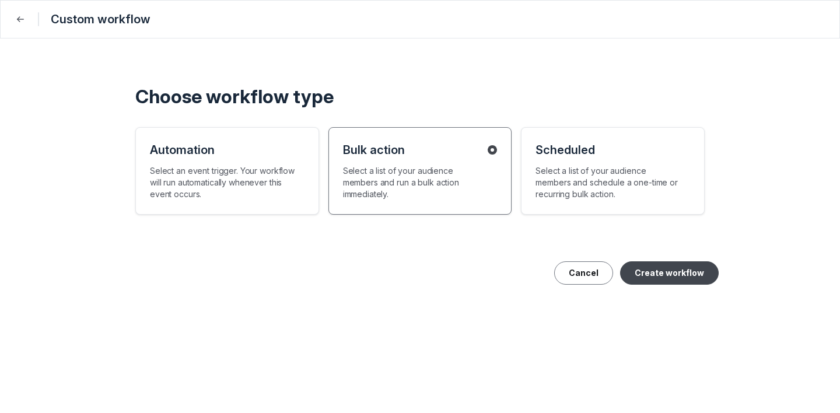
click at [669, 273] on button "Create workflow" at bounding box center [669, 272] width 99 height 23
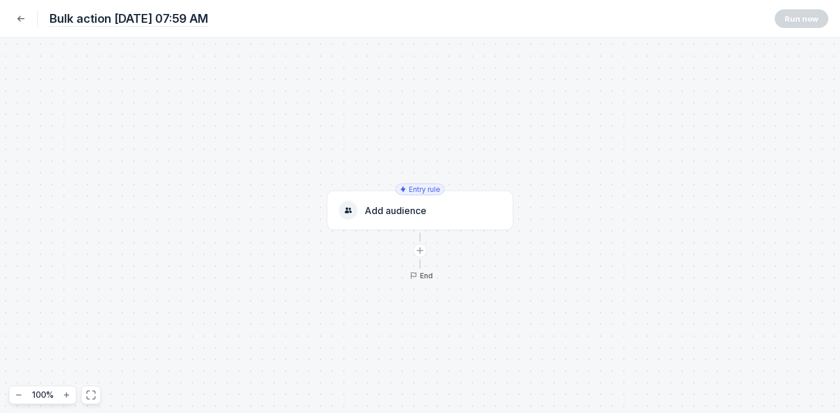
click at [208, 20] on span "Bulk action [DATE] 07:59 AM" at bounding box center [129, 19] width 159 height 16
type input "Berkeley Follow-up"
click at [18, 18] on use "Back" at bounding box center [21, 18] width 6 height 5
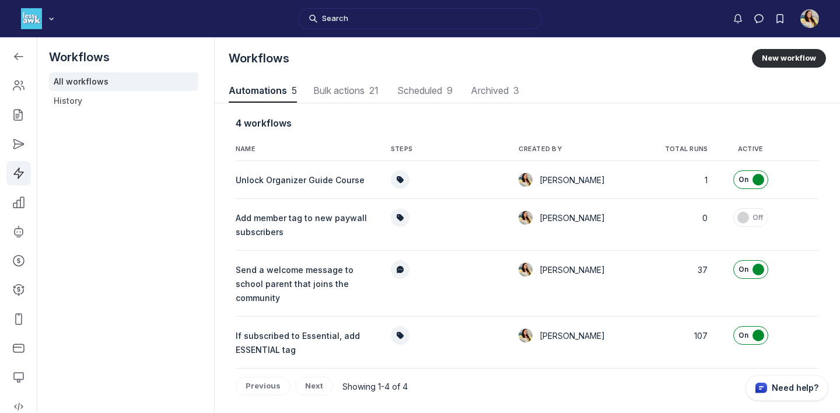
scroll to position [1580, 4189]
click at [348, 90] on span "Bulk actions 22" at bounding box center [347, 90] width 71 height 9
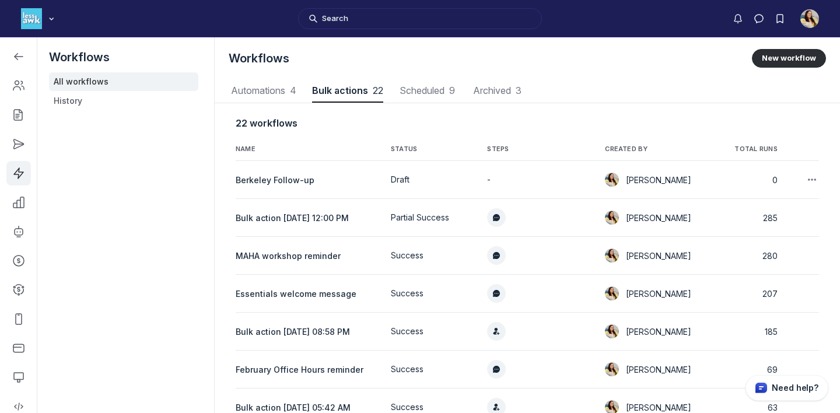
click at [300, 172] on td "Berkeley Follow-up" at bounding box center [309, 180] width 146 height 38
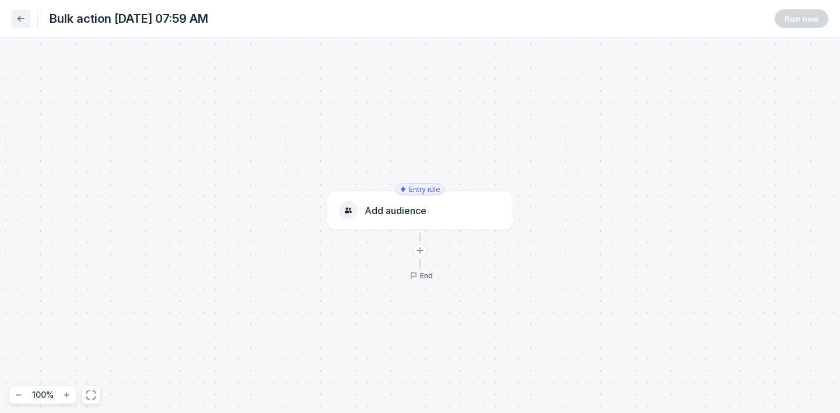
click at [21, 23] on icon "Back" at bounding box center [21, 19] width 12 height 12
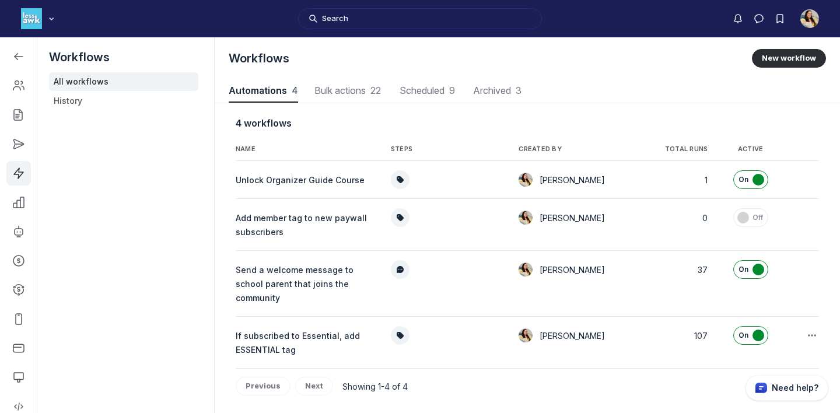
scroll to position [1580, 4189]
click at [322, 89] on span "Bulk actions 22" at bounding box center [347, 90] width 71 height 9
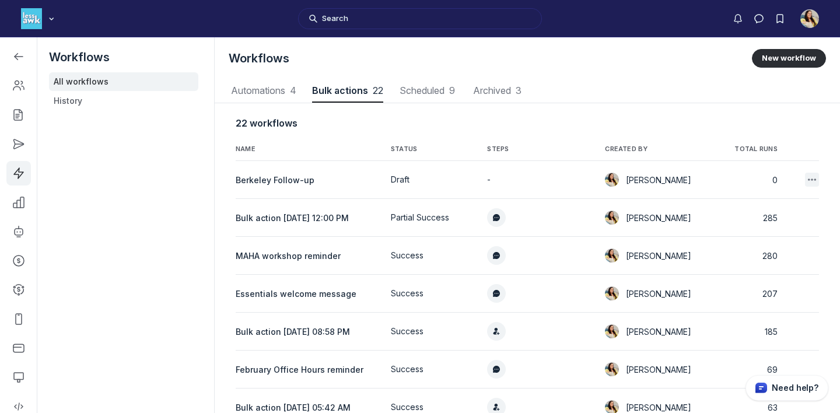
click at [763, 181] on icon "button" at bounding box center [813, 180] width 12 height 12
click at [752, 273] on button "Delete" at bounding box center [754, 271] width 111 height 20
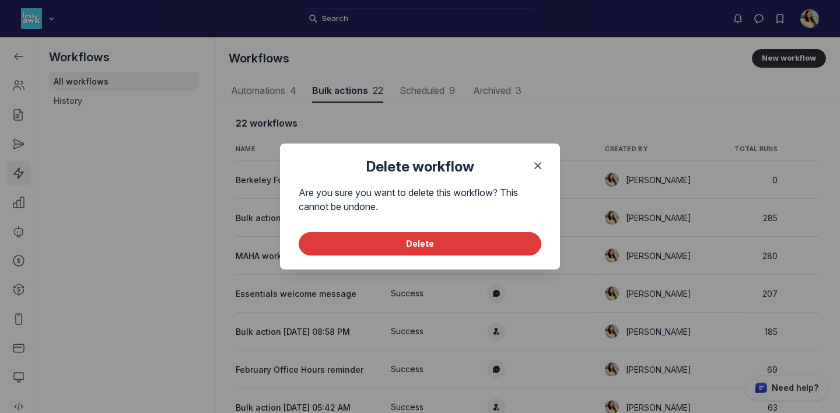
click at [518, 235] on button "Delete" at bounding box center [420, 243] width 243 height 23
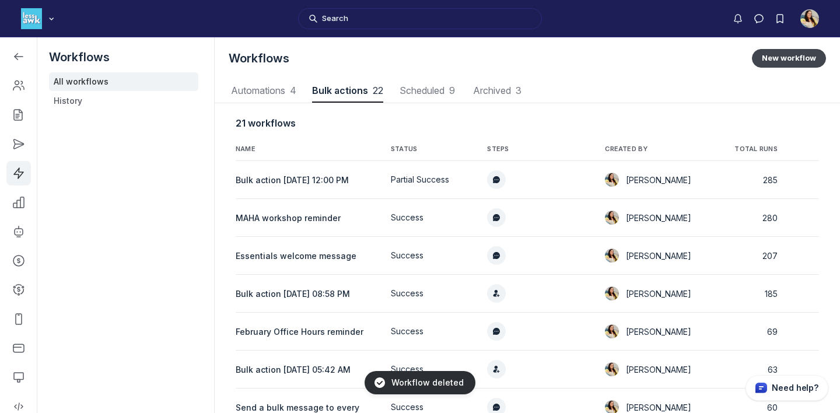
click at [763, 62] on button "New workflow" at bounding box center [789, 58] width 74 height 19
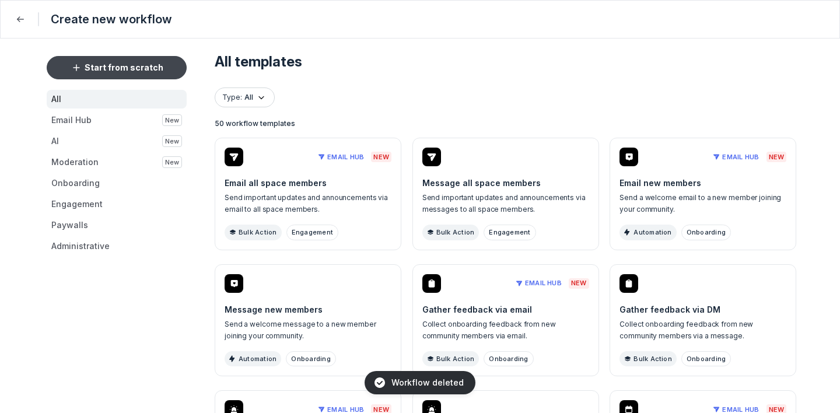
click at [124, 58] on button "Start from scratch" at bounding box center [117, 67] width 140 height 23
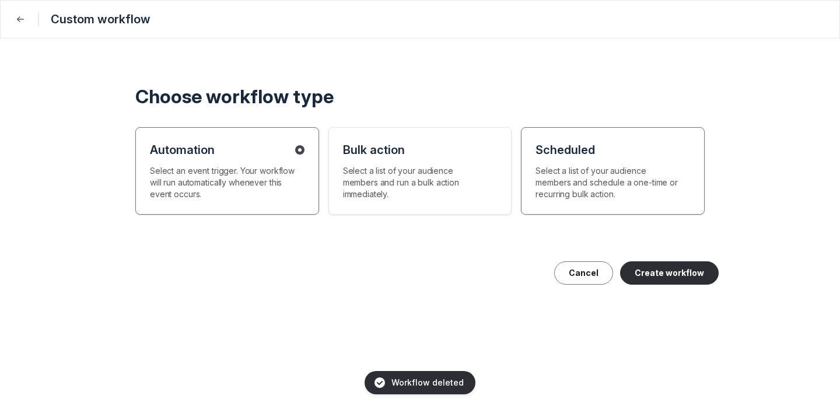
click at [584, 177] on p "Select a list of your audience members and schedule a one-time or recurring bul…" at bounding box center [608, 182] width 145 height 35
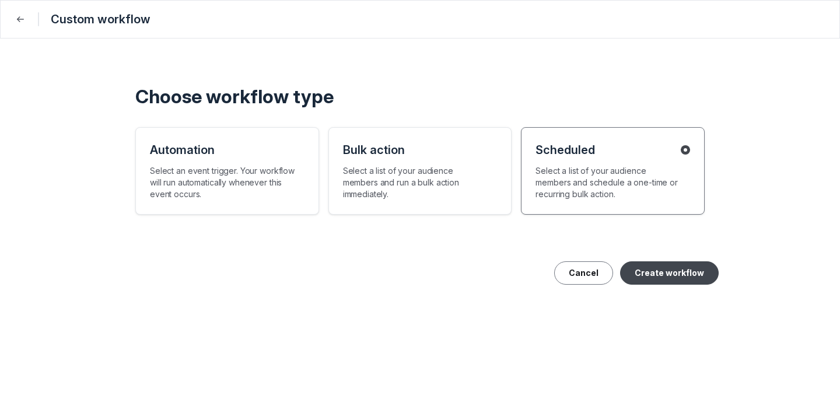
click at [669, 275] on button "Create workflow" at bounding box center [669, 272] width 99 height 23
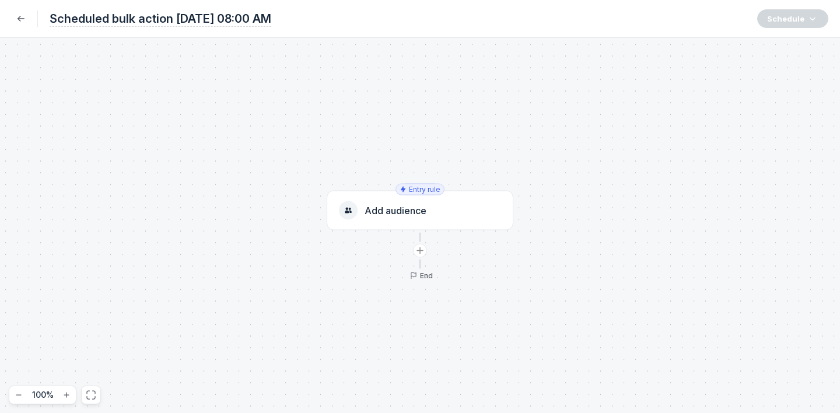
click at [269, 18] on span "Scheduled bulk action [DATE] 08:00 AM" at bounding box center [161, 19] width 222 height 16
type input "Berkeley Follow-up"
click at [388, 221] on button "Add audience" at bounding box center [420, 211] width 187 height 40
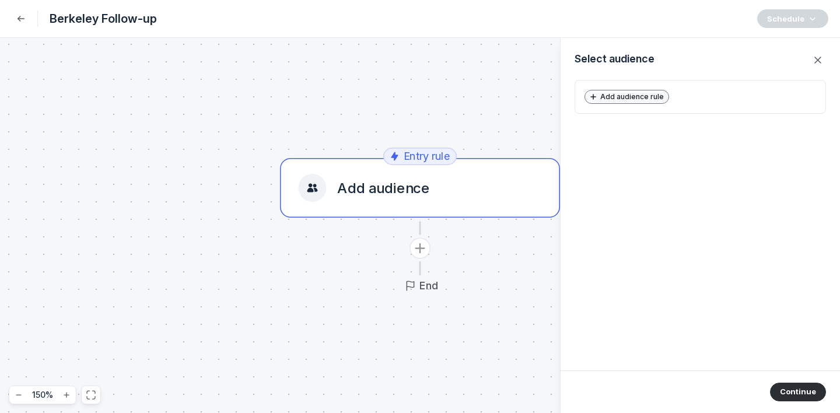
click at [627, 95] on span "Add audience rule" at bounding box center [635, 96] width 68 height 9
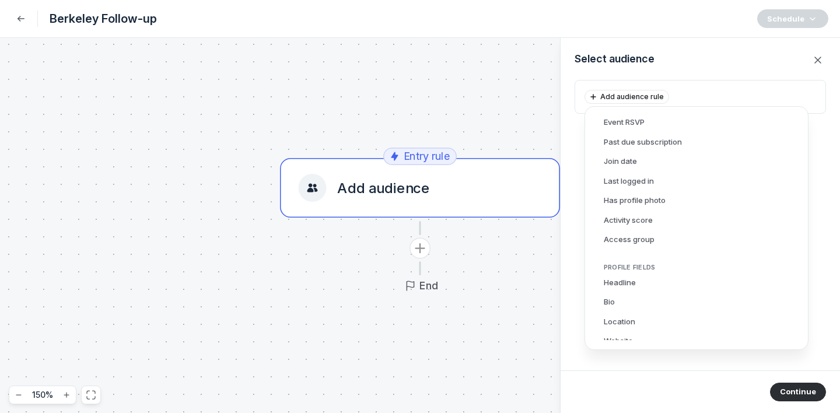
scroll to position [303, 0]
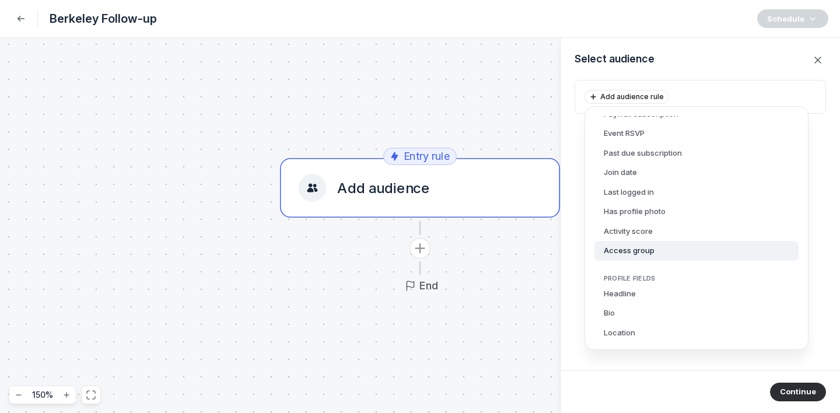
click at [643, 254] on button "Access group" at bounding box center [697, 251] width 204 height 20
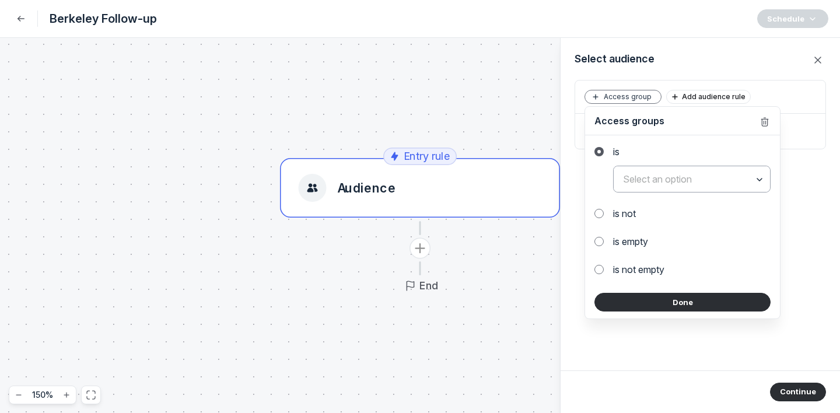
click at [647, 183] on input "text" at bounding box center [692, 179] width 156 height 26
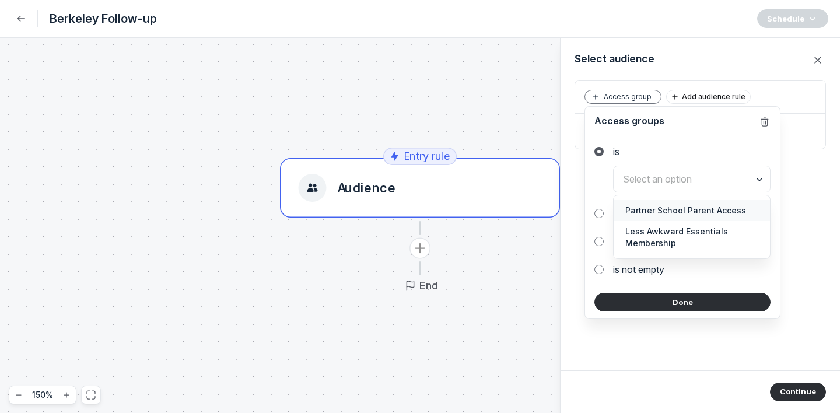
click at [651, 212] on span "Partner School Parent Access" at bounding box center [692, 211] width 133 height 12
type input "Partner School Parent Access"
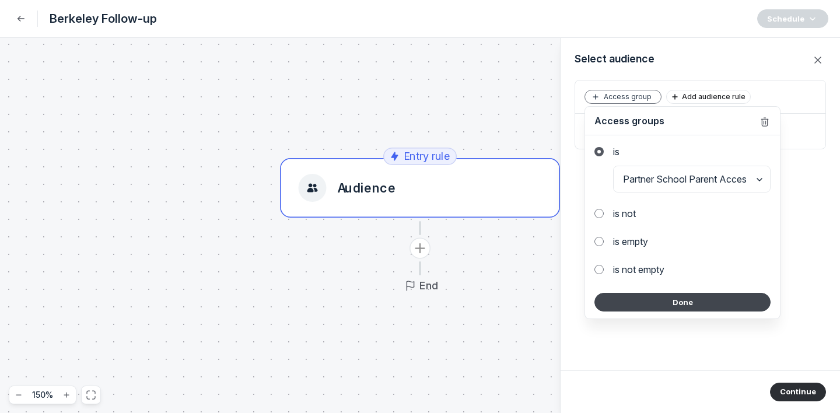
click at [647, 298] on button "Done" at bounding box center [683, 302] width 176 height 19
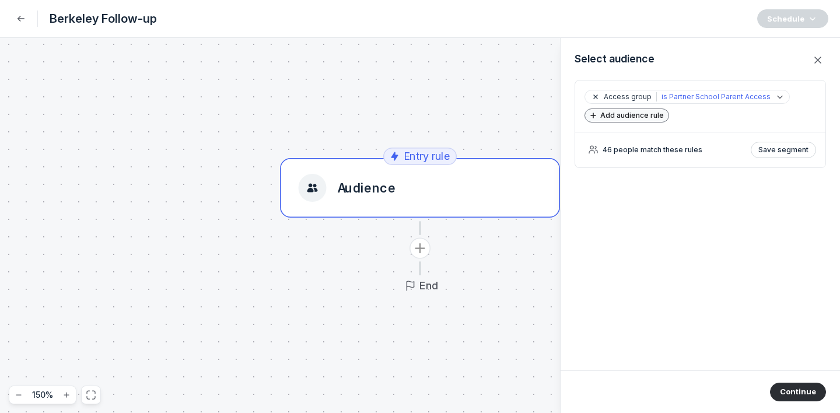
click at [635, 116] on span "Add audience rule" at bounding box center [635, 115] width 68 height 9
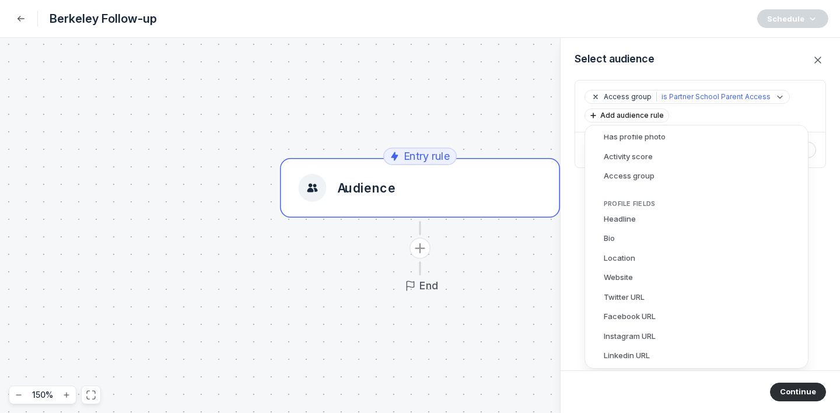
scroll to position [513, 0]
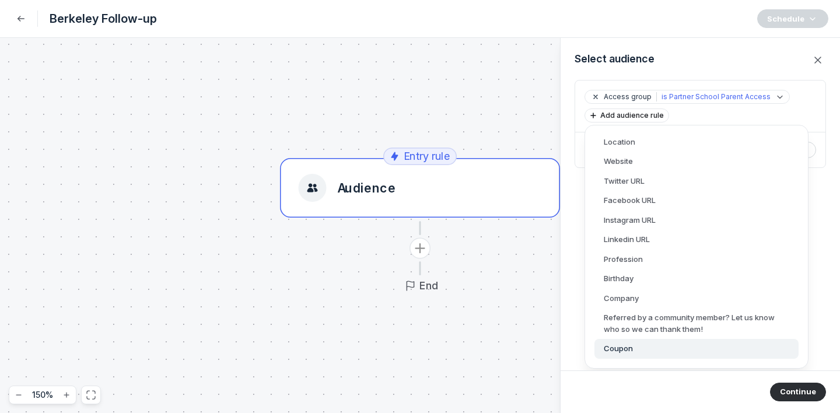
click at [616, 345] on button "Coupon" at bounding box center [697, 349] width 204 height 20
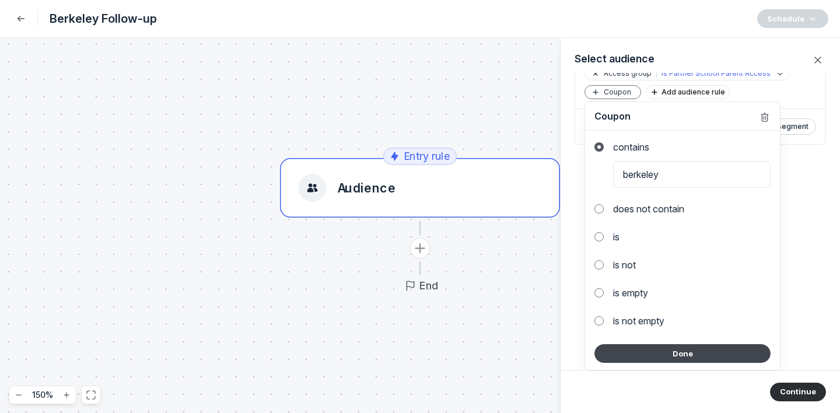
scroll to position [23, 0]
type input "berkeley"
click at [682, 357] on button "Done" at bounding box center [683, 353] width 176 height 19
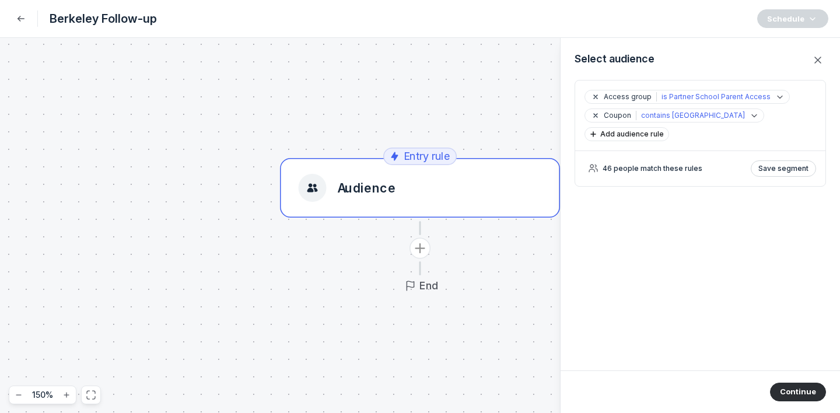
scroll to position [0, 0]
click at [671, 164] on span "43 people match these rules" at bounding box center [653, 168] width 100 height 9
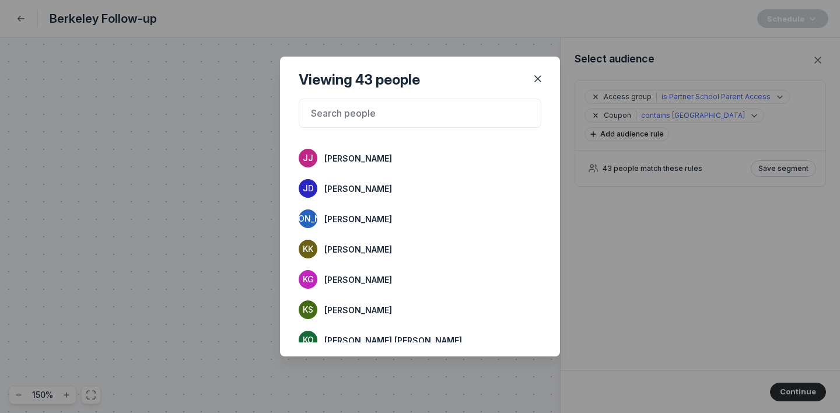
scroll to position [726, 0]
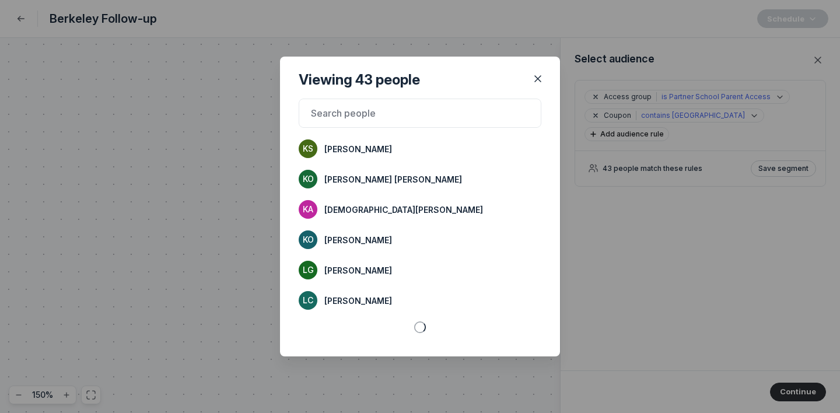
click at [644, 246] on div at bounding box center [420, 206] width 840 height 413
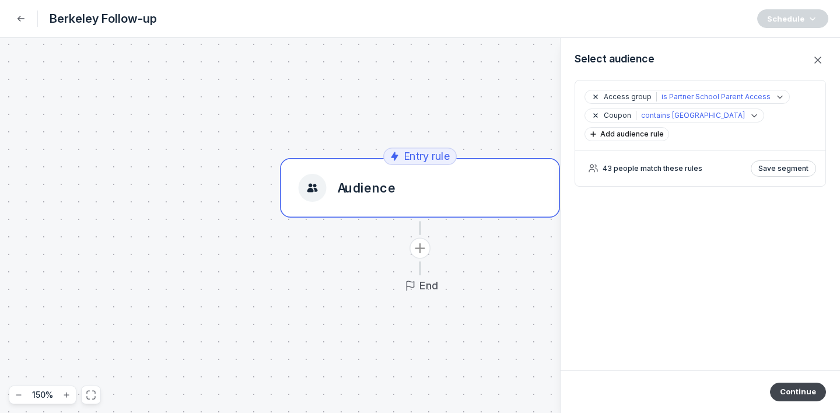
click at [763, 375] on button "Continue" at bounding box center [798, 392] width 56 height 19
click at [427, 240] on icon "Add action" at bounding box center [420, 249] width 18 height 18
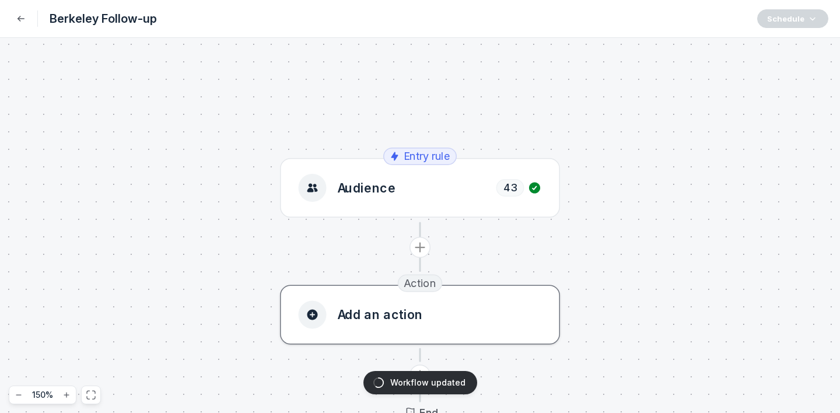
click at [434, 316] on div "Add an action" at bounding box center [420, 315] width 243 height 28
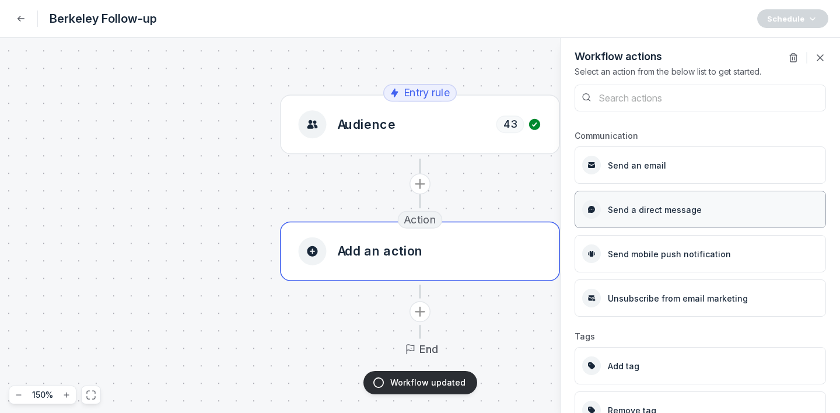
click at [664, 211] on span "Send a direct message" at bounding box center [655, 210] width 94 height 10
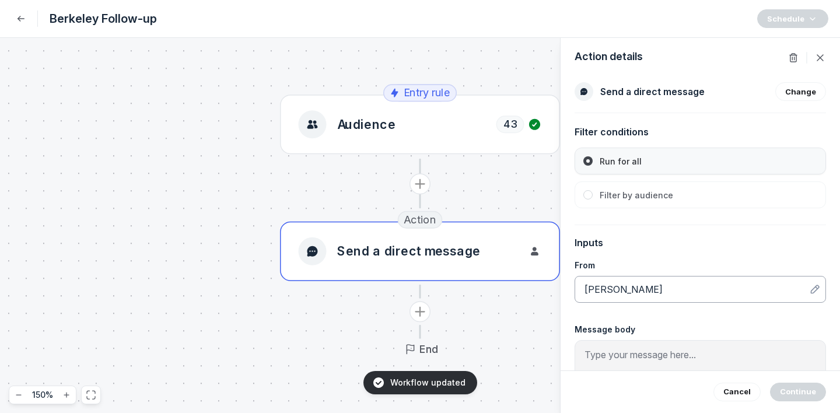
click at [650, 282] on button "[PERSON_NAME]" at bounding box center [697, 289] width 225 height 14
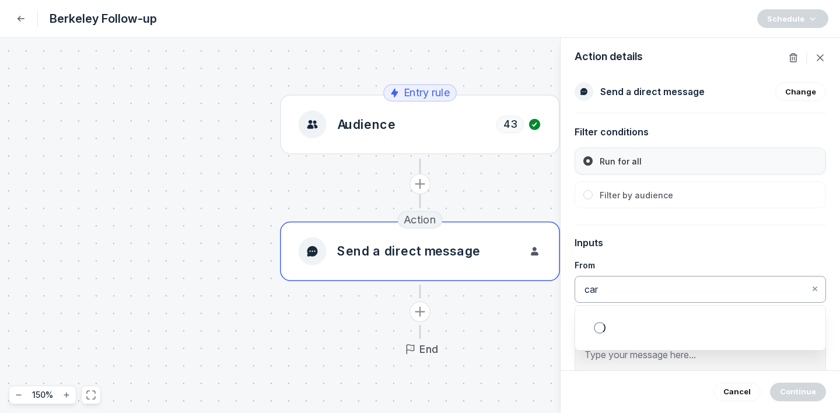
type input "cara"
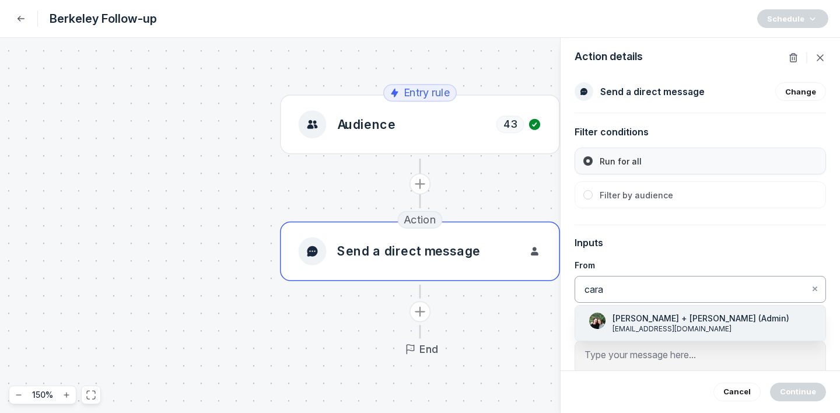
click at [625, 320] on span "[PERSON_NAME] + [PERSON_NAME] (Admin)" at bounding box center [701, 319] width 177 height 12
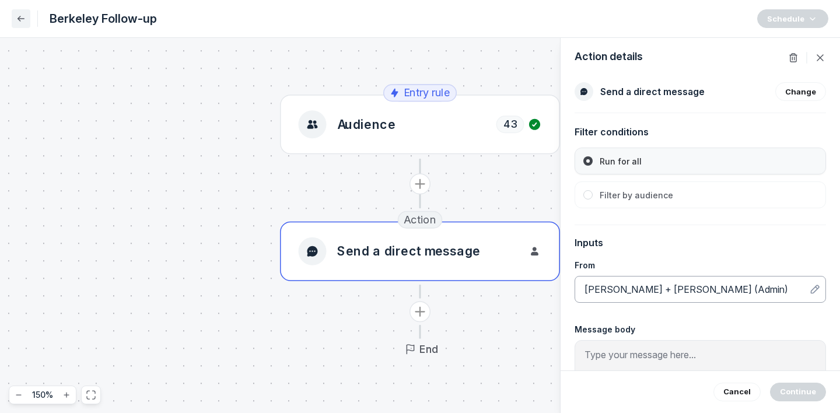
click at [13, 24] on button "Back" at bounding box center [21, 18] width 19 height 19
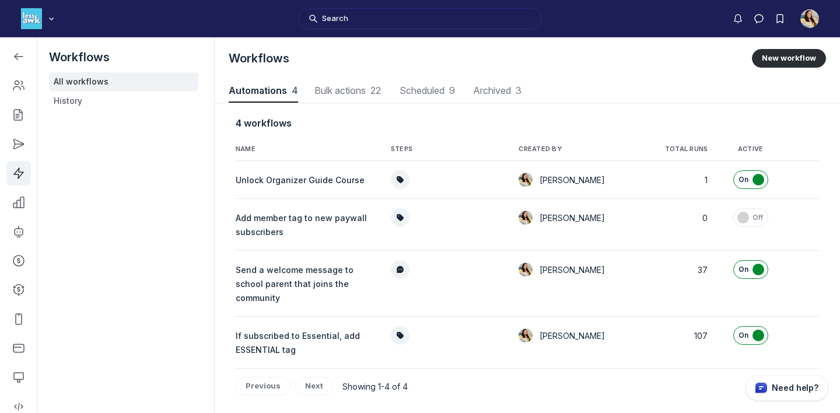
scroll to position [1580, 4189]
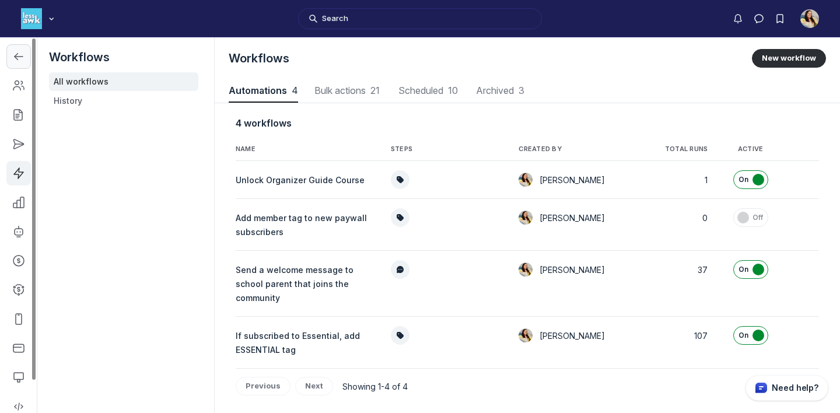
click at [25, 62] on link "Left Sidebar" at bounding box center [18, 56] width 25 height 25
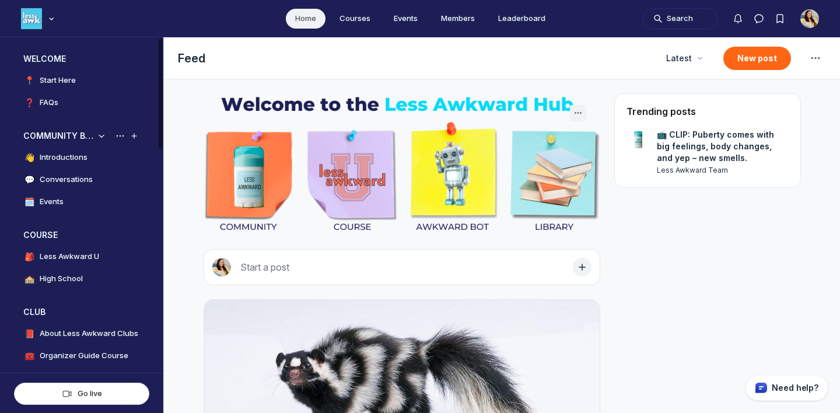
scroll to position [41, 0]
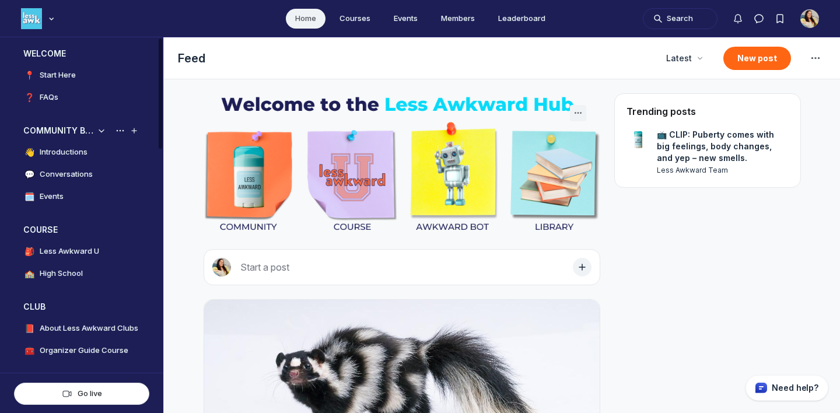
click at [78, 197] on link "🗓️ Events" at bounding box center [81, 197] width 135 height 20
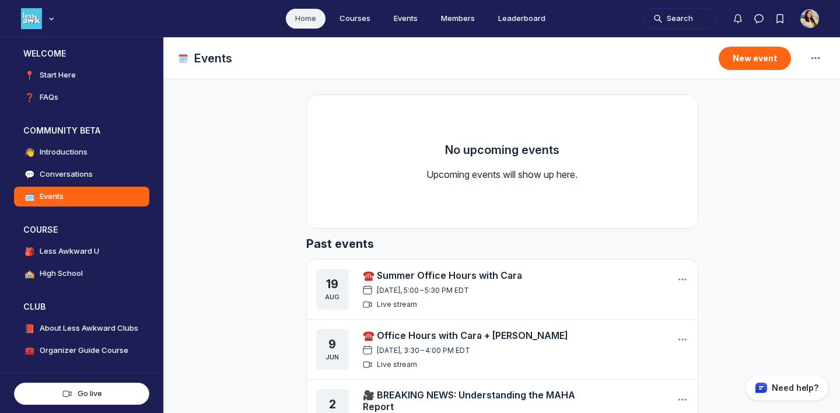
scroll to position [65, 0]
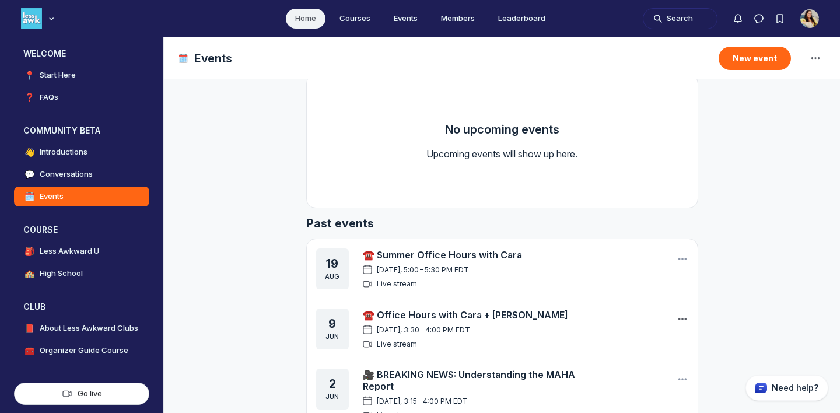
click at [682, 320] on icon "Main Content" at bounding box center [683, 319] width 12 height 12
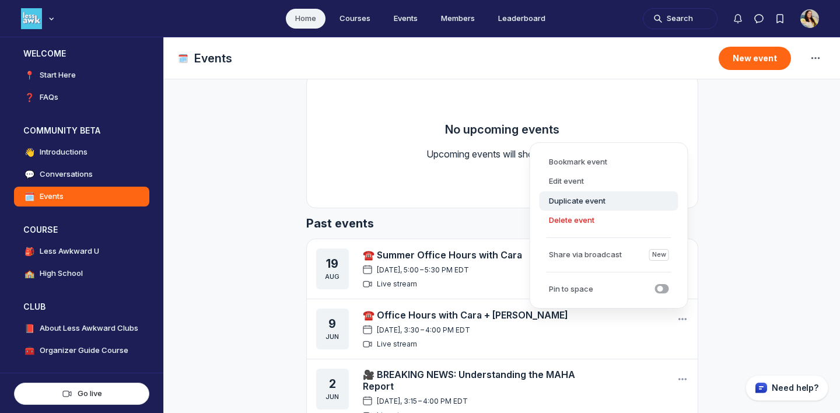
click at [637, 204] on button "Duplicate event" at bounding box center [609, 201] width 139 height 20
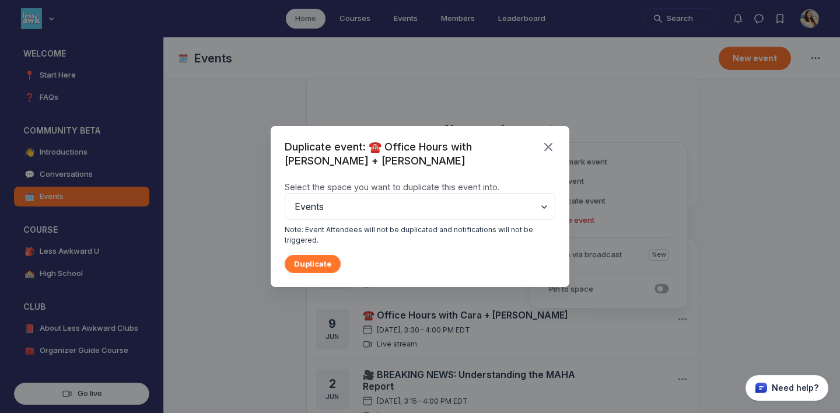
click at [320, 255] on button "Duplicate" at bounding box center [313, 264] width 56 height 18
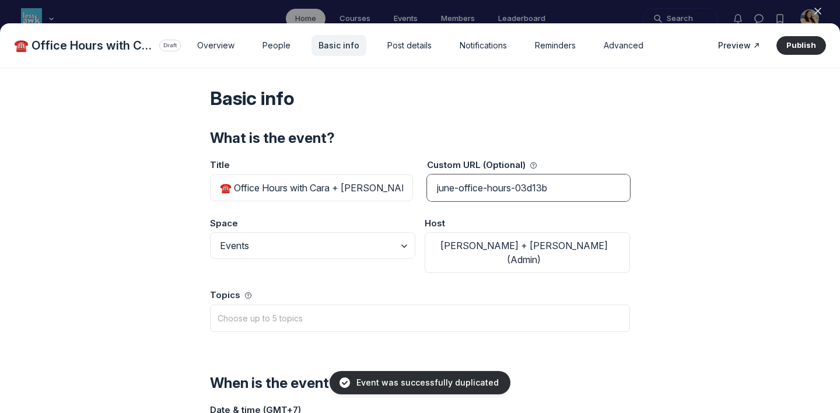
click at [448, 187] on input "june-office-hours-03d13b" at bounding box center [528, 188] width 203 height 27
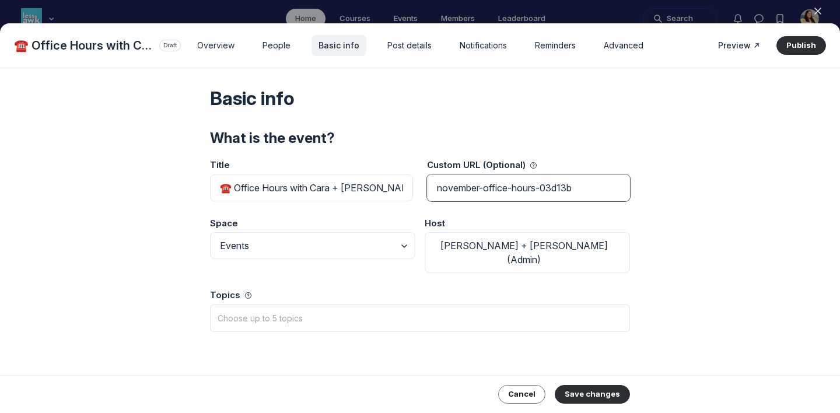
drag, startPoint x: 539, startPoint y: 191, endPoint x: 543, endPoint y: 219, distance: 28.2
click at [543, 219] on div "What is the event? Title ☎️ Office Hours with [PERSON_NAME] + [PERSON_NAME] Cus…" at bounding box center [420, 233] width 420 height 208
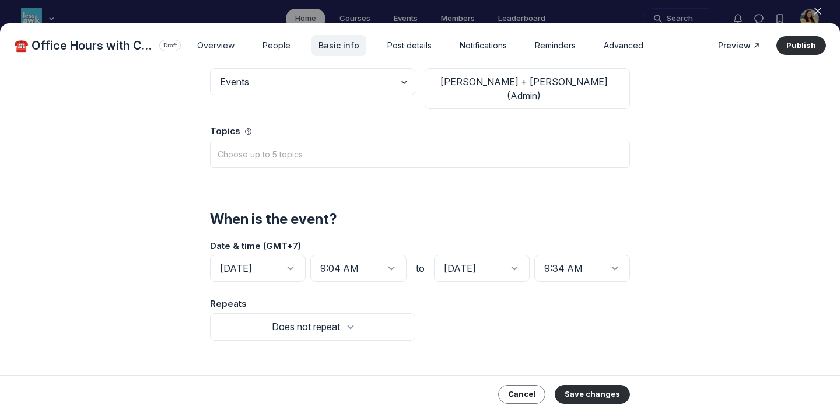
scroll to position [168, 0]
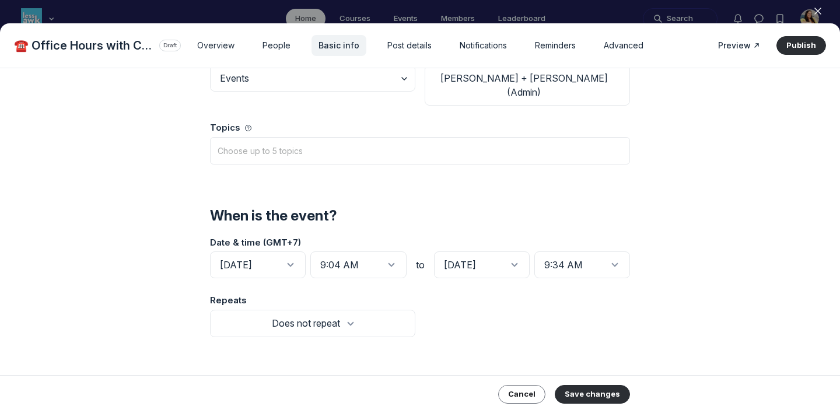
type input "november-office-hours"
click at [266, 252] on input "[DATE]" at bounding box center [258, 265] width 96 height 27
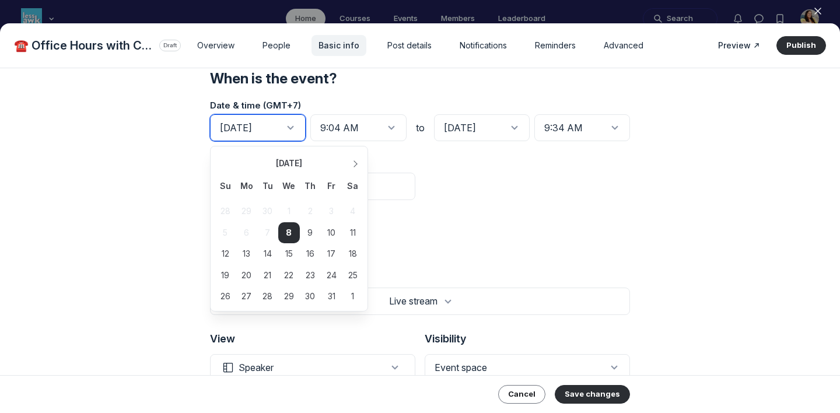
scroll to position [318, 0]
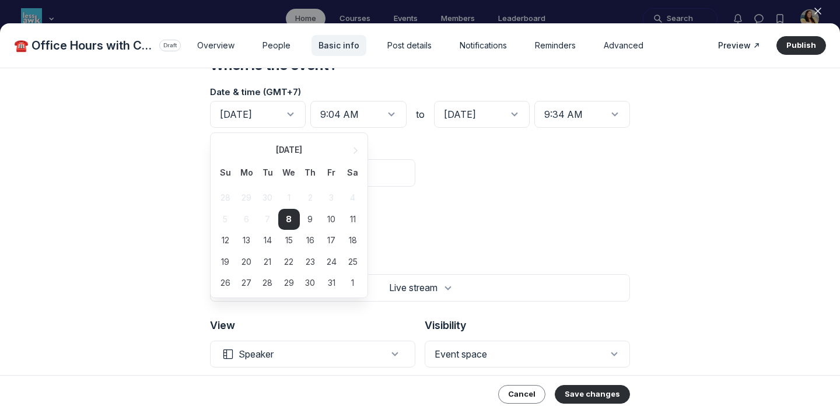
click at [351, 139] on button "Next Month" at bounding box center [357, 148] width 19 height 19
click at [273, 230] on div "11" at bounding box center [267, 240] width 21 height 21
type input "[DATE]"
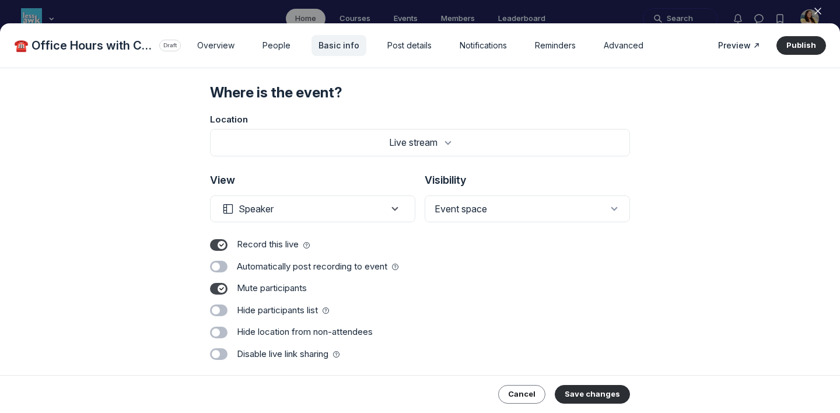
scroll to position [465, 0]
click at [592, 375] on button "Save changes" at bounding box center [592, 394] width 75 height 19
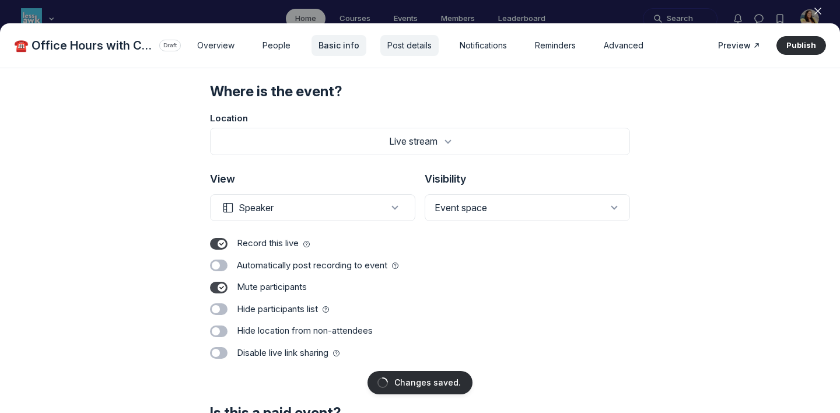
click at [406, 54] on div "Post details" at bounding box center [410, 45] width 58 height 21
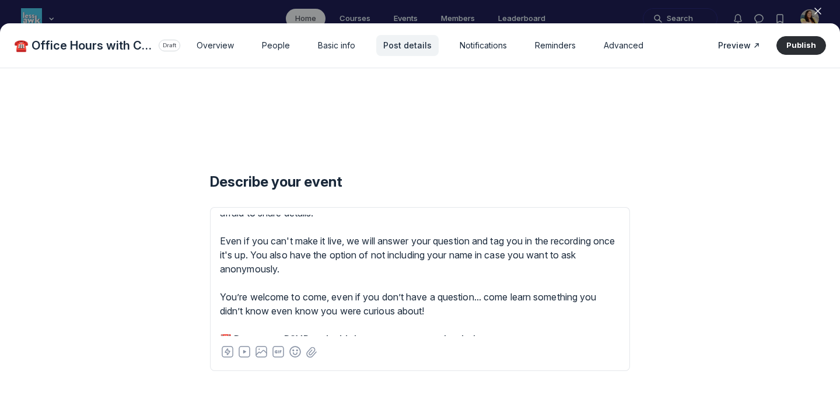
scroll to position [89, 0]
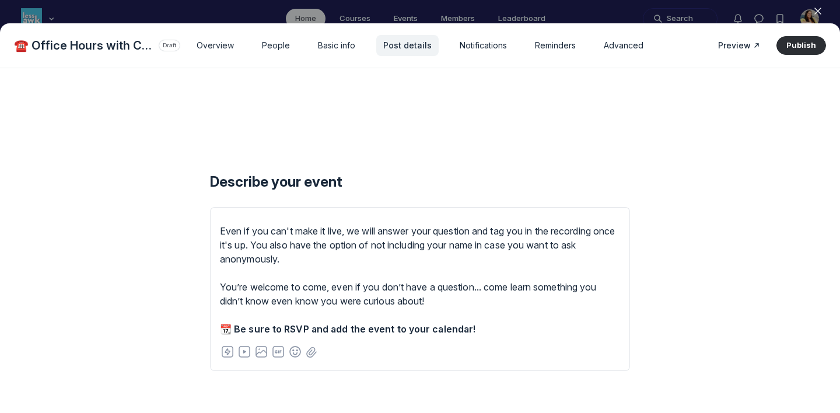
click at [763, 12] on button "Close" at bounding box center [818, 11] width 26 height 18
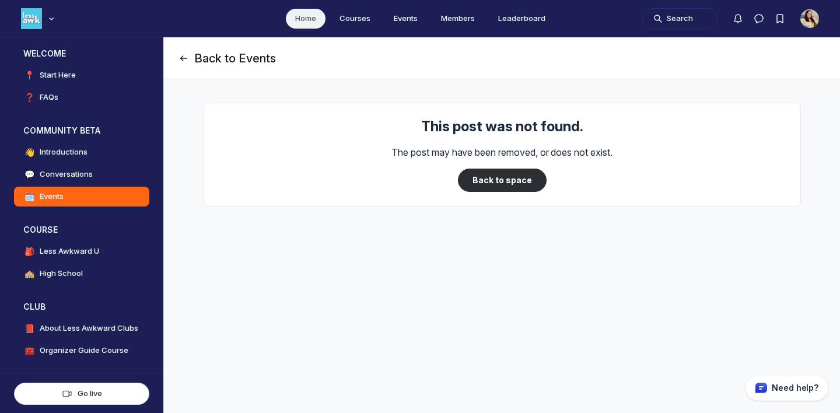
click at [221, 55] on button "Back to Events" at bounding box center [227, 58] width 98 height 16
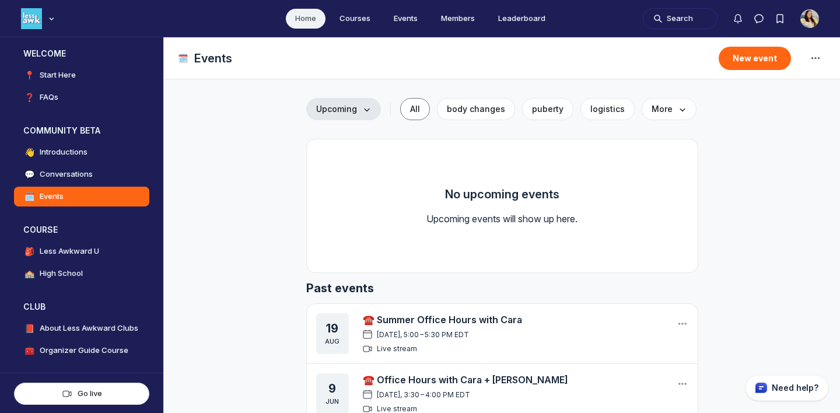
click at [335, 107] on span "Upcoming" at bounding box center [343, 109] width 55 height 12
click at [333, 163] on link "Past" at bounding box center [343, 163] width 55 height 20
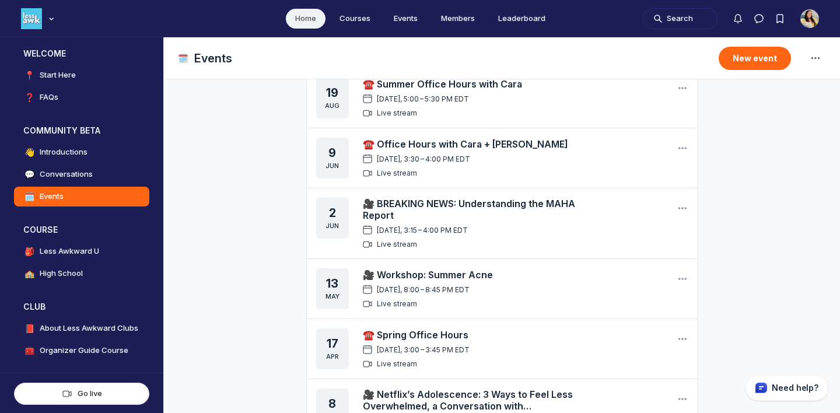
scroll to position [74, 0]
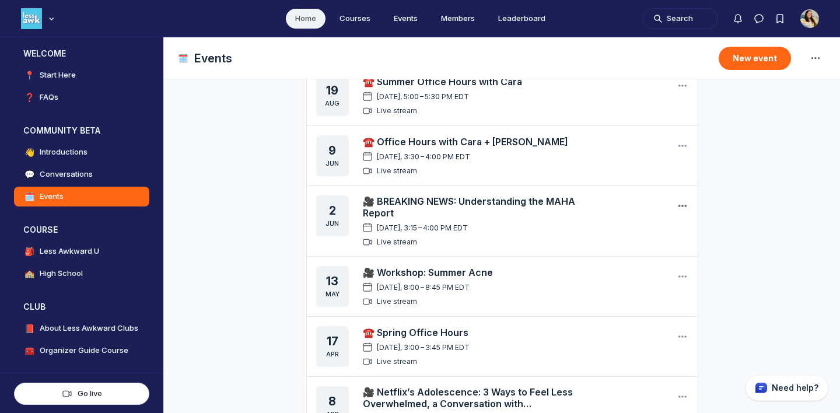
click at [683, 203] on icon "Main Content" at bounding box center [683, 206] width 12 height 12
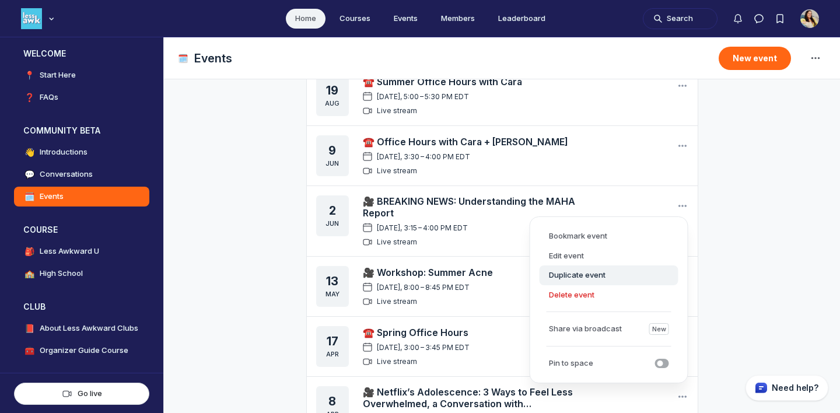
click at [603, 273] on button "Duplicate event" at bounding box center [609, 276] width 139 height 20
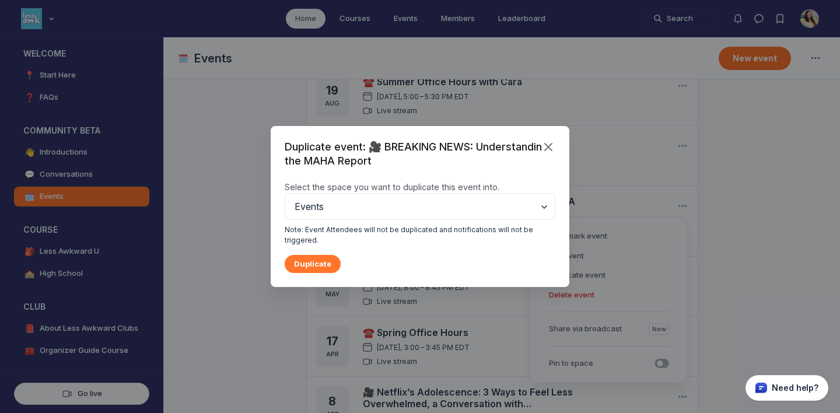
click at [312, 261] on button "Duplicate" at bounding box center [313, 264] width 56 height 18
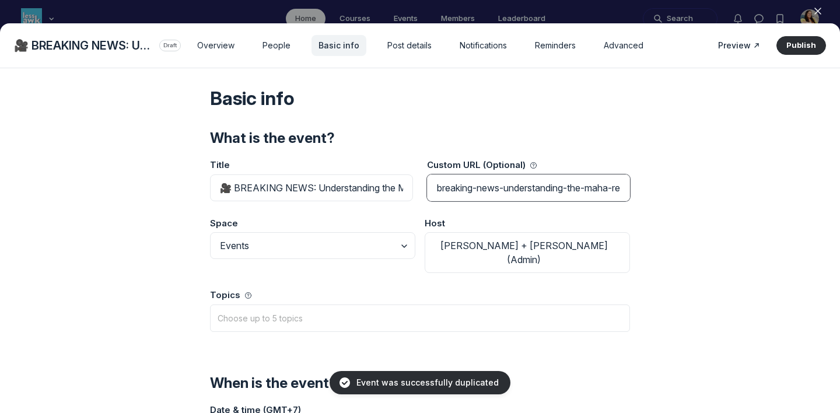
click at [456, 188] on input "breaking-news-understanding-the-maha-report-c98ca7" at bounding box center [528, 188] width 203 height 27
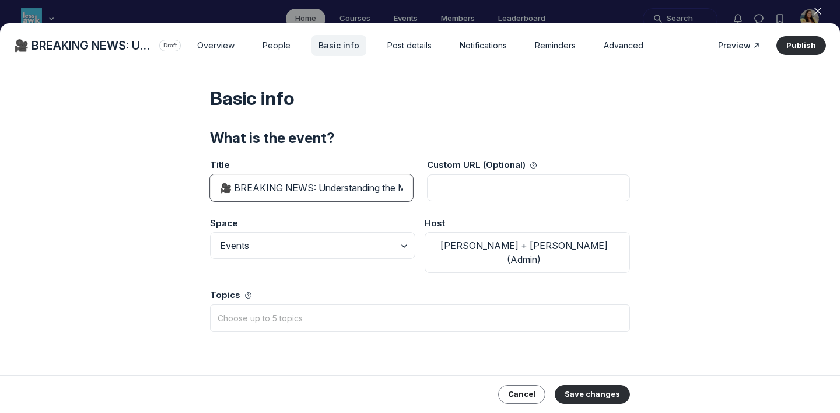
drag, startPoint x: 233, startPoint y: 189, endPoint x: 266, endPoint y: 249, distance: 68.7
click at [266, 249] on div "What is the event? Title 🎥 BREAKING NEWS: Understanding the MAHA Report Custom …" at bounding box center [420, 233] width 420 height 208
drag, startPoint x: 292, startPoint y: 188, endPoint x: 343, endPoint y: 194, distance: 51.1
click at [343, 194] on input "🎥 WORKSHOP: It's not" at bounding box center [311, 188] width 203 height 27
paste input "’s not the phones, it’s the platforms"
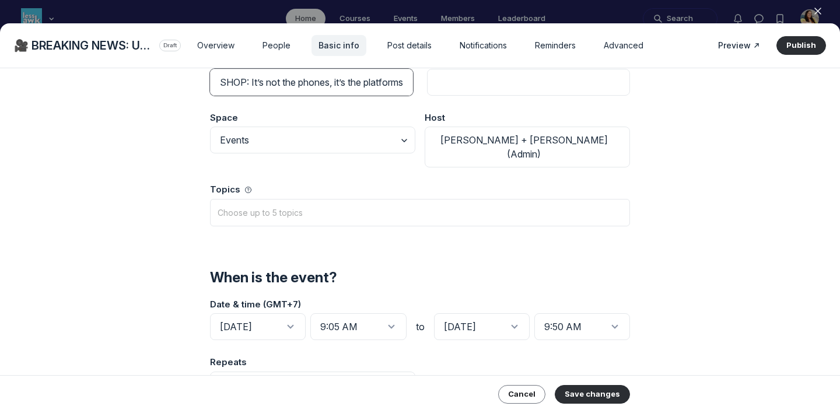
scroll to position [120, 0]
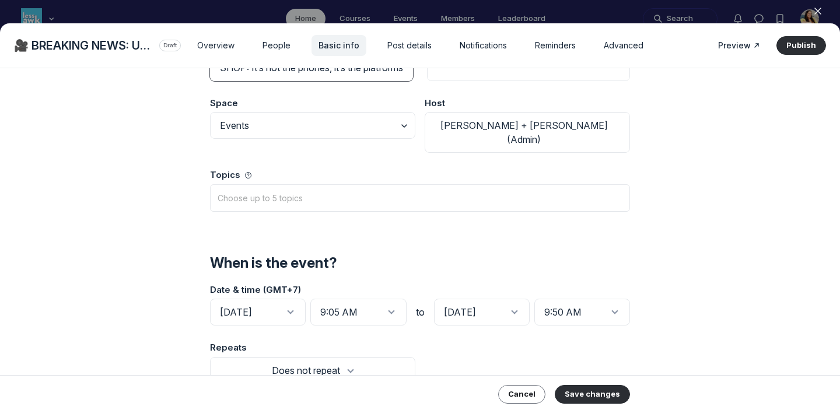
type input "🎥 WORKSHOP: It’s not the phones, it’s the platforms"
click at [280, 299] on input "[DATE]" at bounding box center [258, 312] width 96 height 27
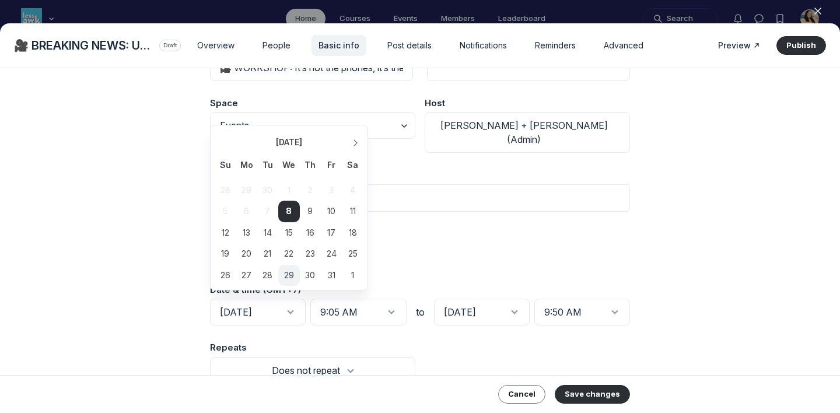
click at [289, 265] on div "29" at bounding box center [288, 275] width 21 height 21
type input "[DATE]"
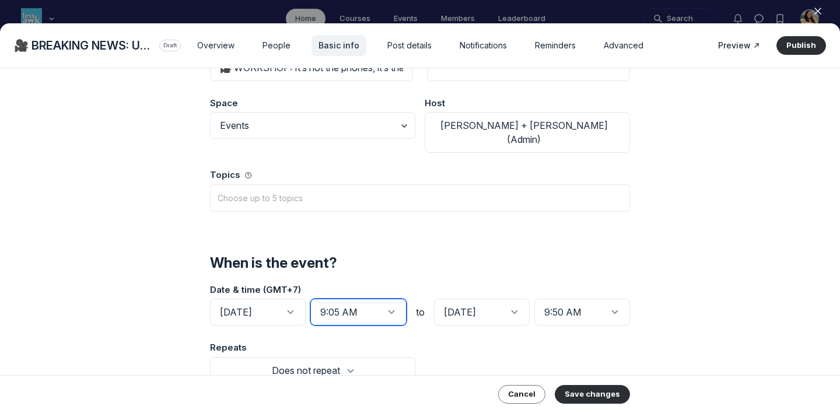
click at [345, 299] on input "9:05 AM" at bounding box center [358, 312] width 96 height 27
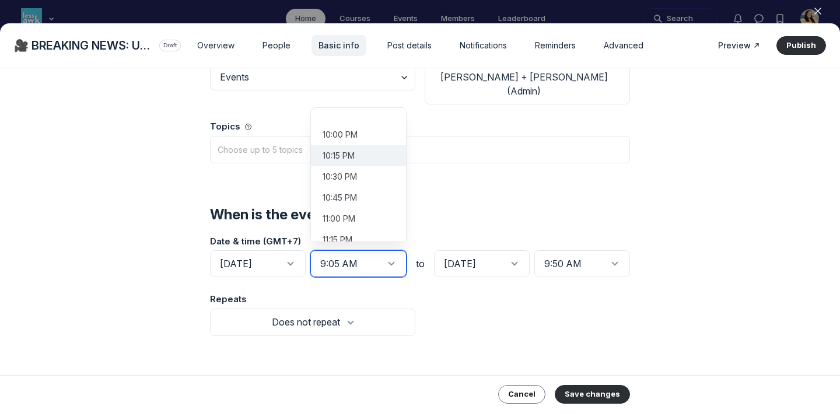
scroll to position [1893, 0]
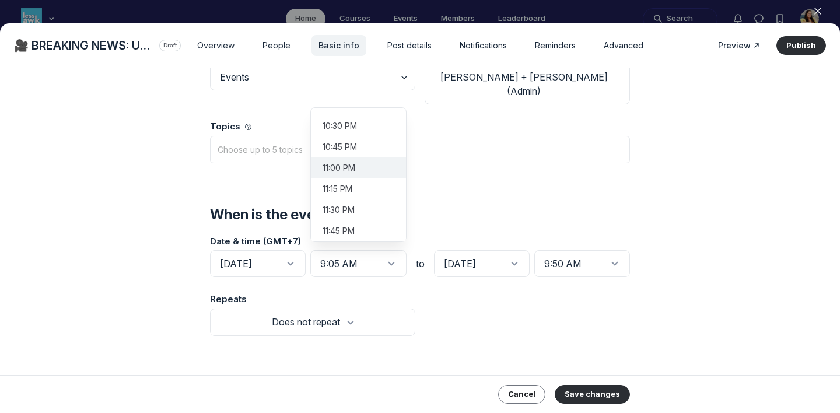
click at [353, 160] on li "11:00 PM" at bounding box center [358, 168] width 95 height 21
type input "11:00 PM"
type input "11:45 PM"
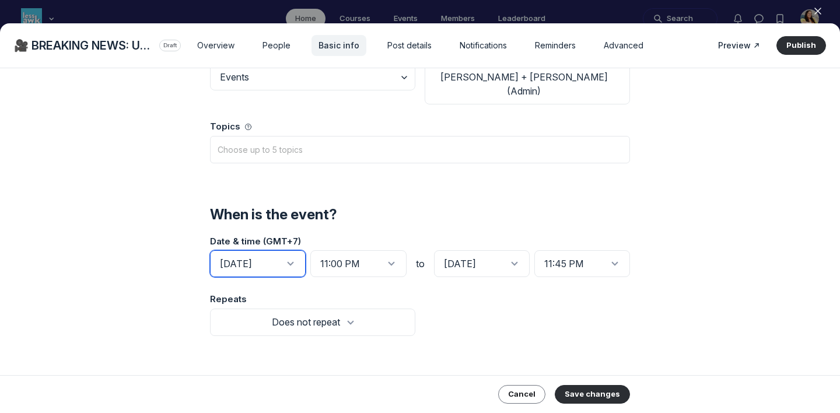
click at [267, 251] on input "[DATE]" at bounding box center [258, 263] width 96 height 27
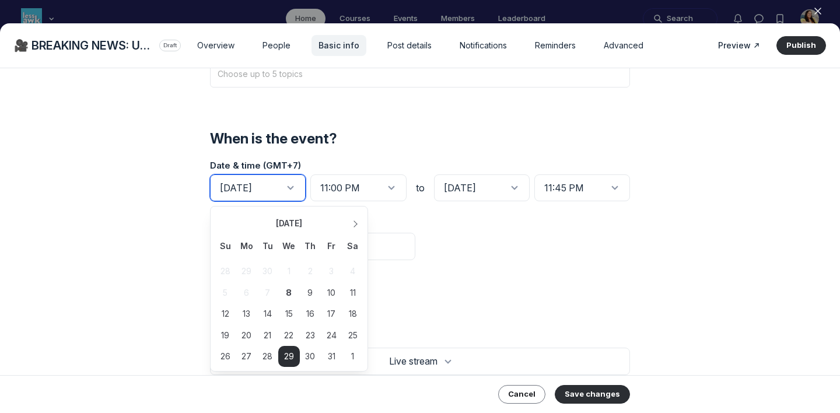
scroll to position [279, 0]
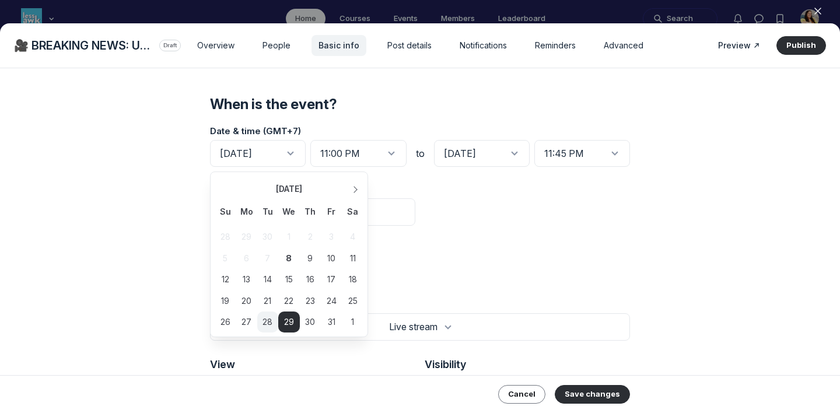
click at [270, 315] on div "28" at bounding box center [267, 322] width 21 height 21
type input "[DATE]"
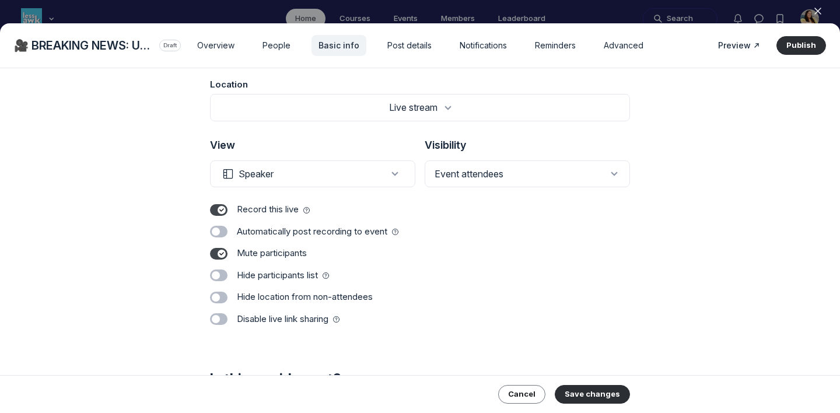
scroll to position [504, 0]
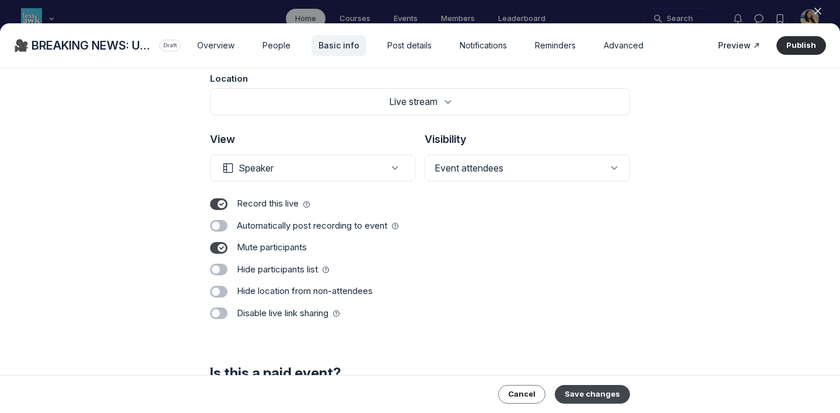
click at [595, 375] on button "Save changes" at bounding box center [592, 394] width 75 height 19
type input "workshop-it-s-not-the-phones-it-s-the-platforms"
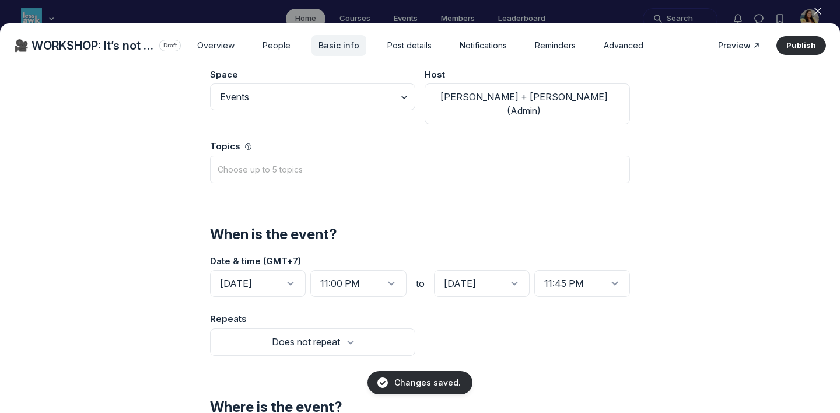
scroll to position [0, 0]
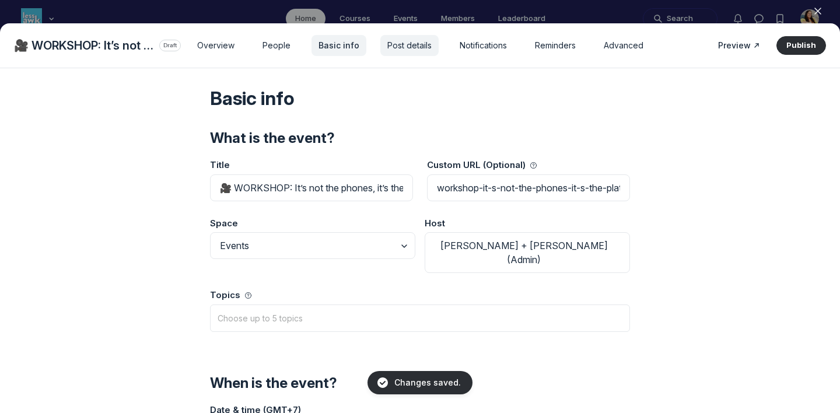
click at [396, 43] on span "Post details" at bounding box center [410, 46] width 44 height 12
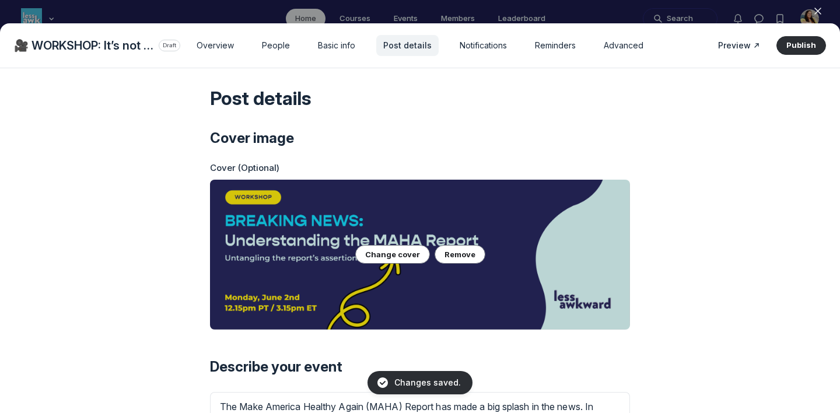
scroll to position [97, 0]
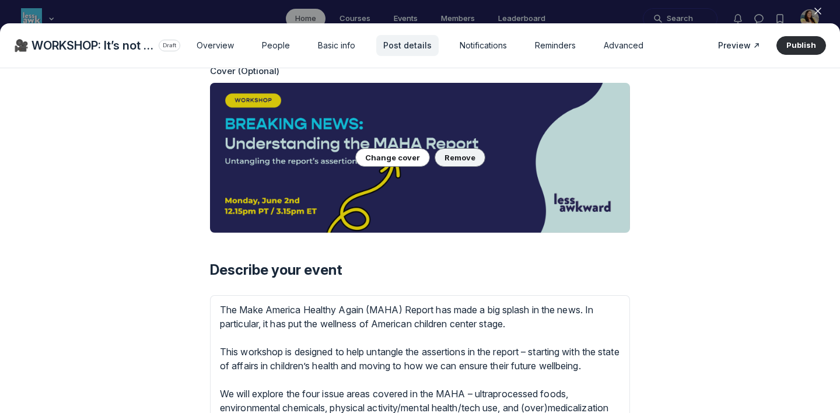
click at [449, 160] on button "Remove" at bounding box center [460, 157] width 51 height 19
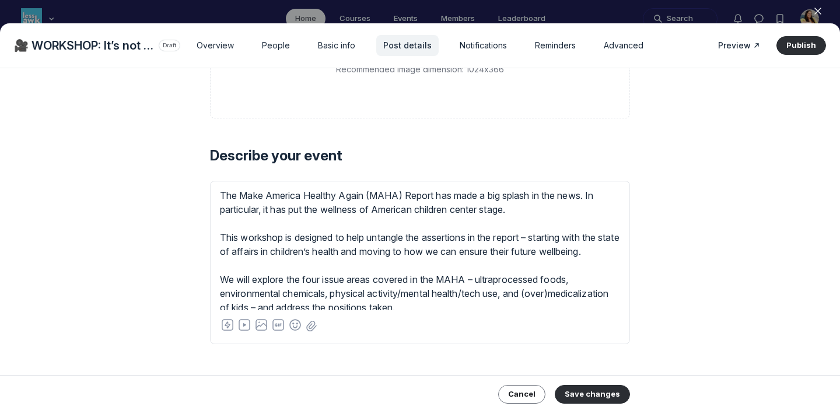
scroll to position [89, 0]
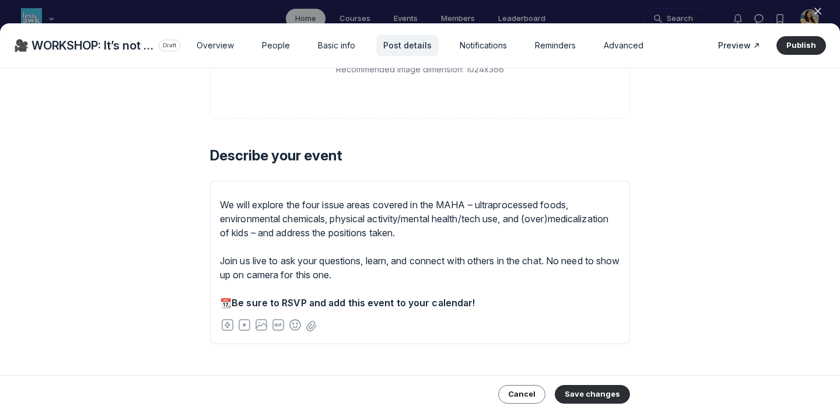
click at [496, 240] on div "The Make America Healthy Again (MAHA) Report has made a big splash in the news.…" at bounding box center [420, 198] width 400 height 168
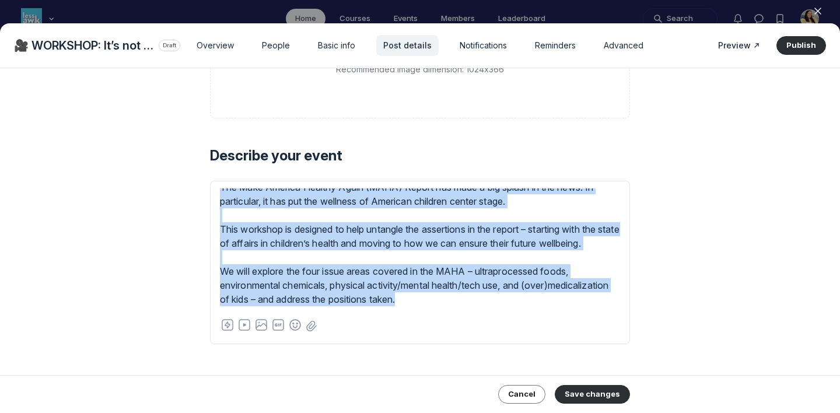
scroll to position [0, 0]
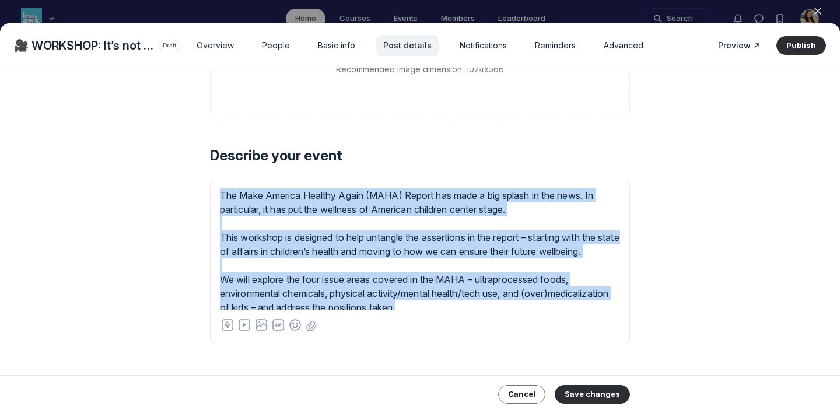
drag, startPoint x: 500, startPoint y: 235, endPoint x: 448, endPoint y: 186, distance: 71.5
click at [448, 186] on div "The Make America Healthy Again (MAHA) Report has made a big splash in the news.…" at bounding box center [420, 245] width 420 height 129
paste trix-editor "School cell phone bans have popped up across the country this fall, as kids hea…"
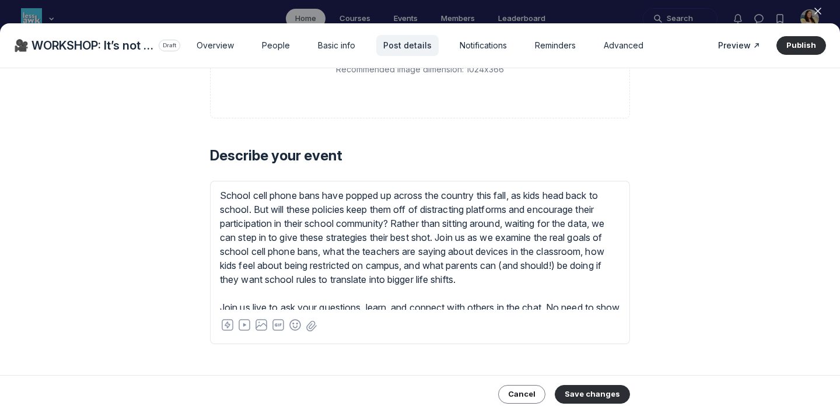
scroll to position [222, 0]
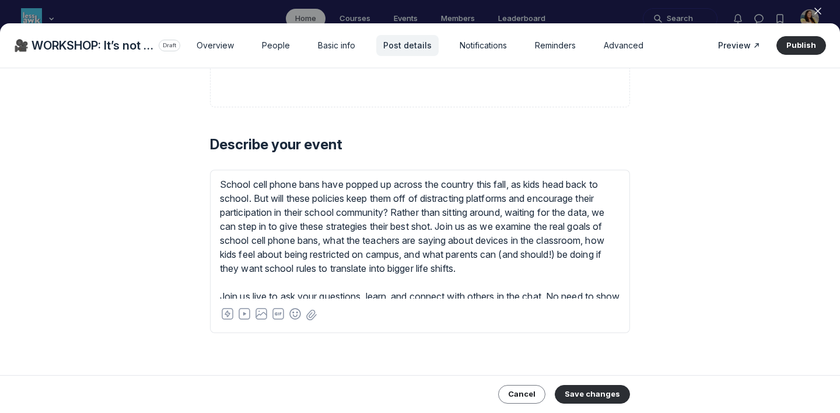
click at [400, 214] on div "School cell phone bans have popped up across the country this fall, as kids hea…" at bounding box center [420, 247] width 400 height 140
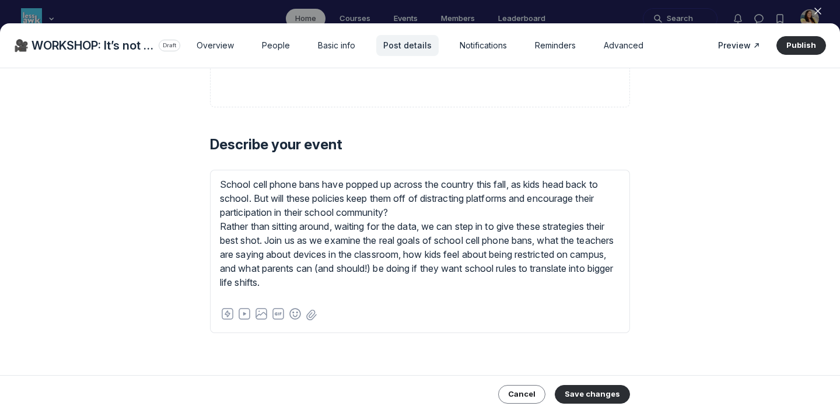
type trix-editor "<div><!--block-->School cell phone bans have popped up across the country this …"
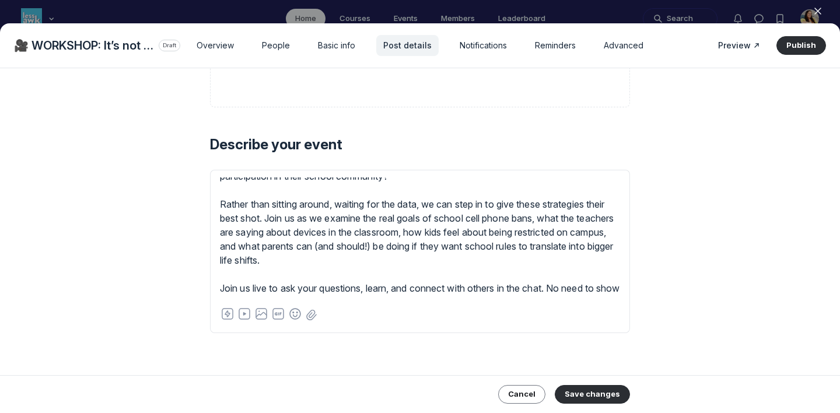
scroll to position [75, 0]
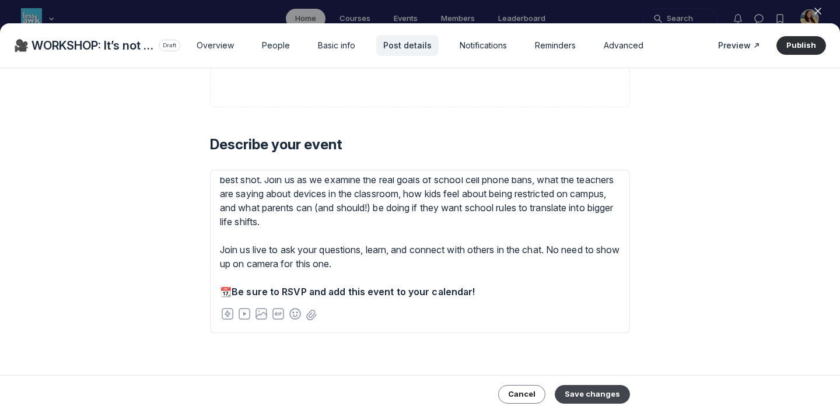
click at [589, 375] on button "Save changes" at bounding box center [592, 394] width 75 height 19
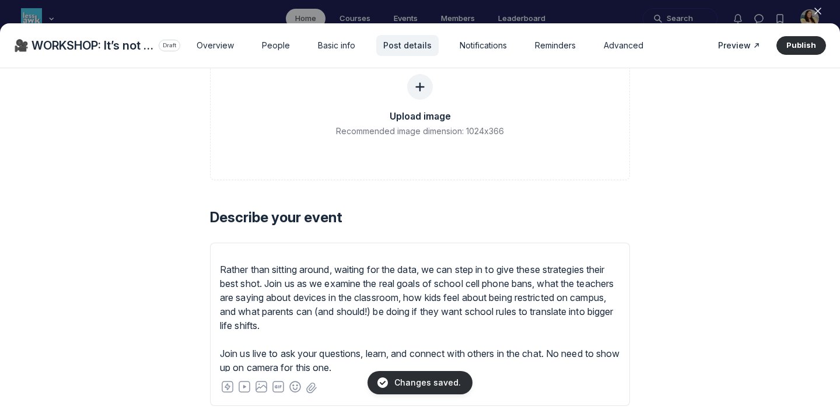
scroll to position [0, 0]
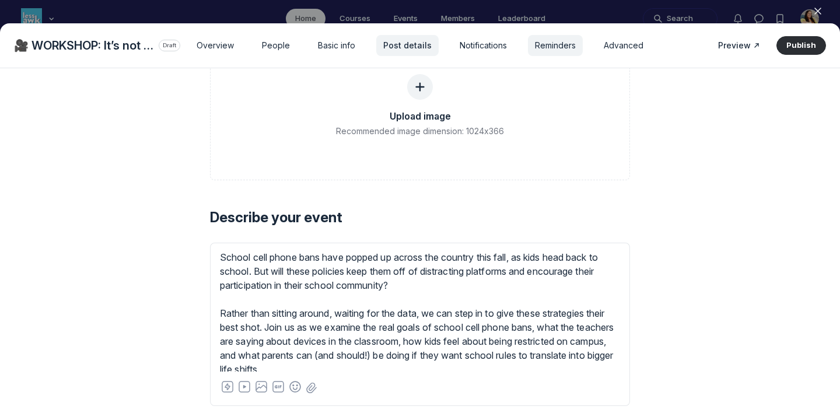
click at [571, 42] on span "Reminders" at bounding box center [555, 46] width 41 height 12
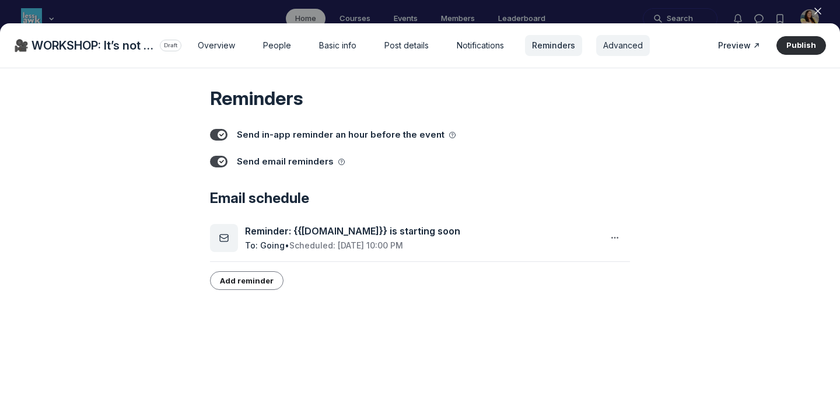
click at [613, 43] on span "Advanced" at bounding box center [623, 46] width 40 height 12
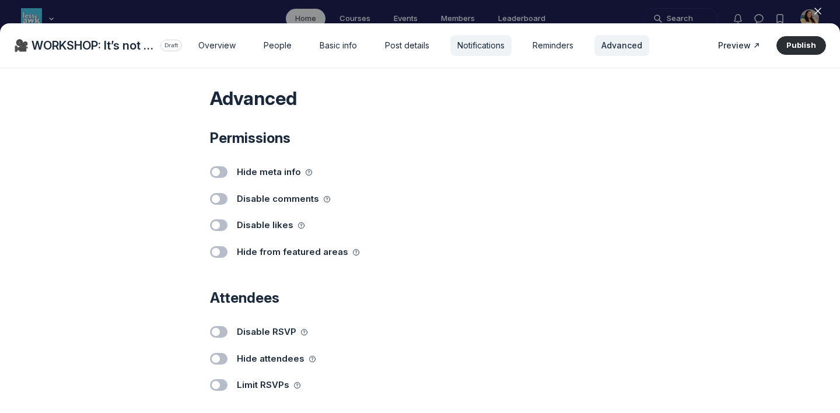
click at [473, 48] on span "Notifications" at bounding box center [481, 46] width 47 height 12
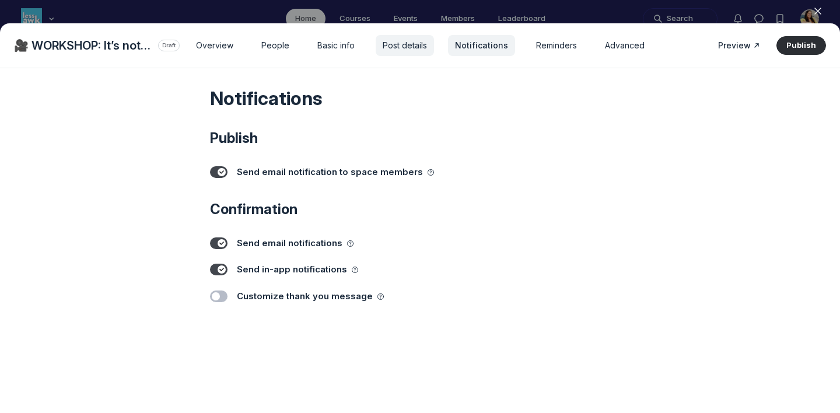
click at [403, 43] on span "Post details" at bounding box center [405, 46] width 44 height 12
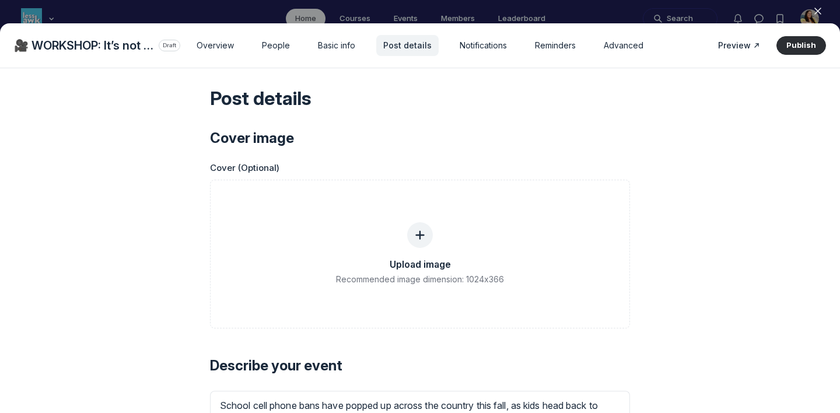
click at [404, 8] on div at bounding box center [420, 206] width 840 height 413
click at [763, 15] on icon "button" at bounding box center [818, 11] width 12 height 12
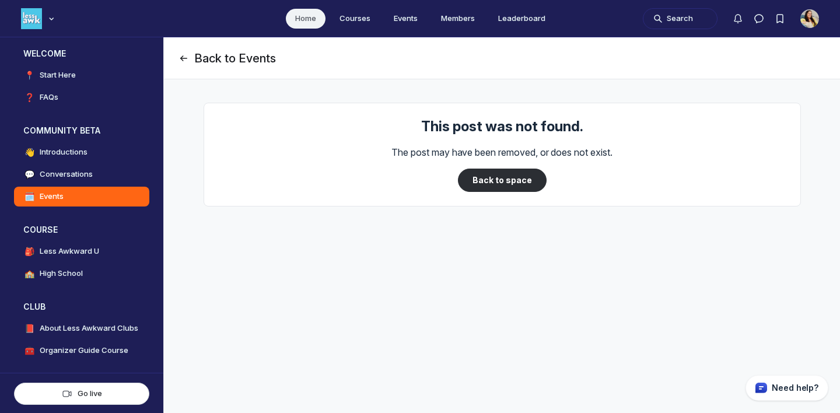
click at [212, 58] on button "Back to Events" at bounding box center [227, 58] width 98 height 16
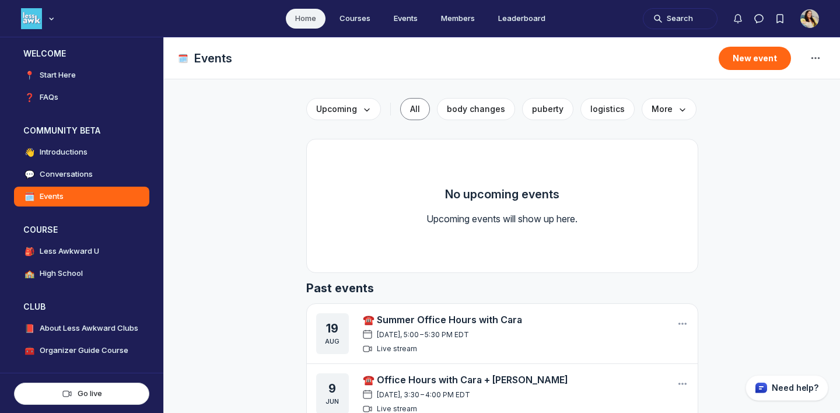
click at [347, 121] on div "Upcoming All body changes puberty logistics More" at bounding box center [502, 109] width 392 height 32
click at [355, 110] on span "Upcoming" at bounding box center [343, 109] width 55 height 12
click at [344, 183] on link "Drafts" at bounding box center [343, 183] width 55 height 20
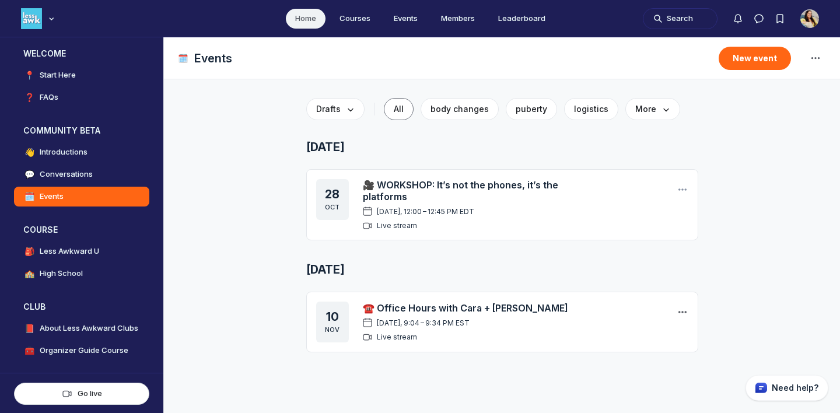
click at [678, 309] on icon "Main Content" at bounding box center [683, 312] width 12 height 12
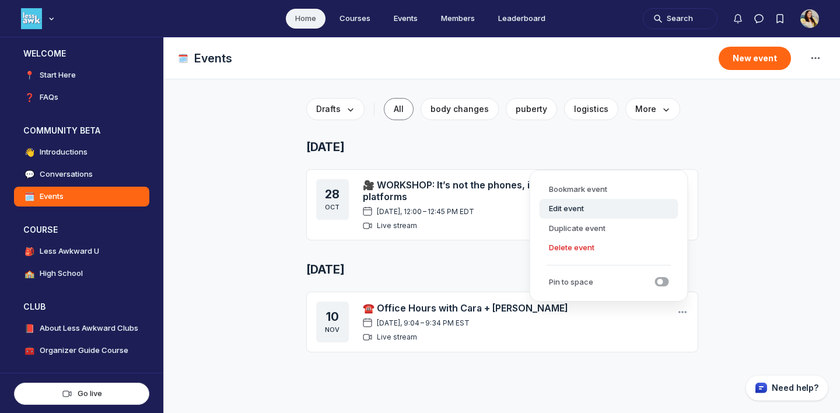
click at [620, 207] on button "Edit event" at bounding box center [609, 209] width 139 height 20
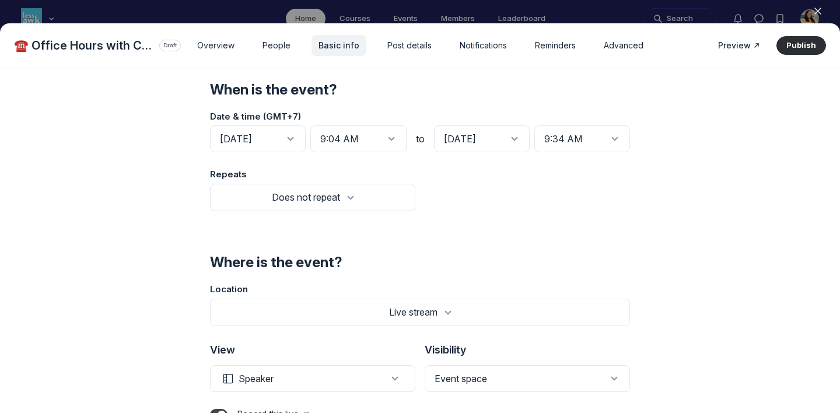
scroll to position [277, 0]
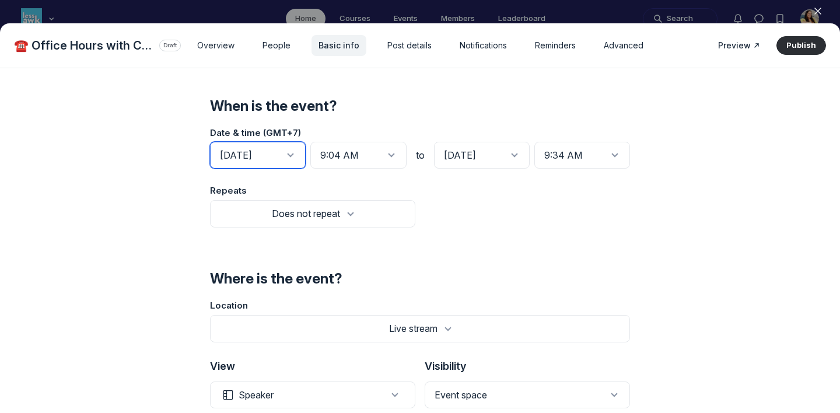
click at [277, 142] on input "[DATE]" at bounding box center [258, 155] width 96 height 27
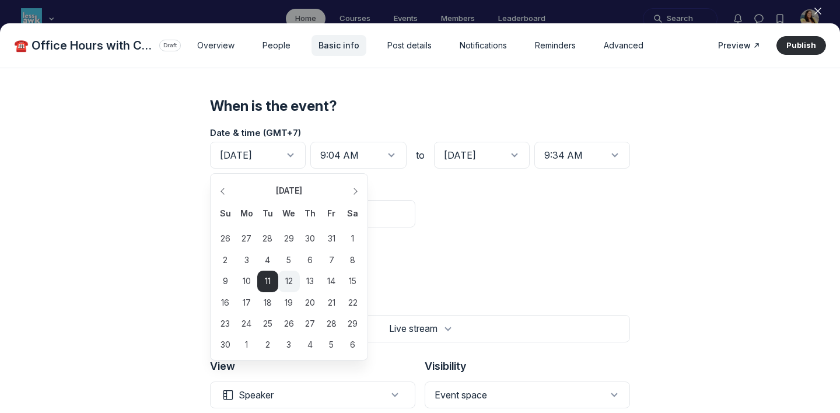
click at [288, 271] on div "12" at bounding box center [288, 281] width 21 height 21
type input "[DATE]"
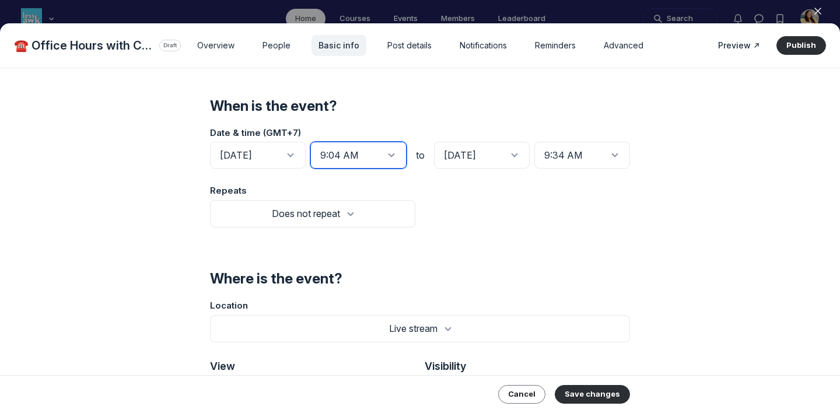
click at [369, 145] on input "9:04 AM" at bounding box center [358, 155] width 96 height 27
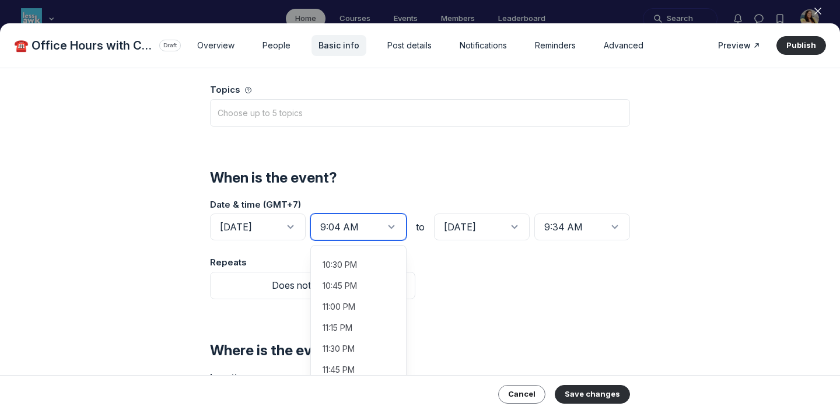
scroll to position [1893, 0]
click at [355, 295] on li "11:00 PM" at bounding box center [358, 305] width 95 height 21
type input "11:00 PM"
type input "11:30 PM"
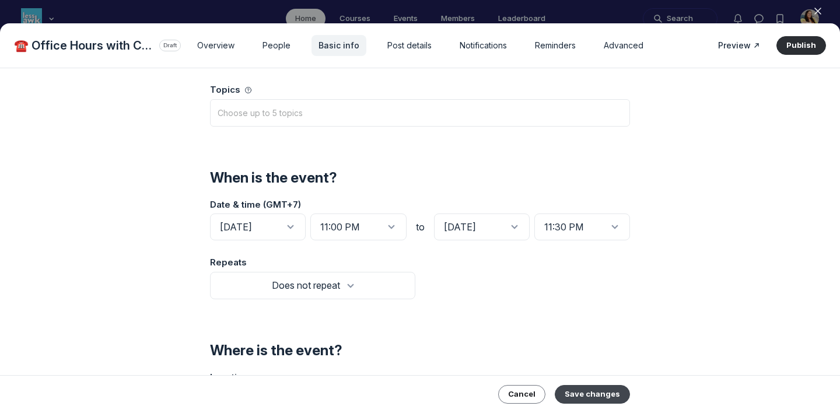
click at [592, 375] on button "Save changes" at bounding box center [592, 394] width 75 height 19
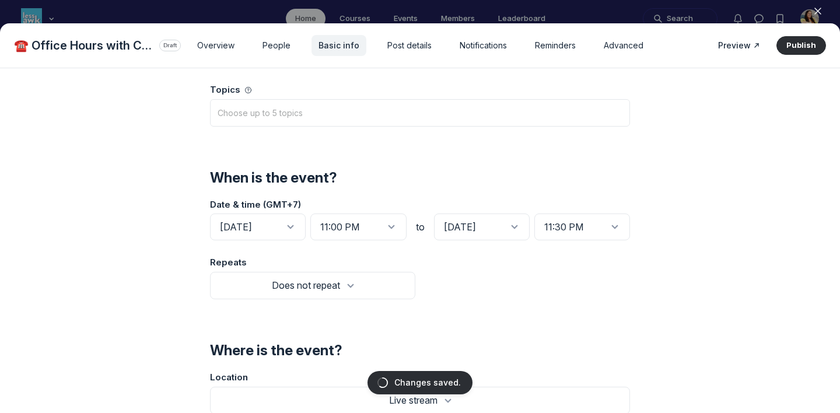
click at [763, 11] on icon "button" at bounding box center [818, 11] width 12 height 12
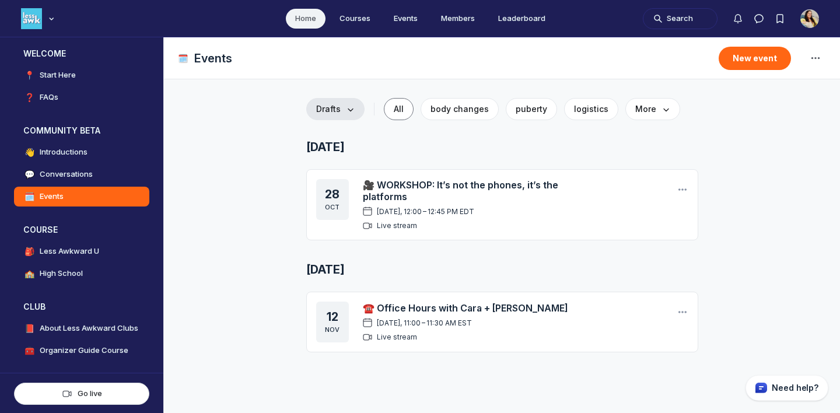
click at [344, 110] on span "Drafts" at bounding box center [335, 109] width 39 height 12
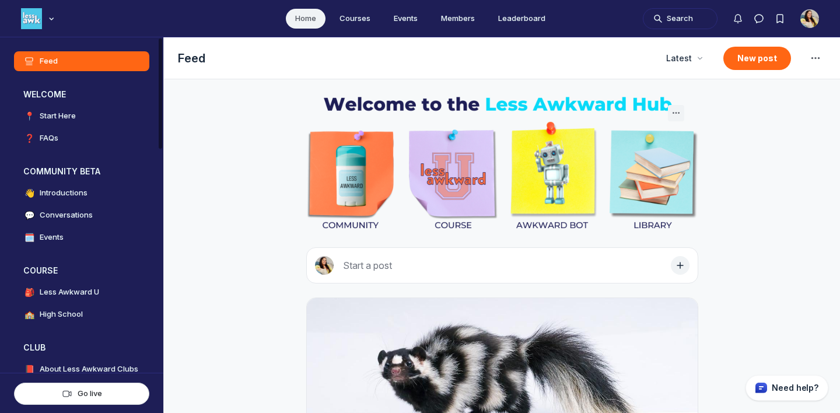
scroll to position [2985, 2235]
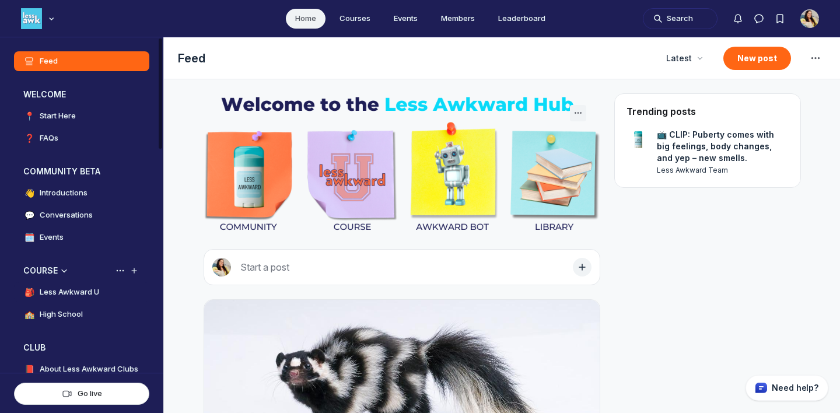
click at [82, 292] on h4 "Less Awkward U" at bounding box center [70, 293] width 60 height 12
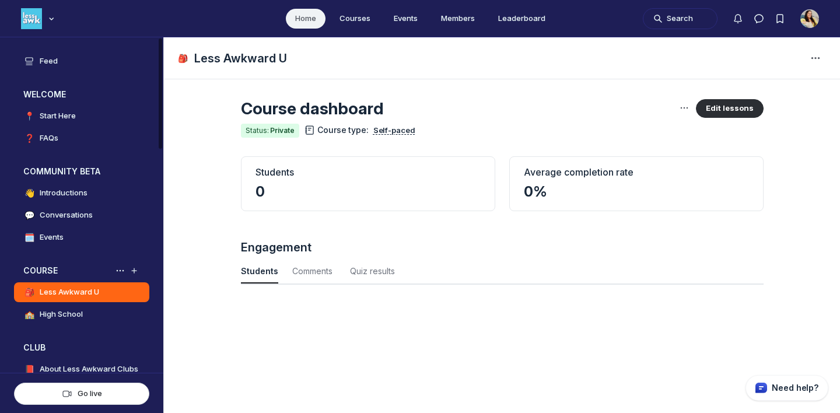
scroll to position [1580, 3853]
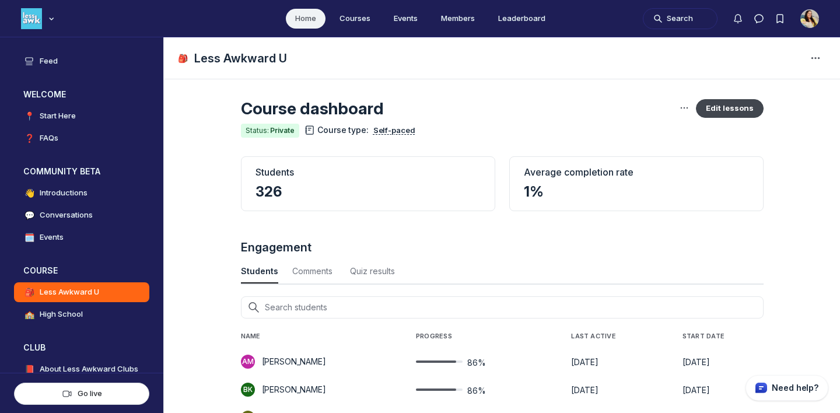
click at [728, 109] on button "Edit lessons" at bounding box center [730, 108] width 68 height 19
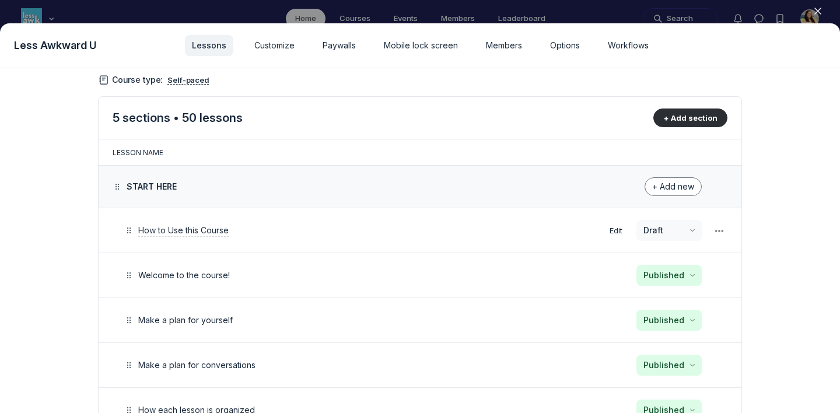
scroll to position [70, 0]
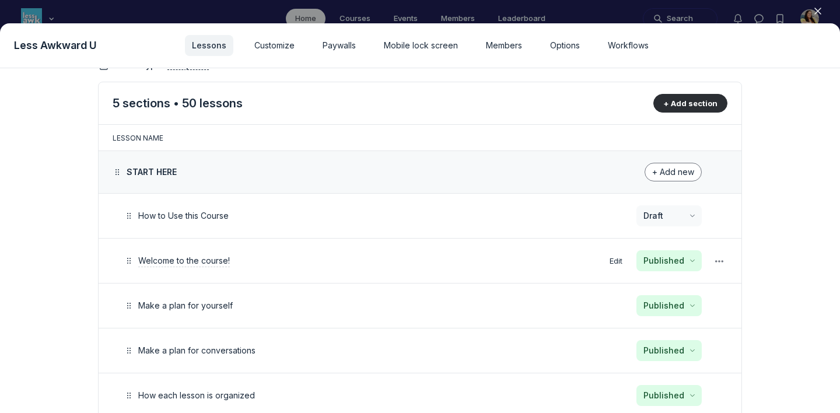
click at [224, 257] on span "Welcome to the course!" at bounding box center [184, 261] width 92 height 10
click at [198, 308] on span "Make a plan for yourself" at bounding box center [185, 306] width 95 height 10
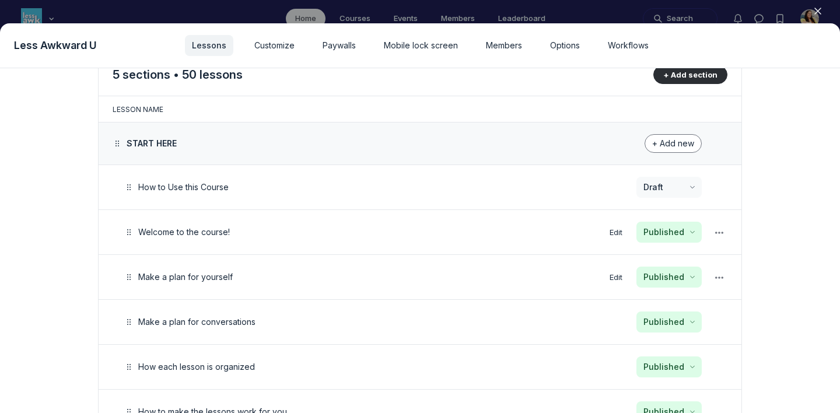
scroll to position [107, 0]
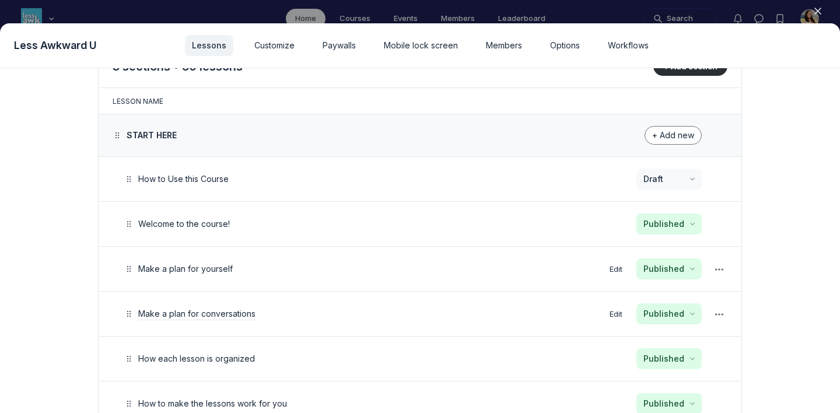
click at [239, 313] on span "Make a plan for conversations" at bounding box center [196, 314] width 117 height 10
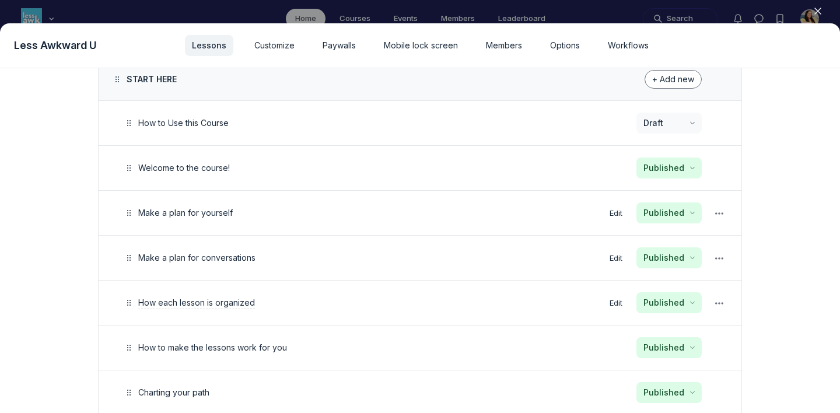
scroll to position [165, 0]
click at [238, 302] on span "How each lesson is organized" at bounding box center [196, 301] width 117 height 10
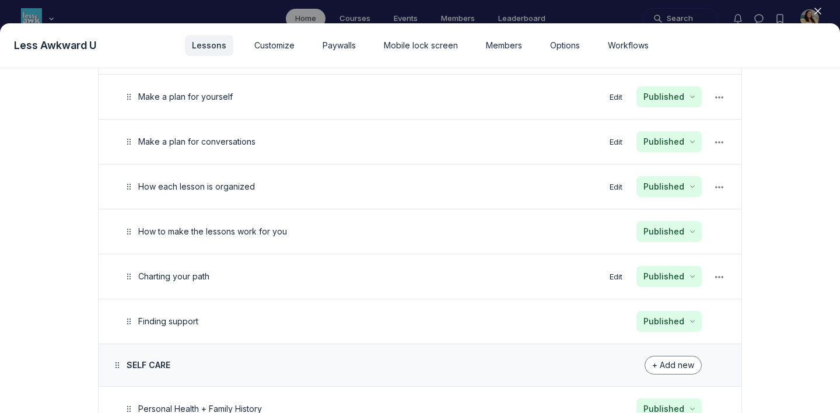
scroll to position [299, 0]
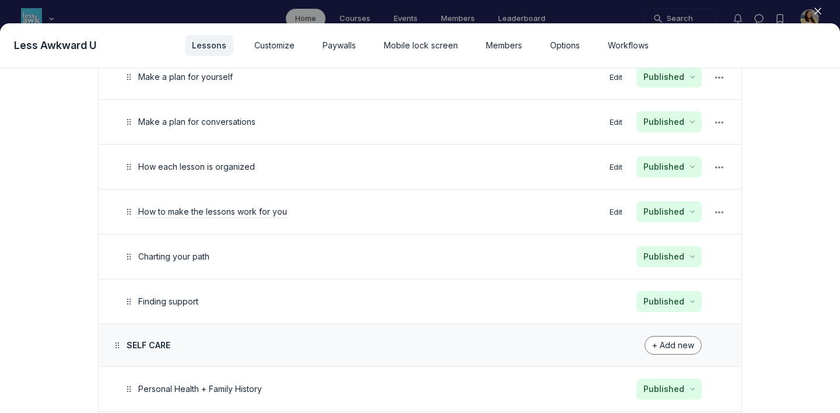
click at [211, 209] on span "How to make the lessons work for you" at bounding box center [212, 212] width 149 height 10
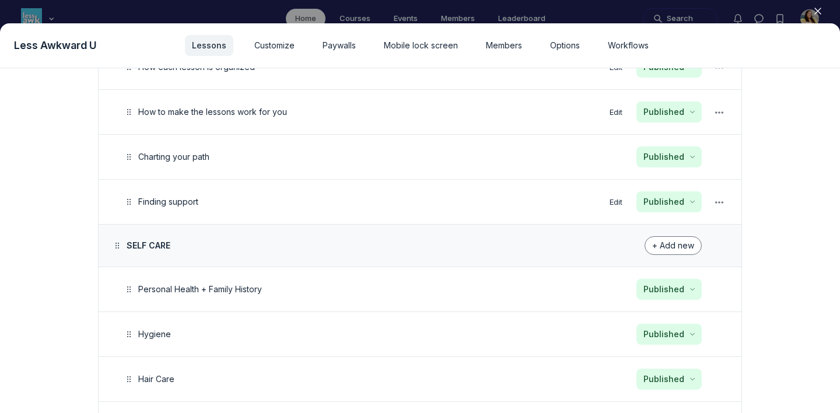
scroll to position [408, 0]
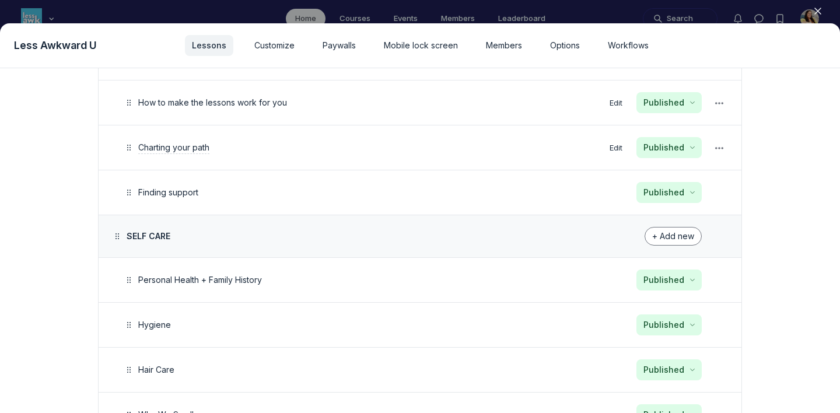
click at [193, 149] on span "Charting your path" at bounding box center [173, 147] width 71 height 10
click at [173, 197] on span "Finding support" at bounding box center [168, 192] width 60 height 10
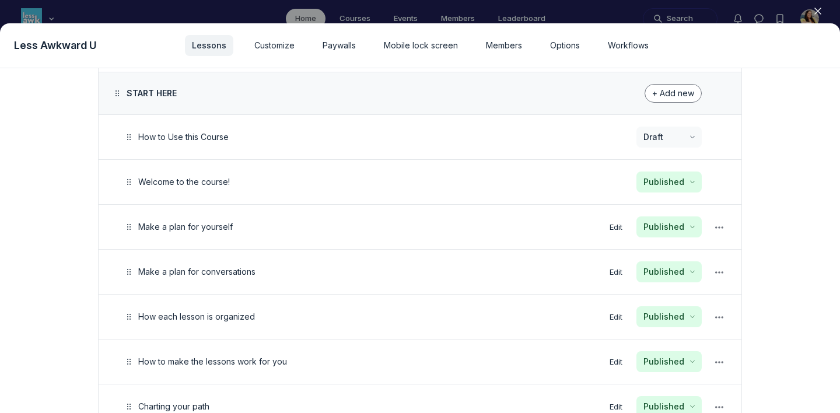
scroll to position [117, 0]
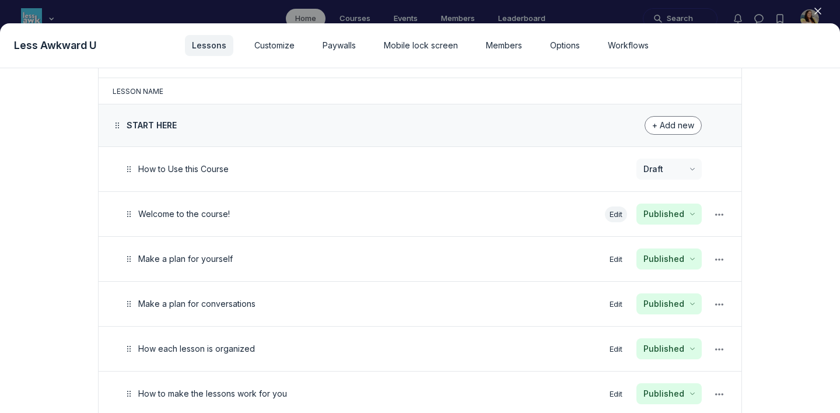
click at [612, 214] on button "Edit" at bounding box center [616, 215] width 22 height 16
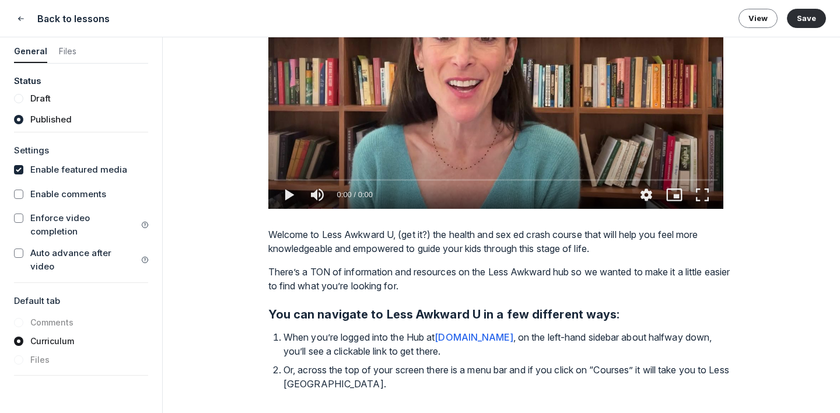
type media-captions-menu "cc:en:Default"
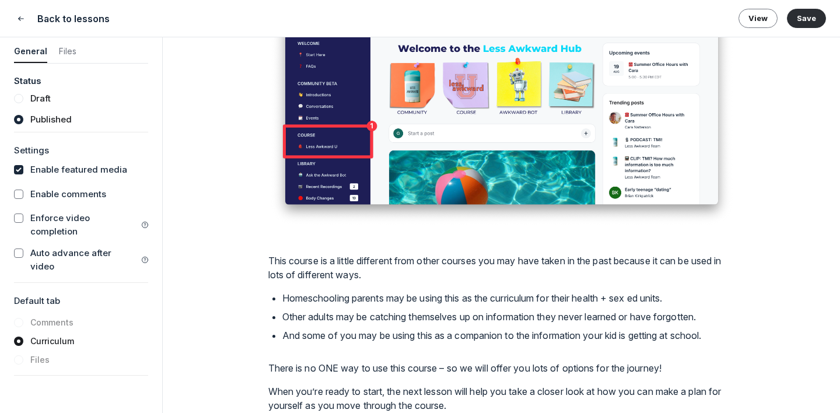
scroll to position [664, 0]
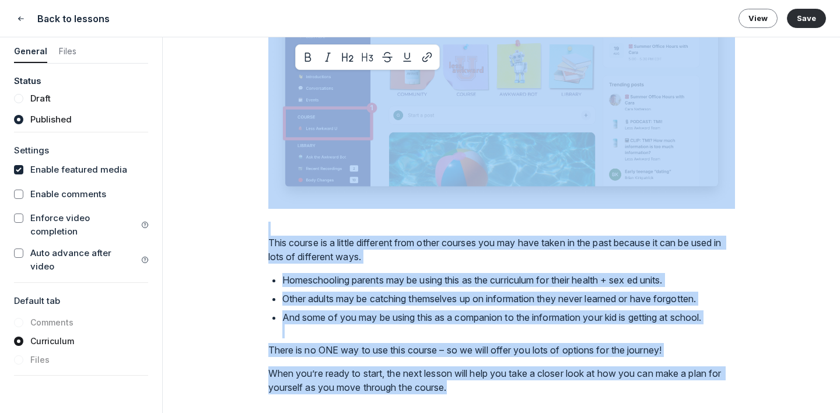
drag, startPoint x: 483, startPoint y: 389, endPoint x: 244, endPoint y: 48, distance: 415.6
click at [244, 48] on div "Lesson 2 of 50 Welcome to the course! Welcome to Less Awkward University or as …" at bounding box center [502, 225] width 678 height 376
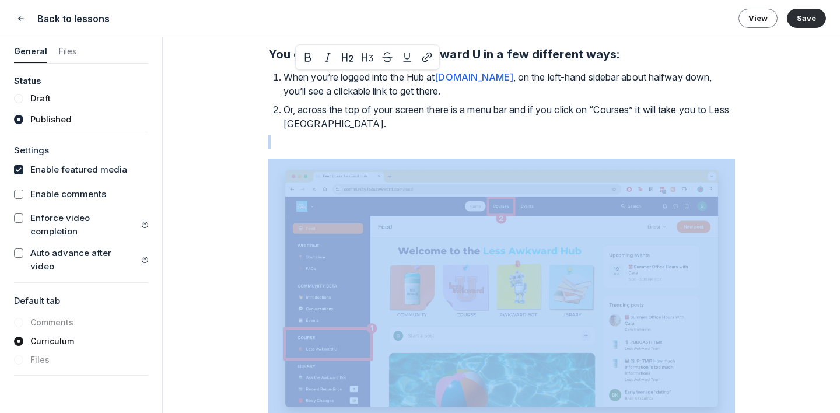
scroll to position [378, 0]
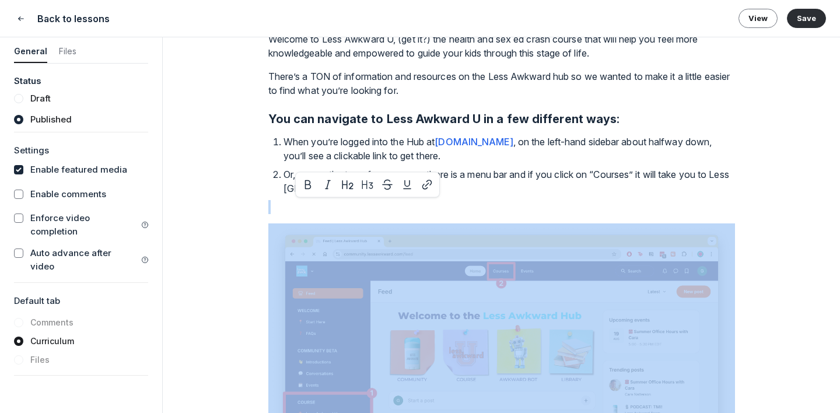
click at [284, 92] on p "There’s a TON of information and resources on the Less Awkward hub so we wanted…" at bounding box center [501, 83] width 467 height 28
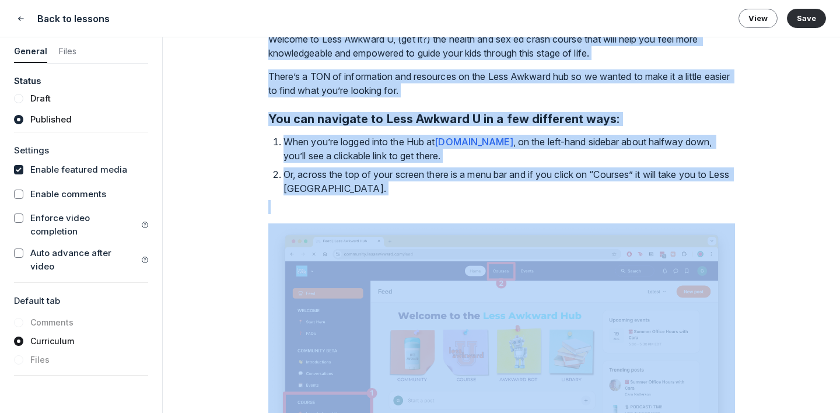
copy div "Welcome to Less Awkward U, (get it?) the health and sex ed crash course that wi…"
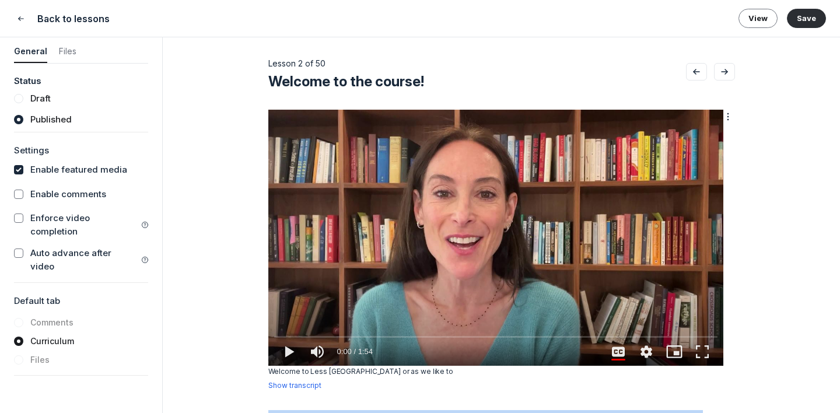
click at [732, 116] on icon "button" at bounding box center [730, 118] width 12 height 12
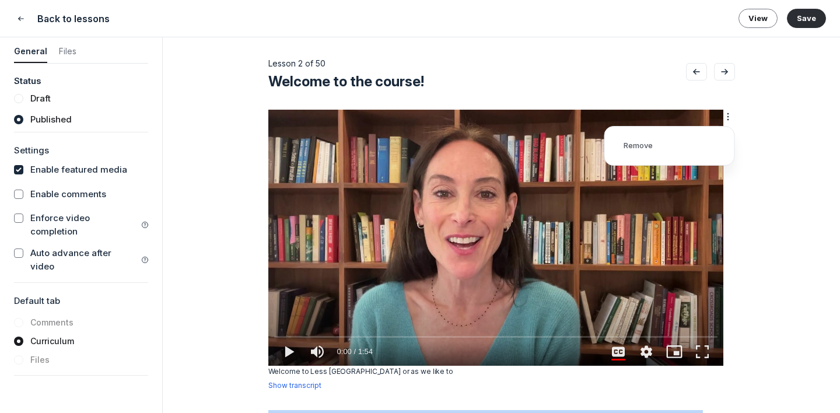
click at [732, 116] on icon "button" at bounding box center [730, 118] width 12 height 12
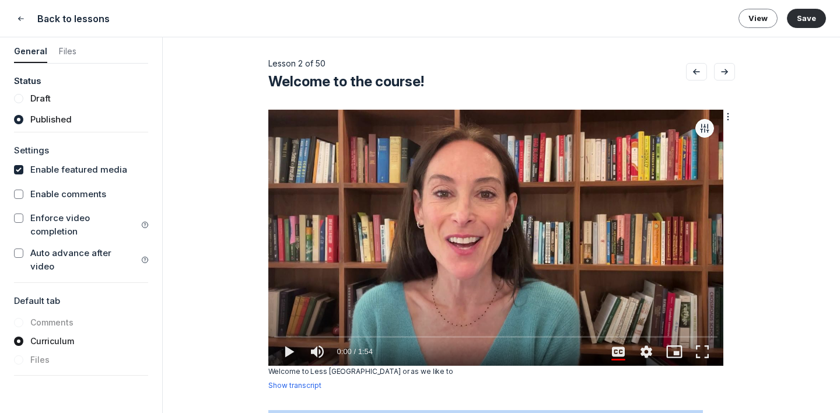
click at [706, 123] on icon "button" at bounding box center [705, 129] width 12 height 12
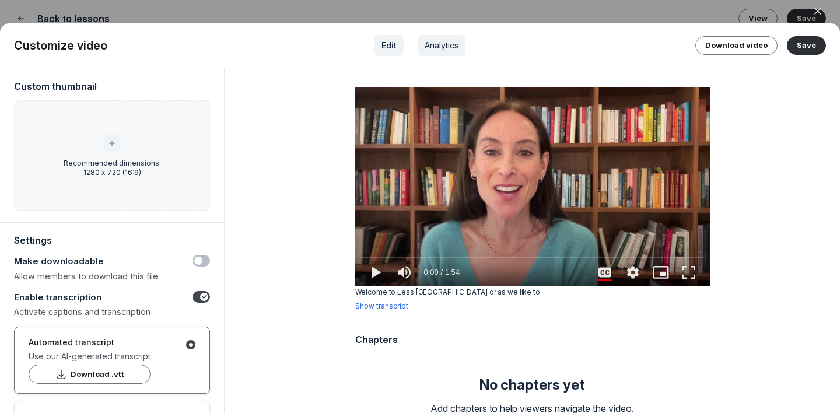
click at [452, 44] on span "Analytics" at bounding box center [442, 46] width 34 height 12
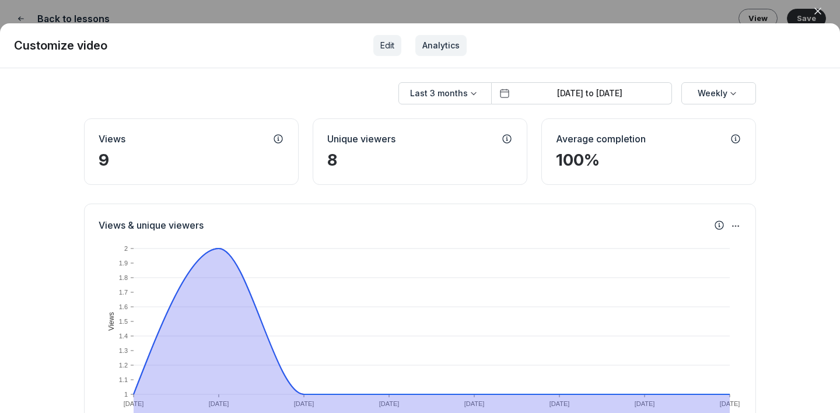
click at [386, 43] on span "Edit" at bounding box center [388, 46] width 14 height 12
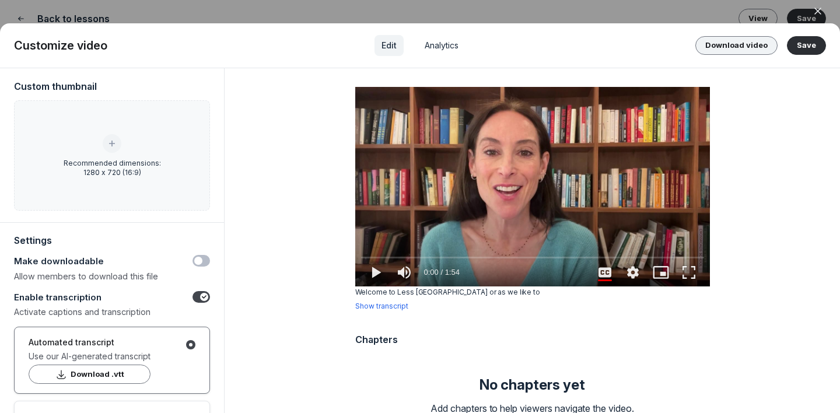
click at [751, 47] on button "Download video" at bounding box center [737, 45] width 82 height 19
click at [504, 9] on div at bounding box center [420, 206] width 840 height 413
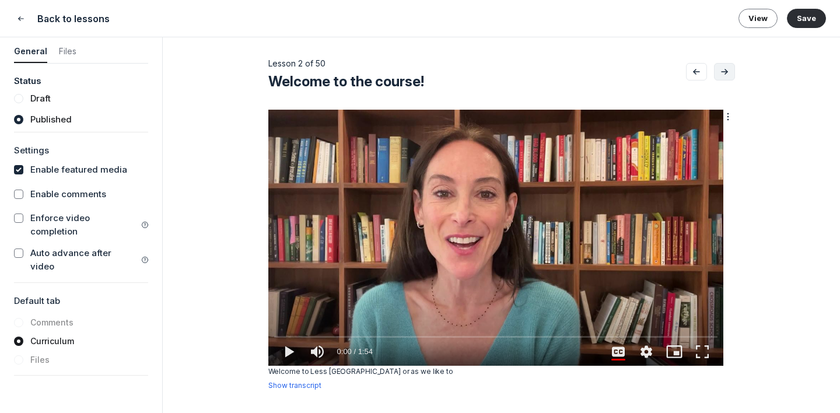
click at [717, 64] on button "Go to next lesson" at bounding box center [724, 72] width 21 height 18
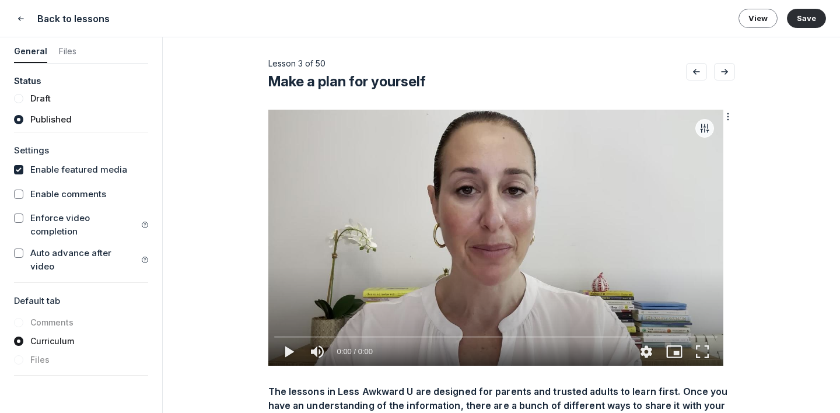
click at [702, 127] on icon "button" at bounding box center [705, 129] width 12 height 12
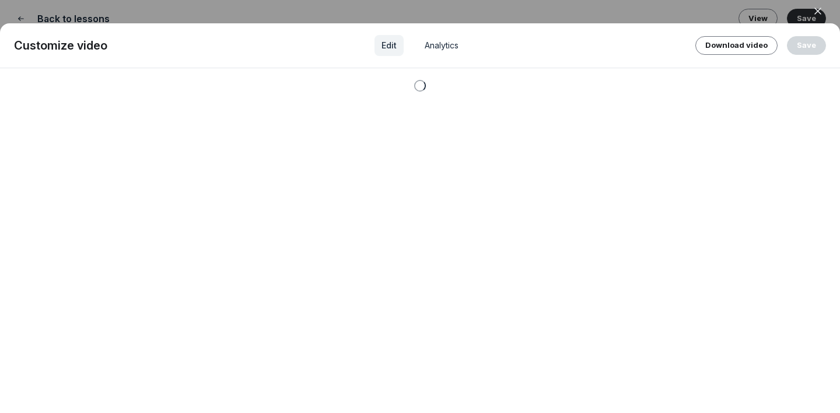
type media-captions-menu "cc:en:Default"
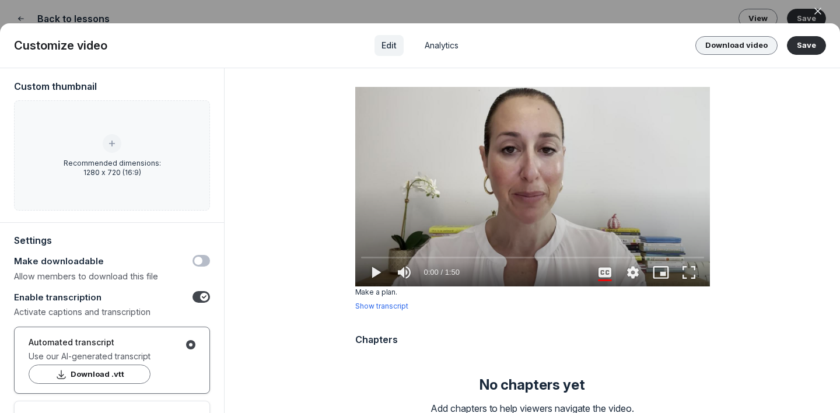
click at [738, 44] on button "Download video" at bounding box center [737, 45] width 82 height 19
click at [448, 44] on span "Analytics" at bounding box center [442, 46] width 34 height 12
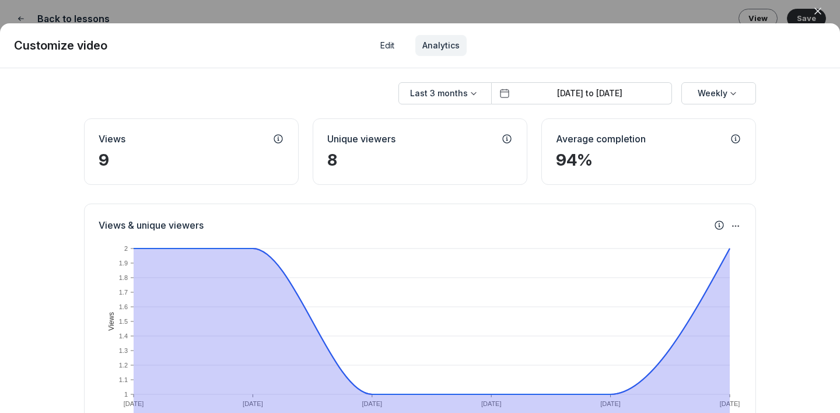
click at [458, 19] on div at bounding box center [420, 206] width 840 height 413
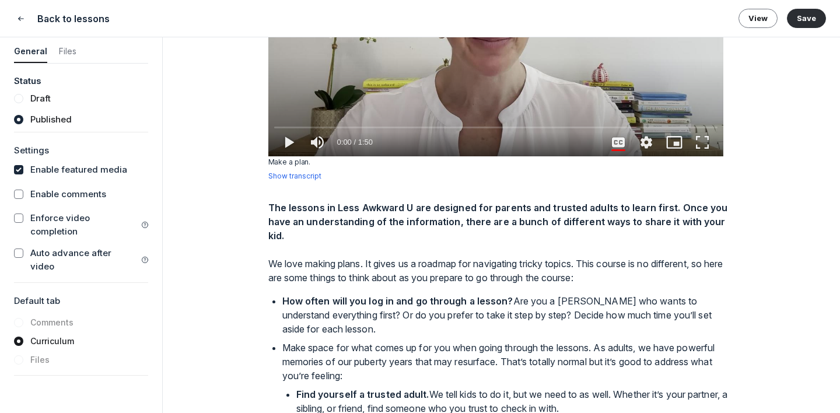
scroll to position [299, 0]
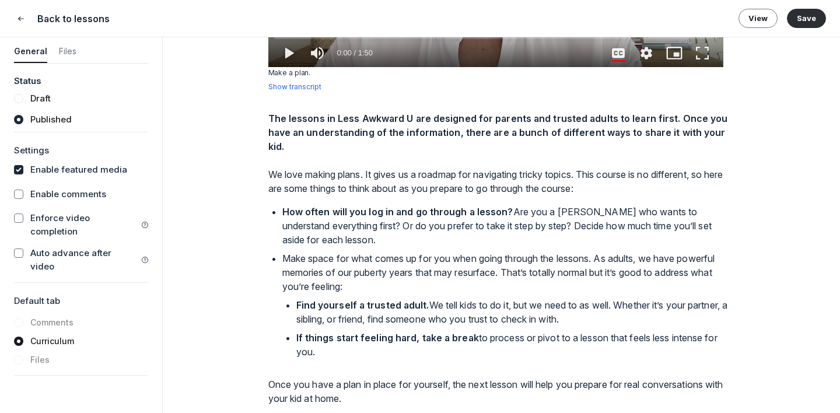
click at [275, 118] on strong "The lessons in Less Awkward U are designed for parents and trusted adults to le…" at bounding box center [499, 133] width 462 height 40
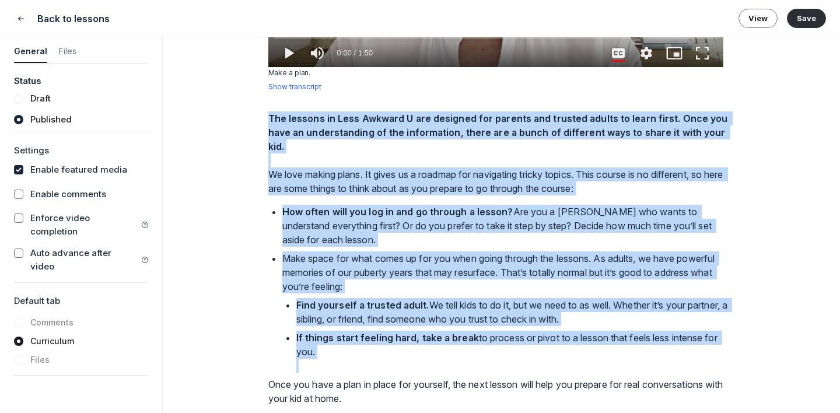
scroll to position [308, 0]
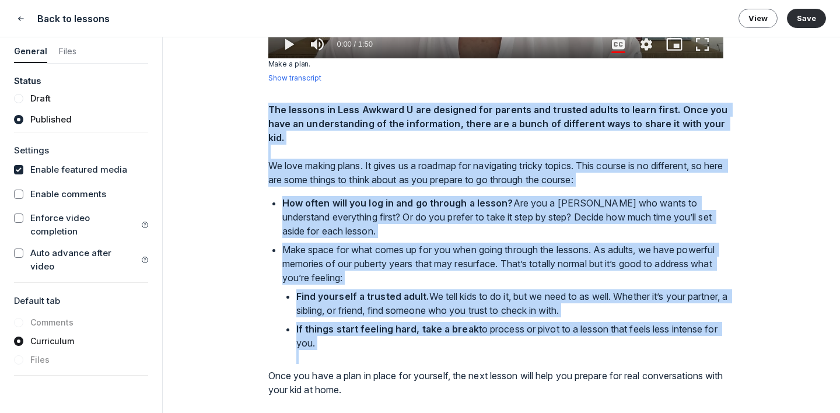
copy div "The lessons in Less Awkward U are designed for parents and trusted adults to le…"
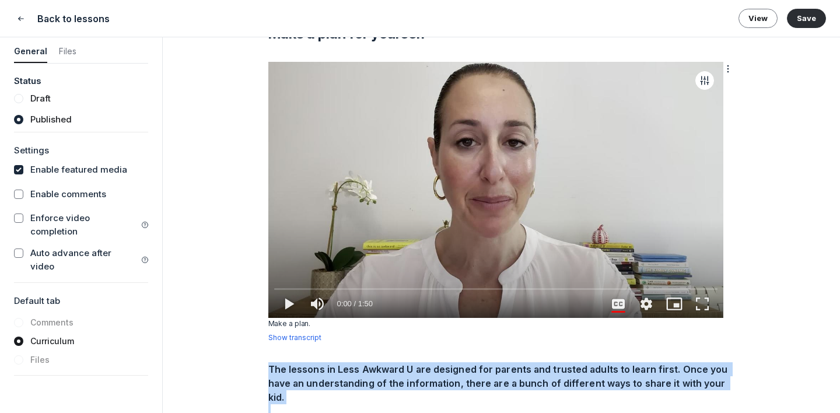
scroll to position [0, 0]
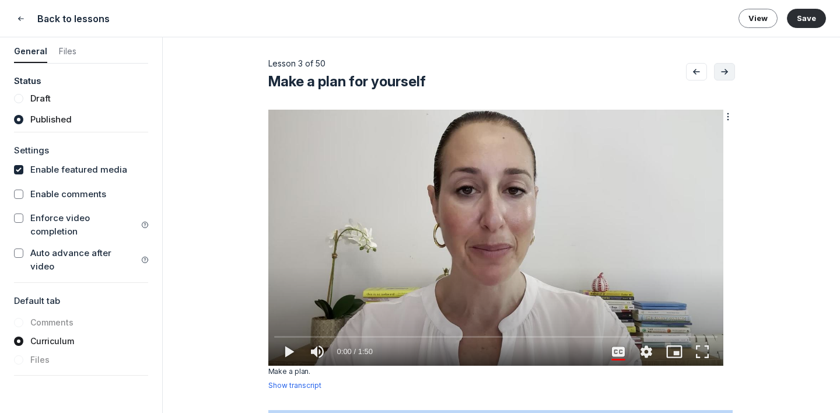
click at [724, 76] on button "Go to next lesson" at bounding box center [724, 72] width 21 height 18
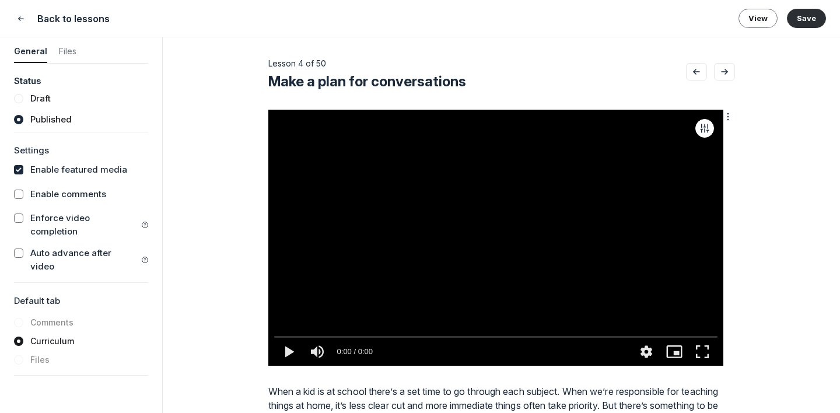
type media-captions-menu "cc:en:Default"
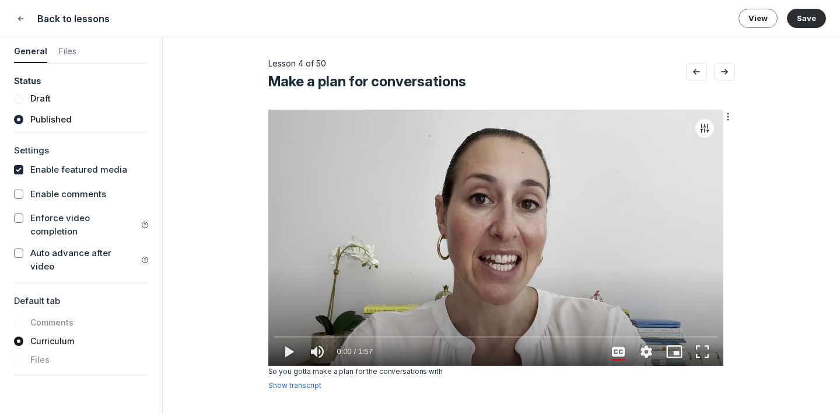
click at [711, 129] on button "button" at bounding box center [705, 128] width 19 height 19
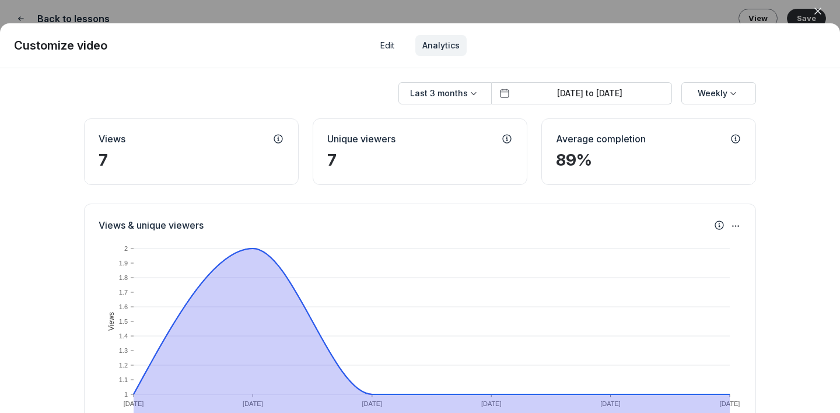
click at [598, 15] on div at bounding box center [420, 206] width 840 height 413
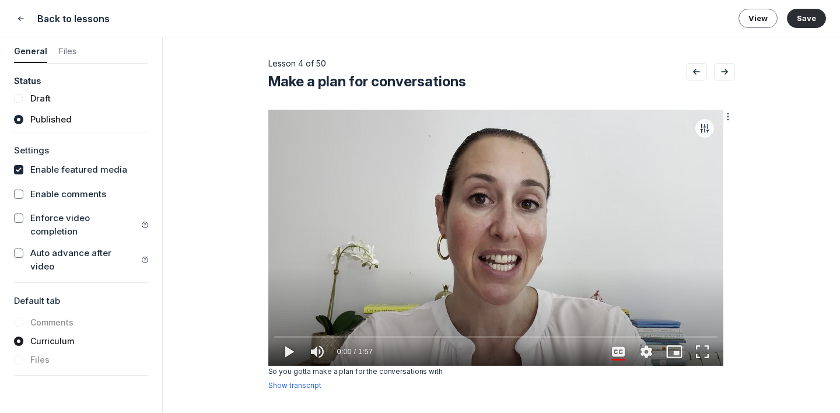
click at [706, 123] on icon "button" at bounding box center [705, 129] width 12 height 12
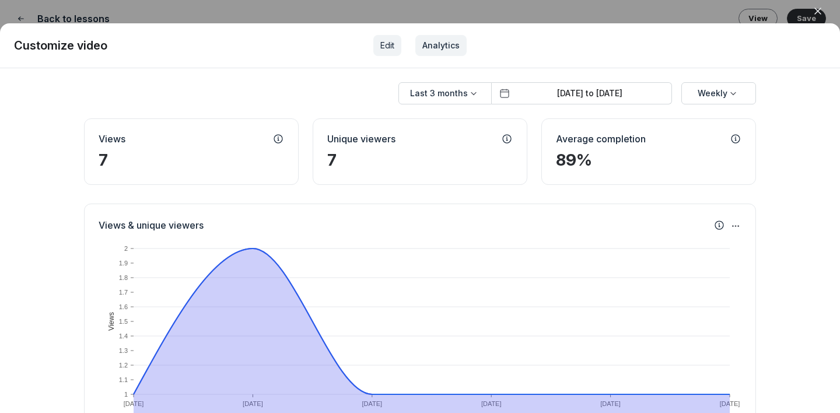
click at [389, 41] on span "Edit" at bounding box center [388, 46] width 14 height 12
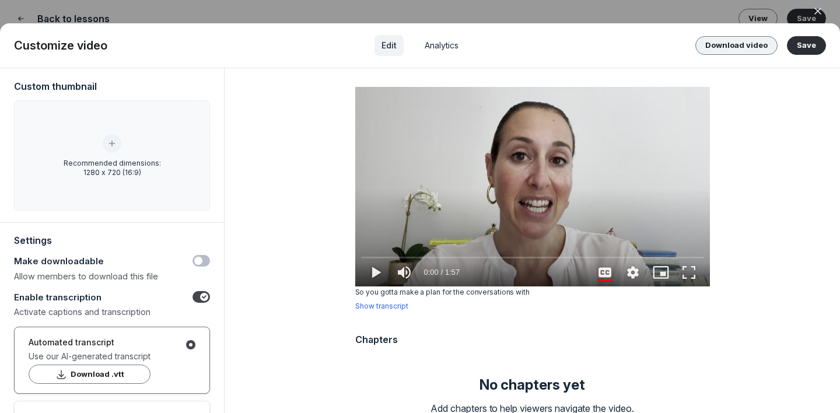
click at [734, 53] on button "Download video" at bounding box center [737, 45] width 82 height 19
click at [358, 10] on div at bounding box center [420, 206] width 840 height 413
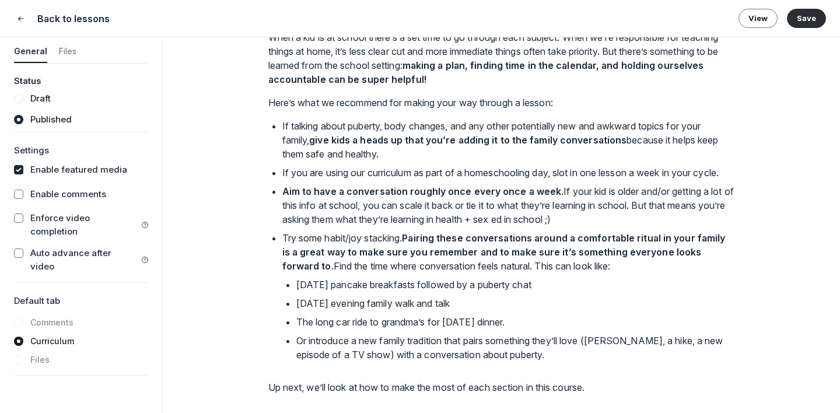
scroll to position [316, 0]
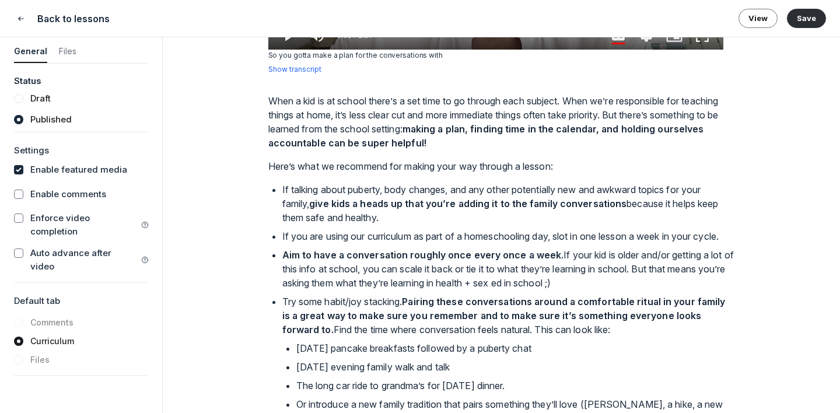
click at [301, 126] on p "When a kid is at school there’s a set time to go through each subject. When we’…" at bounding box center [501, 122] width 467 height 56
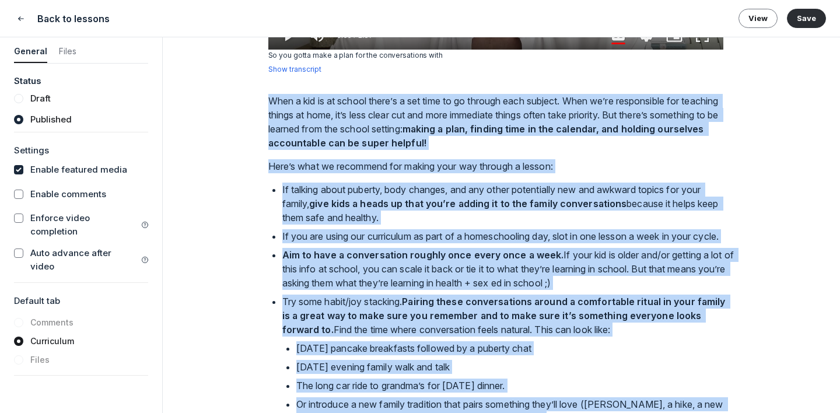
copy div "When a kid is at school there’s a set time to go through each subject. When we’…"
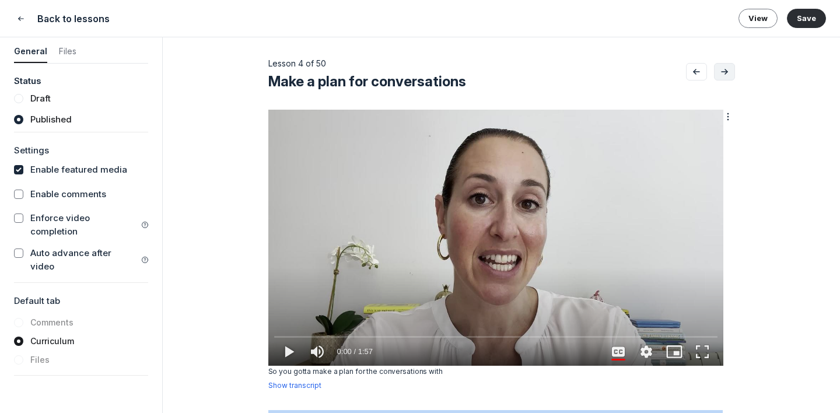
click at [727, 71] on use "Go to next lesson" at bounding box center [725, 71] width 6 height 5
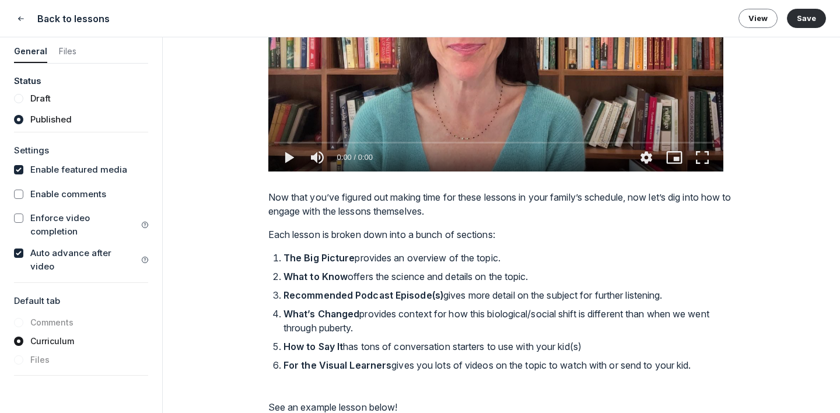
scroll to position [318, 0]
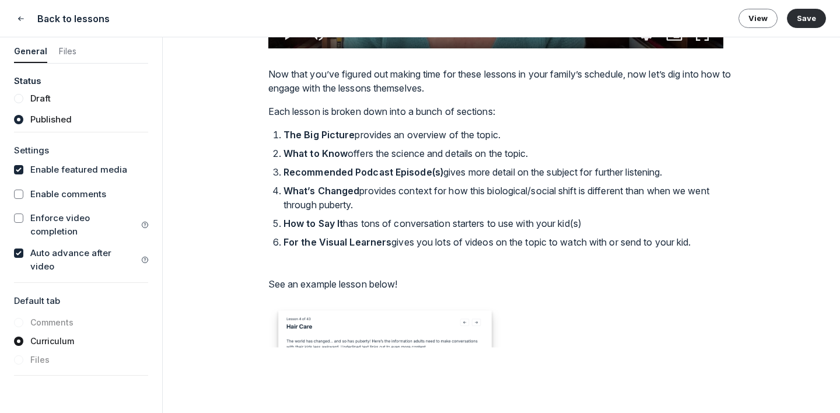
type media-captions-menu "cc:en:Default"
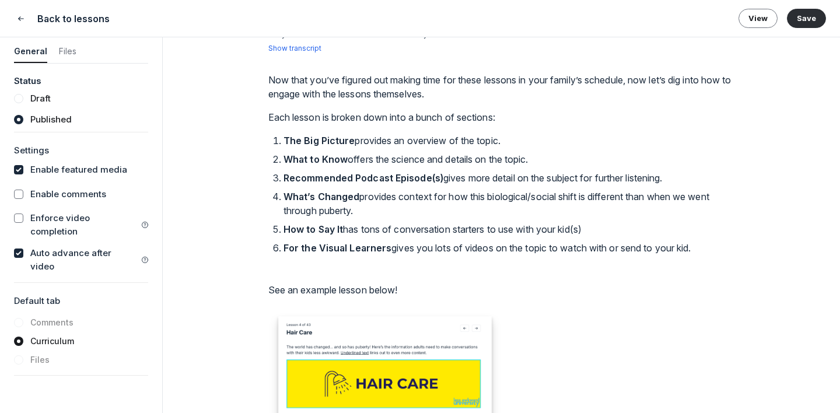
scroll to position [309, 0]
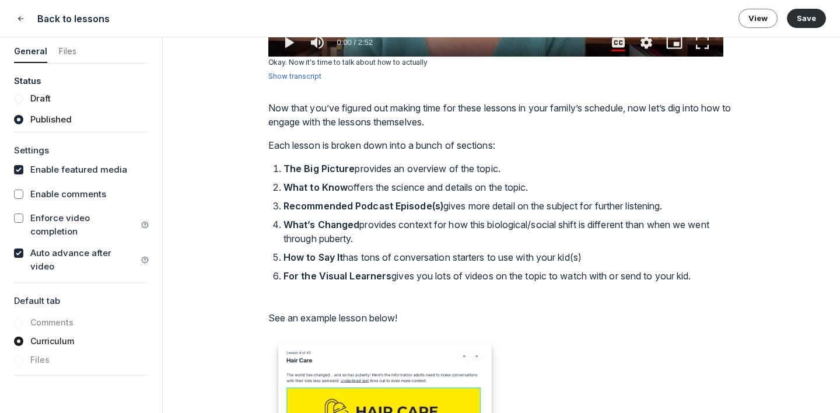
click at [301, 106] on p "Now that you’ve figured out making time for these lessons in your family’s sche…" at bounding box center [501, 115] width 467 height 28
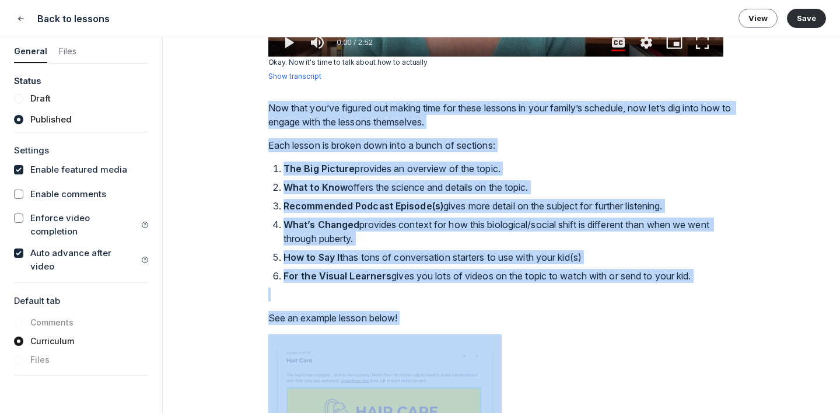
copy div "Now that you’ve figured out making time for these lessons in your family’s sche…"
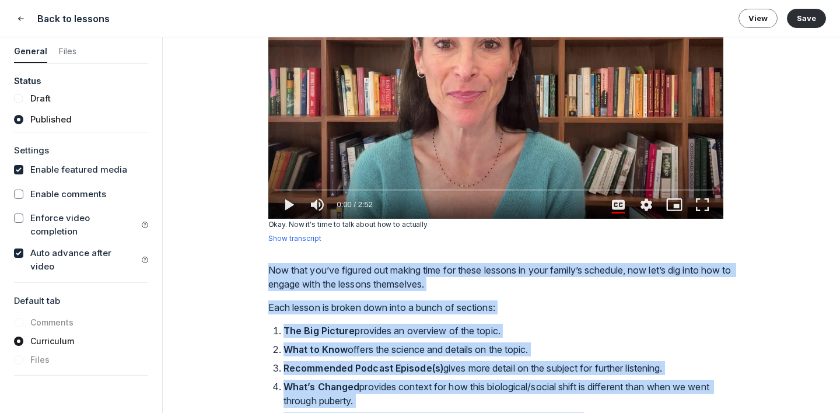
scroll to position [0, 0]
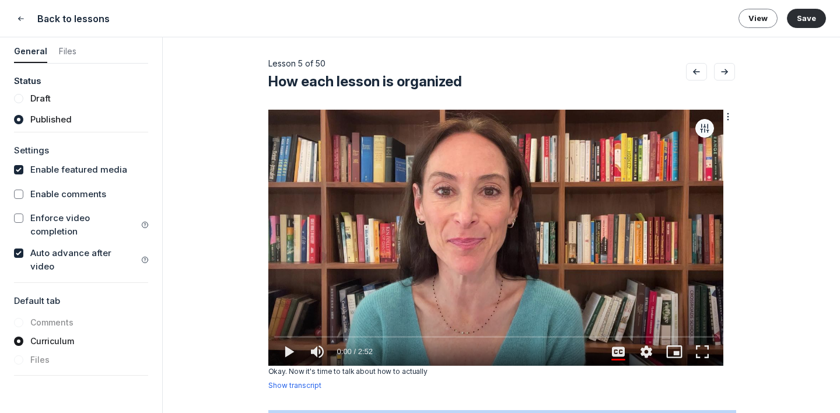
click at [711, 123] on button "button" at bounding box center [705, 128] width 19 height 19
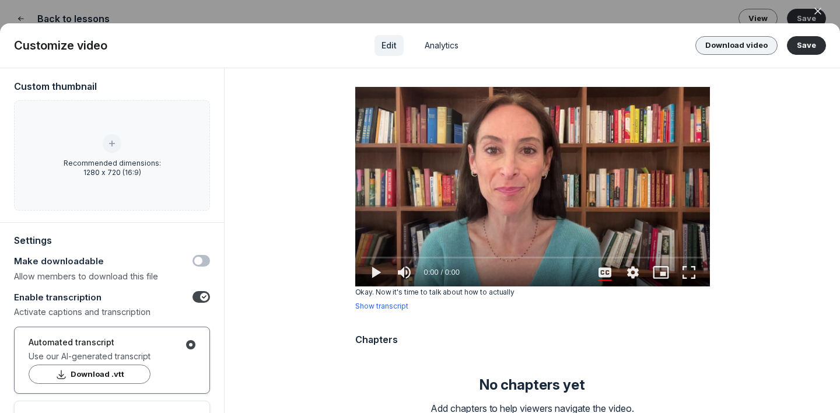
click at [735, 38] on button "Download video" at bounding box center [737, 45] width 82 height 19
click at [699, 9] on div at bounding box center [420, 206] width 840 height 413
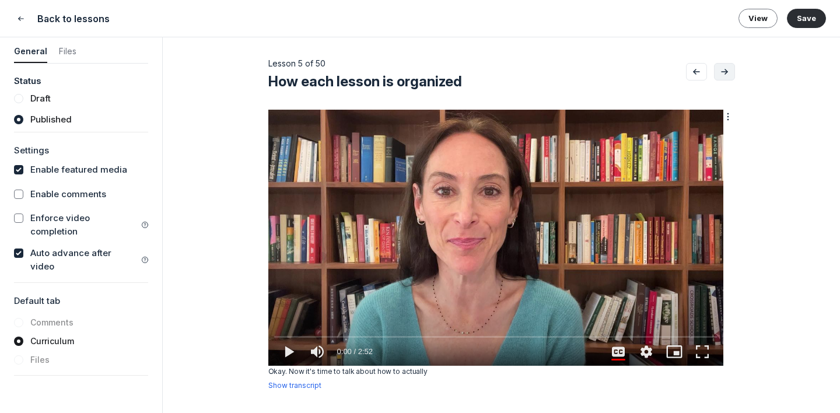
click at [717, 74] on button "Go to next lesson" at bounding box center [724, 72] width 21 height 18
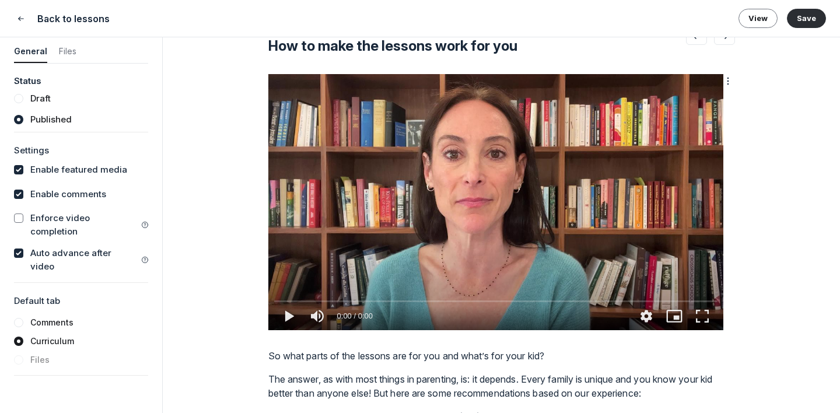
type media-captions-menu "cc:en:Default"
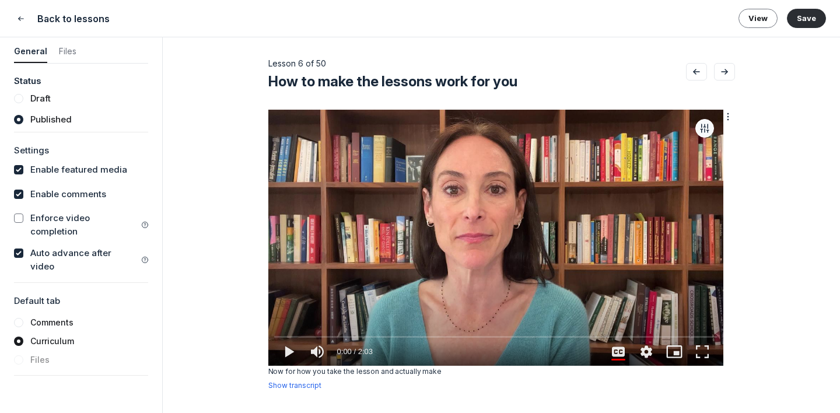
click at [710, 128] on icon "button" at bounding box center [705, 129] width 12 height 12
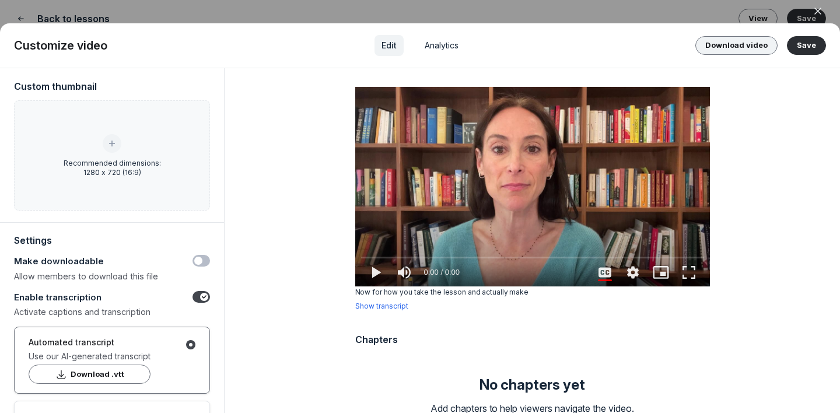
click at [725, 44] on button "Download video" at bounding box center [737, 45] width 82 height 19
click at [613, 8] on div at bounding box center [420, 206] width 840 height 413
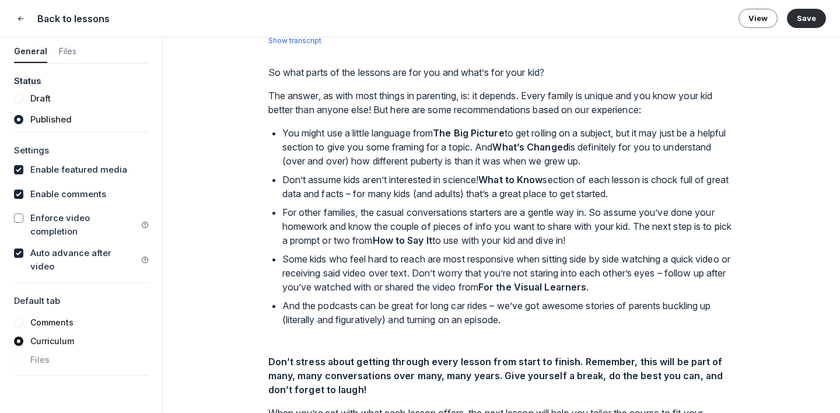
scroll to position [385, 0]
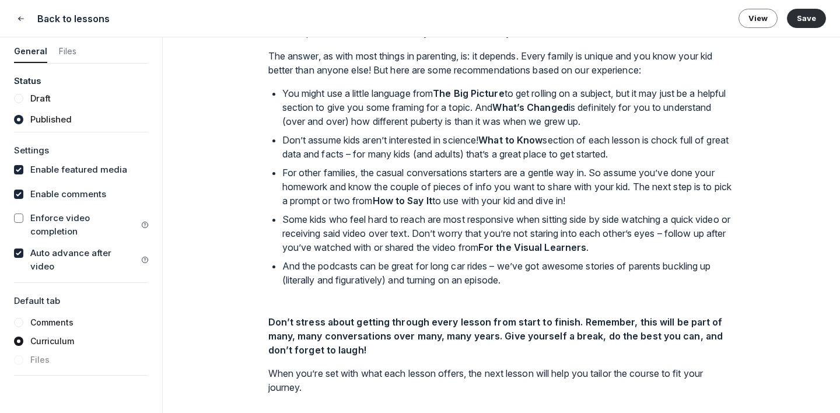
click at [413, 143] on p "Don’t assume kids aren’t interested in science! What to Know section of each le…" at bounding box center [508, 147] width 453 height 28
click at [433, 118] on p "You might use a little language from The Big Picture to get rolling on a subjec…" at bounding box center [508, 107] width 453 height 42
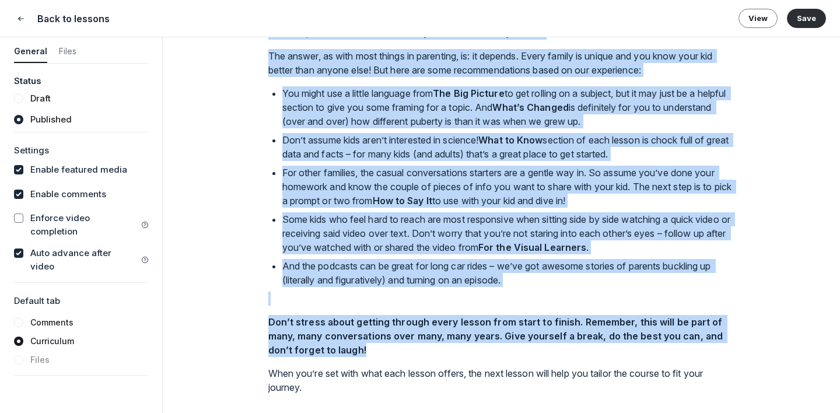
copy div "So what parts of the lessons are for you and what’s for your kid? The answer, a…"
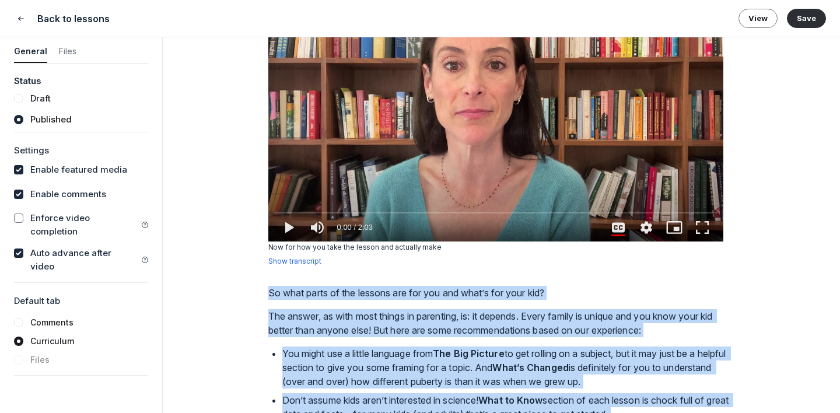
scroll to position [0, 0]
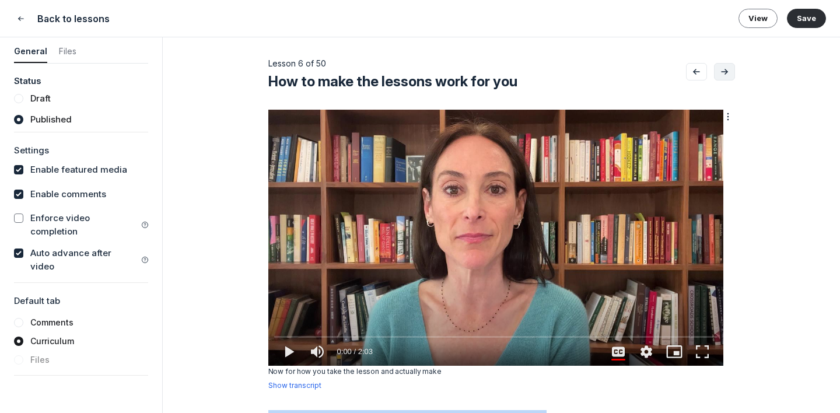
click at [722, 67] on icon "Go to next lesson" at bounding box center [725, 71] width 12 height 9
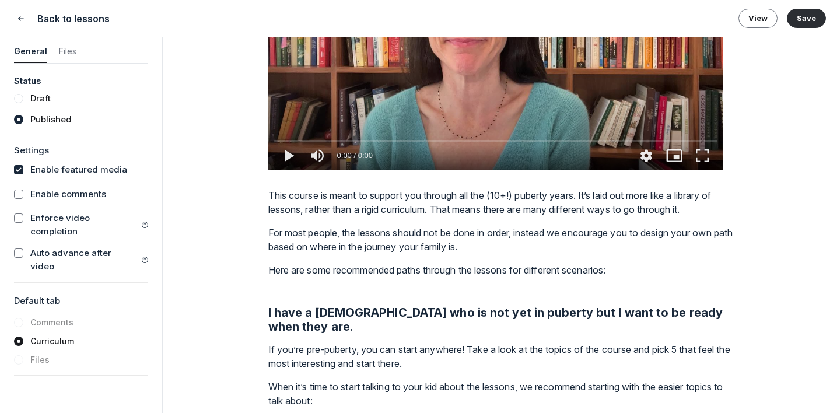
type media-captions-menu "cc:en:Default"
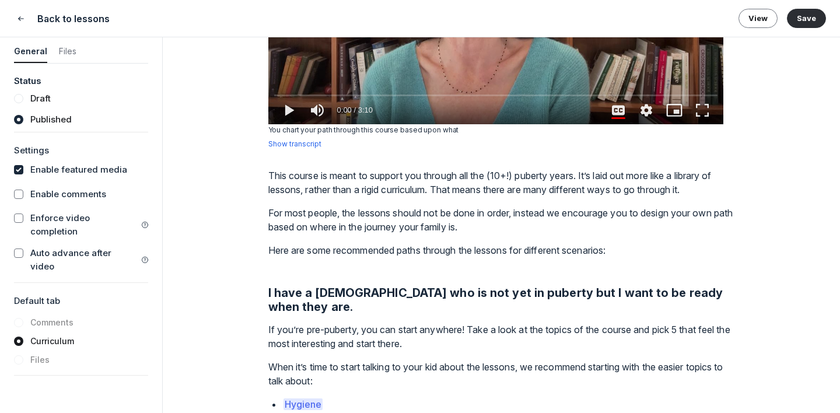
scroll to position [247, 0]
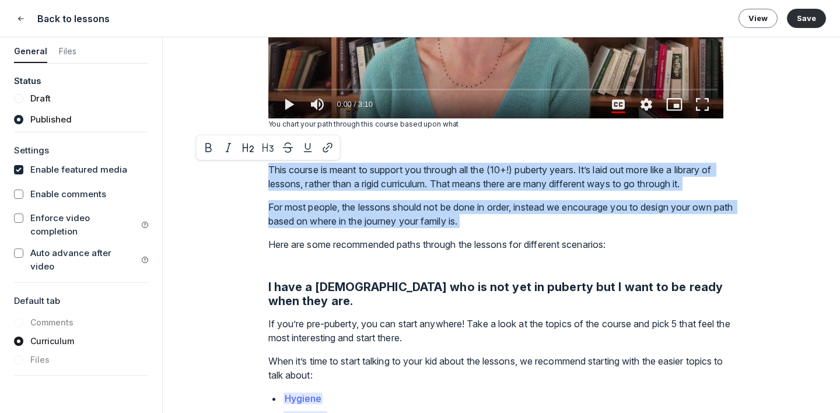
drag, startPoint x: 269, startPoint y: 169, endPoint x: 421, endPoint y: 228, distance: 163.3
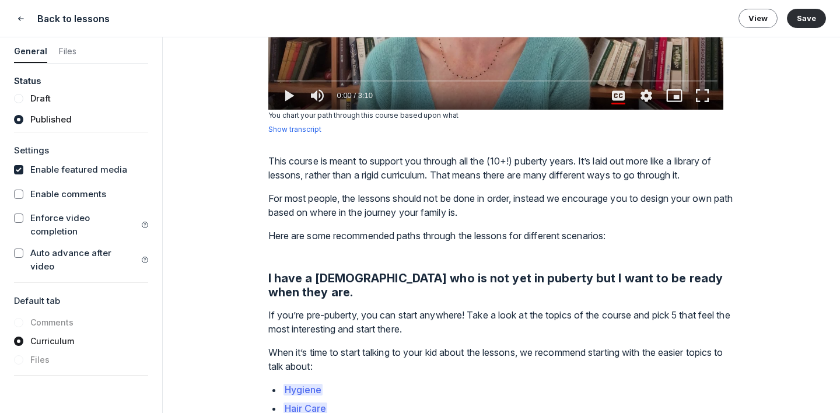
scroll to position [257, 0]
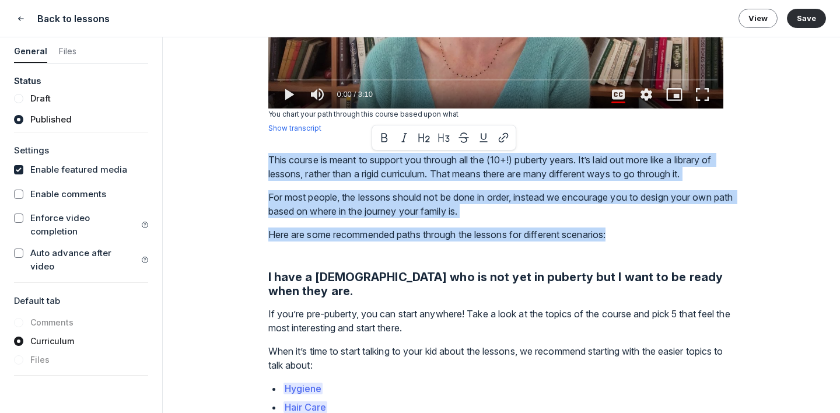
drag, startPoint x: 271, startPoint y: 160, endPoint x: 639, endPoint y: 235, distance: 375.8
copy div "This course is meant to support you through all the (10+!) puberty years. It’s …"
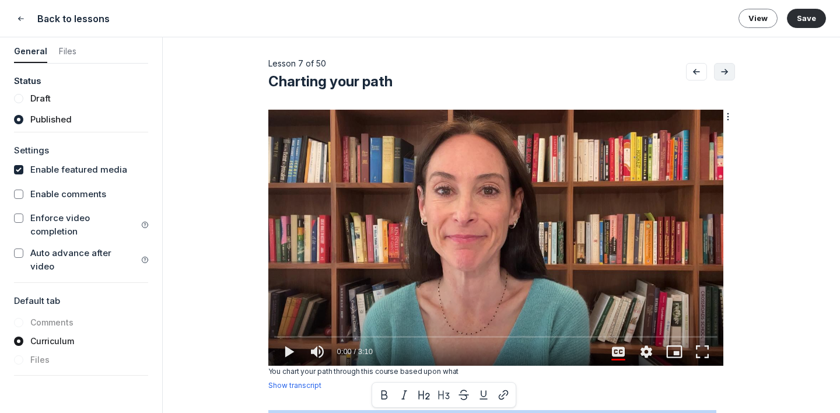
click at [720, 78] on button "Go to next lesson" at bounding box center [724, 72] width 21 height 18
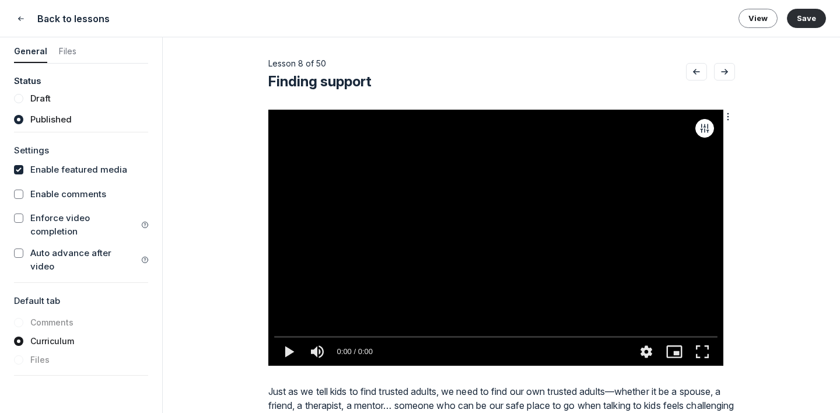
type media-captions-menu "cc:en:Default"
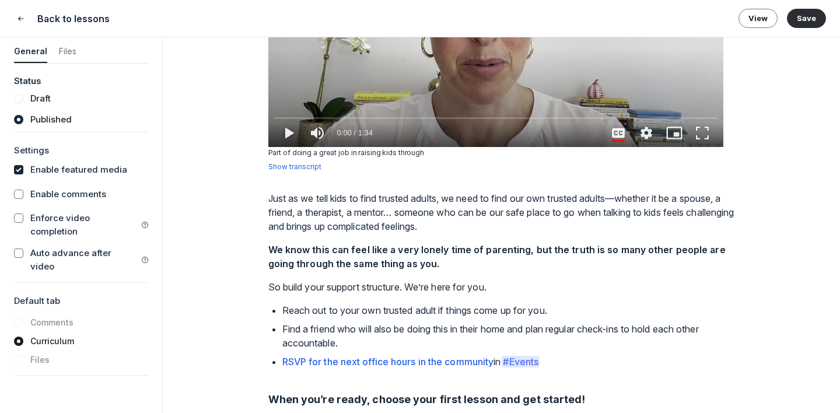
scroll to position [242, 0]
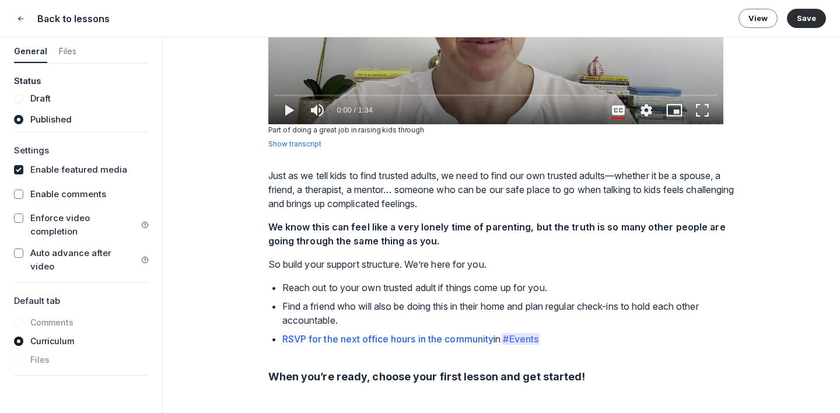
click at [379, 193] on p "Just as we tell kids to find trusted adults, we need to find our own trusted ad…" at bounding box center [501, 190] width 467 height 42
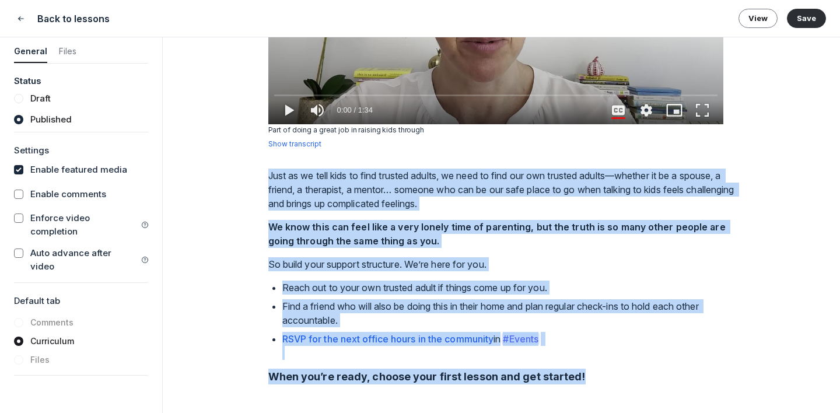
copy div "Just as we tell kids to find trusted adults, we need to find our own trusted ad…"
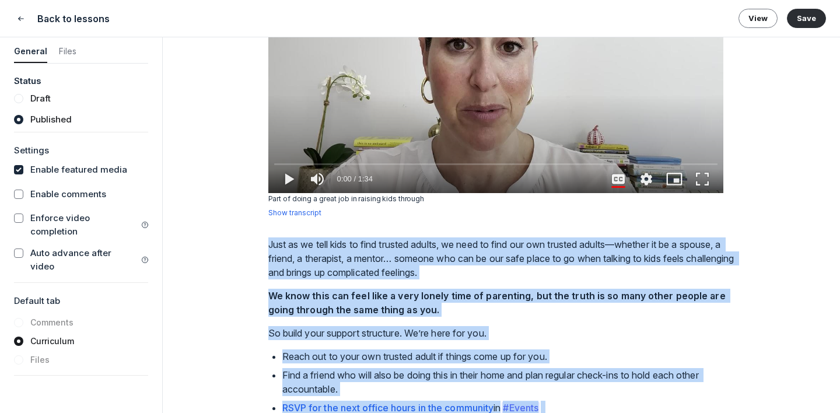
scroll to position [0, 0]
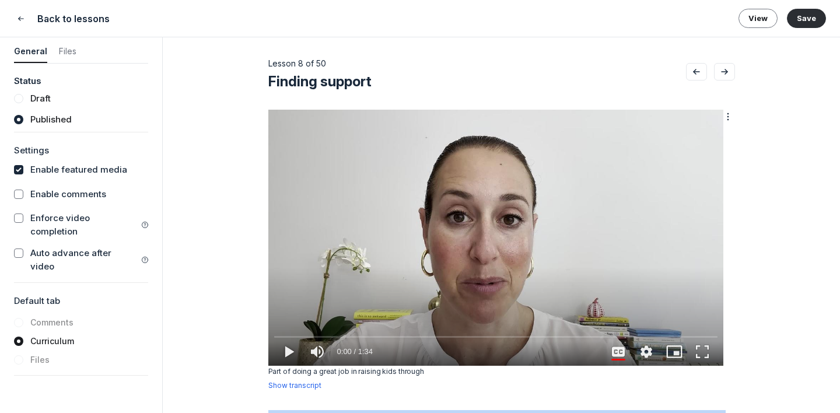
click at [730, 111] on div "button" at bounding box center [730, 117] width 12 height 14
click at [709, 124] on icon "button" at bounding box center [705, 129] width 12 height 12
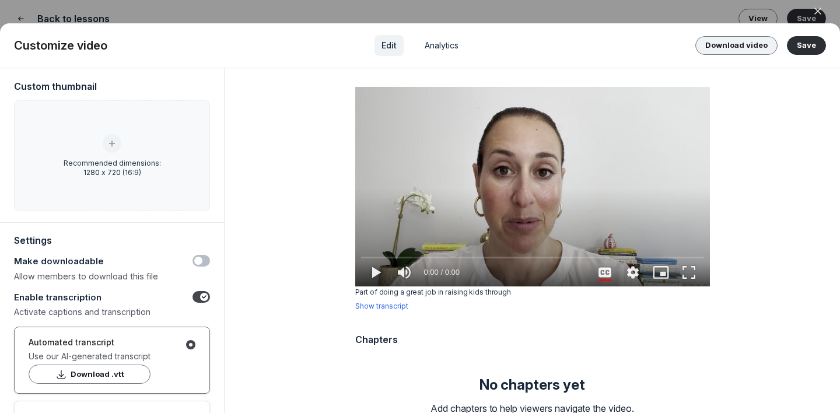
click at [753, 52] on button "Download video" at bounding box center [737, 45] width 82 height 19
click at [453, 18] on div at bounding box center [420, 206] width 840 height 413
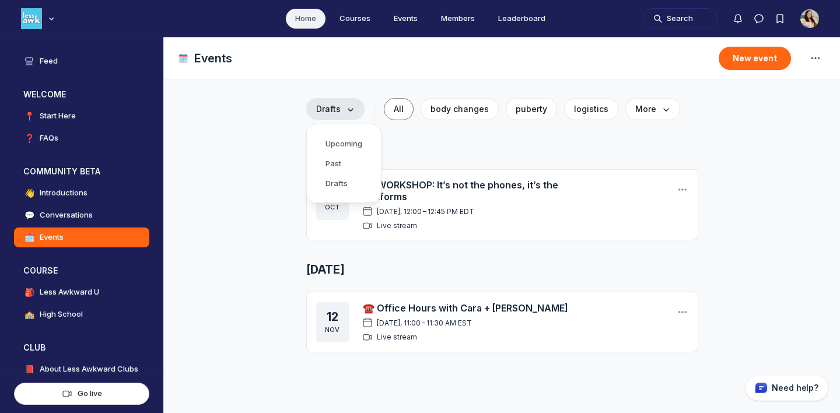
scroll to position [41, 0]
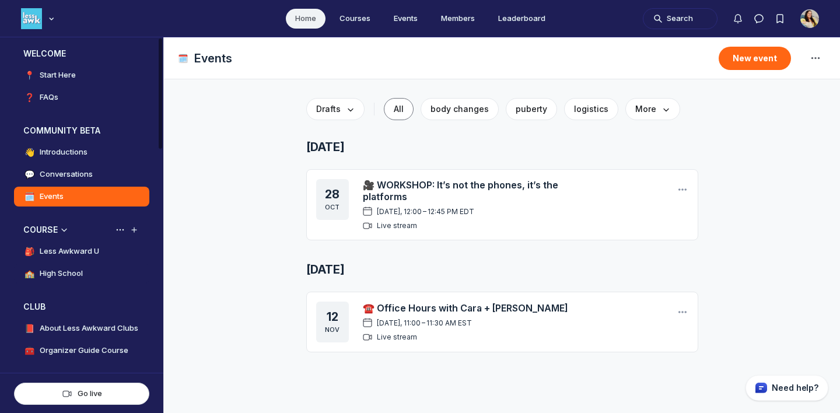
click at [67, 274] on h4 "High School" at bounding box center [61, 274] width 43 height 12
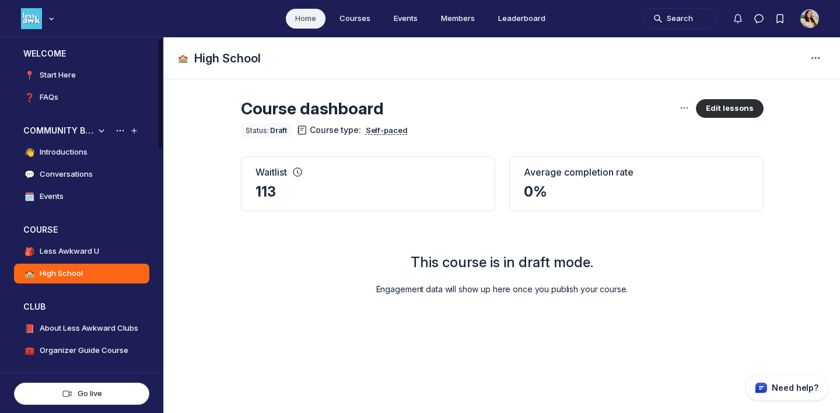
click at [55, 191] on h4 "Events" at bounding box center [52, 197] width 24 height 12
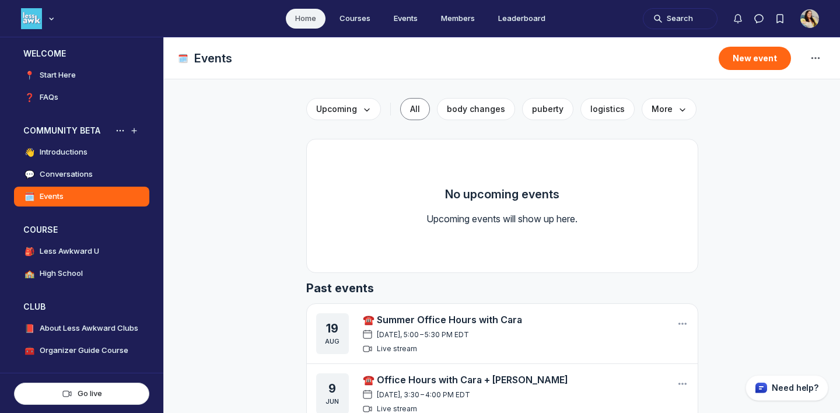
scroll to position [5, 0]
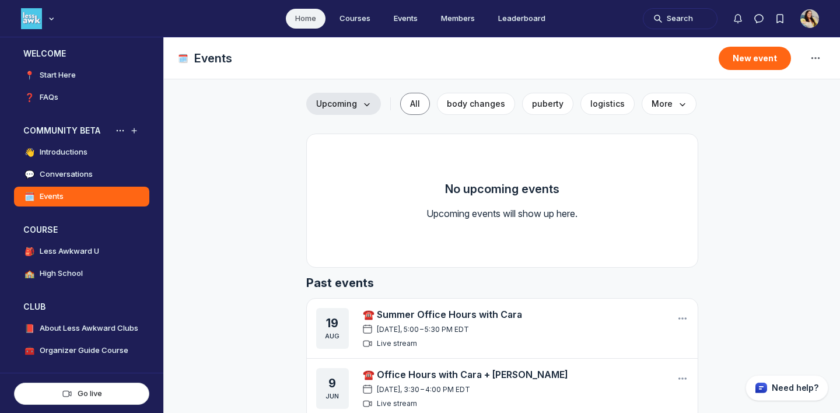
click at [340, 103] on span "Upcoming" at bounding box center [343, 104] width 55 height 12
click at [337, 181] on link "Drafts" at bounding box center [343, 178] width 55 height 20
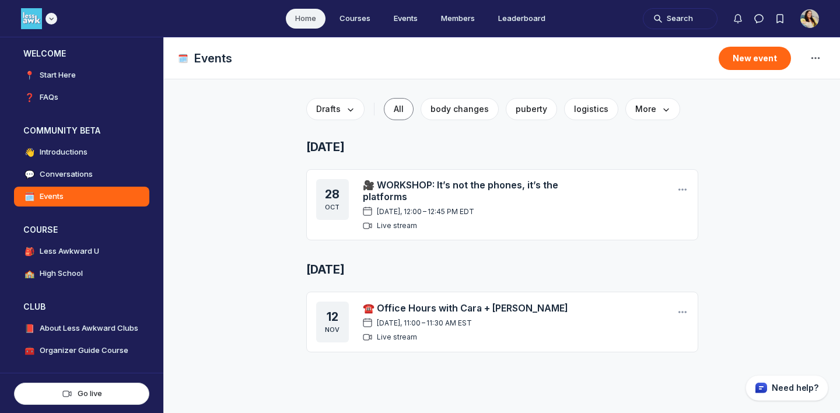
click at [53, 25] on div "Main navigation bar" at bounding box center [39, 18] width 36 height 21
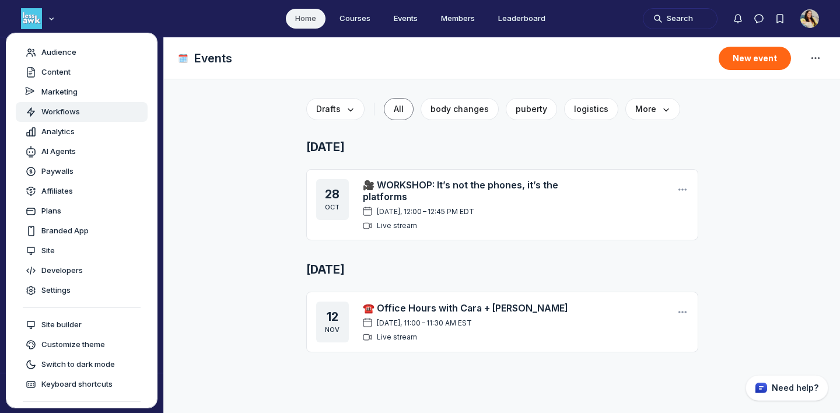
click at [48, 103] on link "Workflows" at bounding box center [82, 112] width 132 height 20
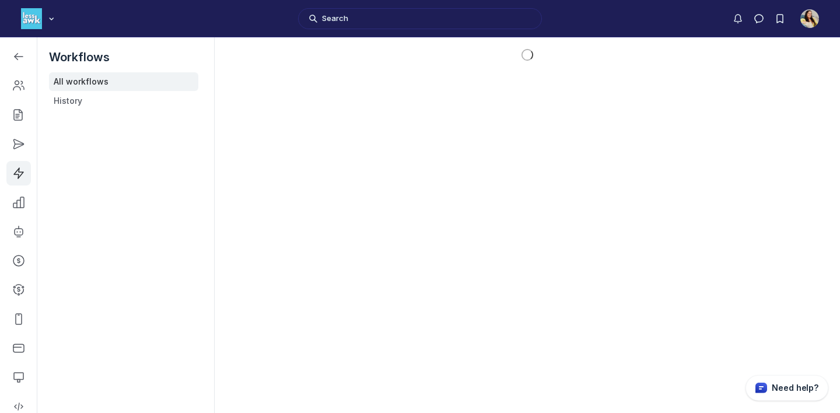
scroll to position [3166, 1663]
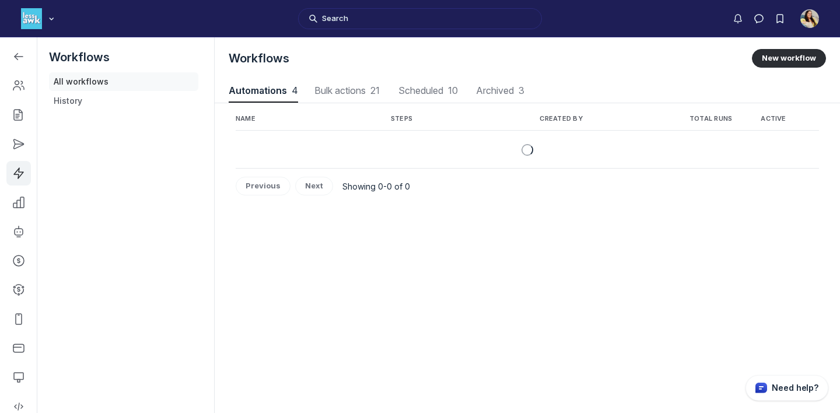
scroll to position [1580, 4189]
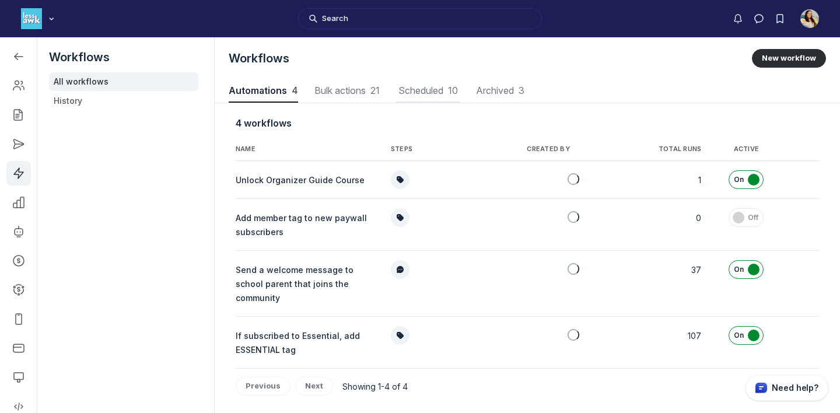
click at [417, 91] on span "Scheduled 10" at bounding box center [428, 90] width 64 height 9
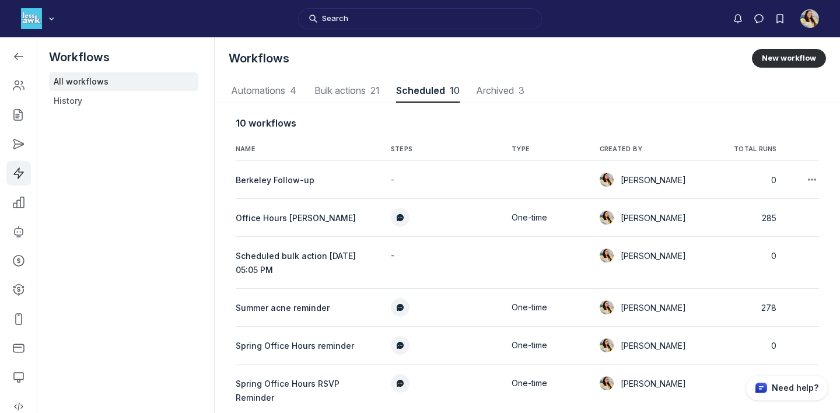
click at [296, 175] on span "Berkeley Follow-up" at bounding box center [275, 180] width 79 height 10
